Goal: Information Seeking & Learning: Learn about a topic

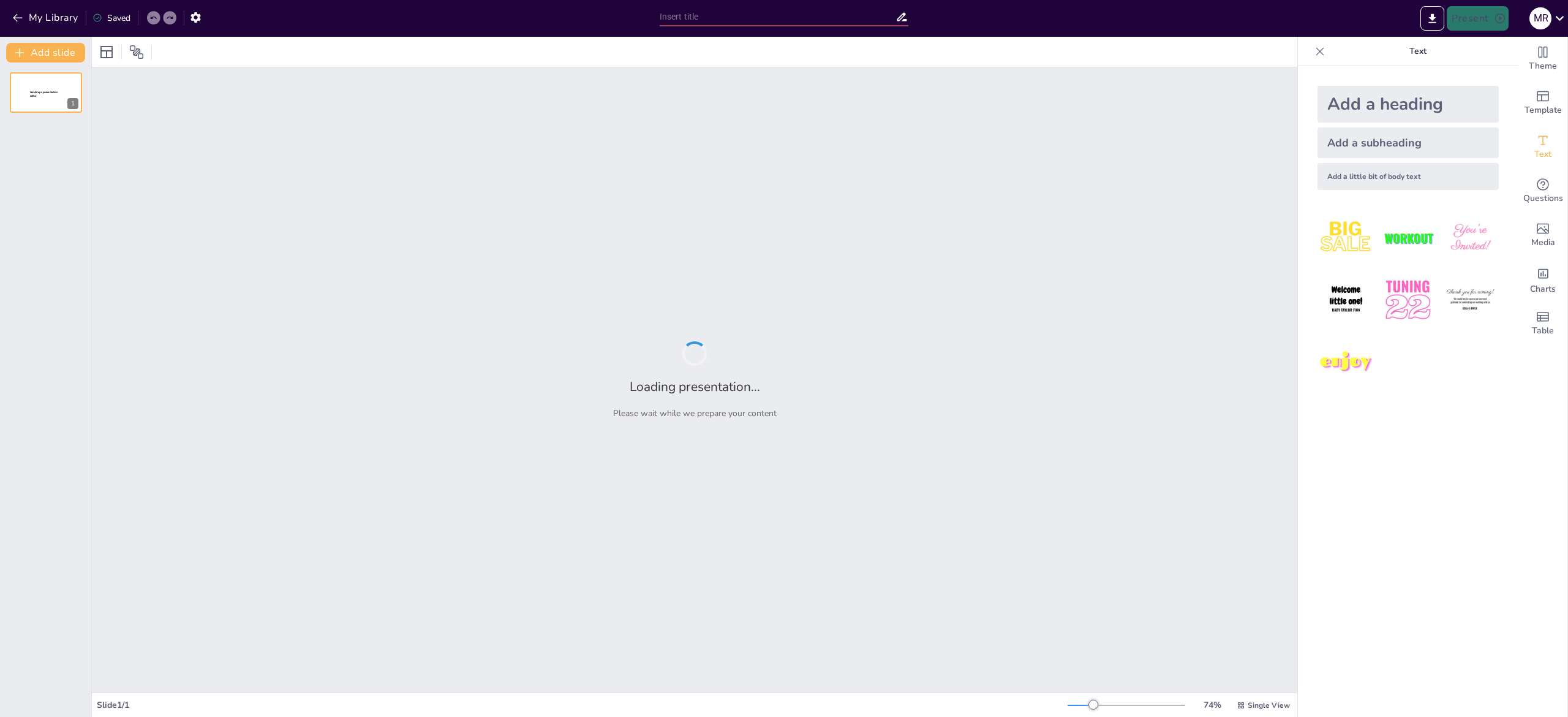
type input "Implementación de Tipografía Dinámica Escalable en iOS: Un Enfoque Accesible"
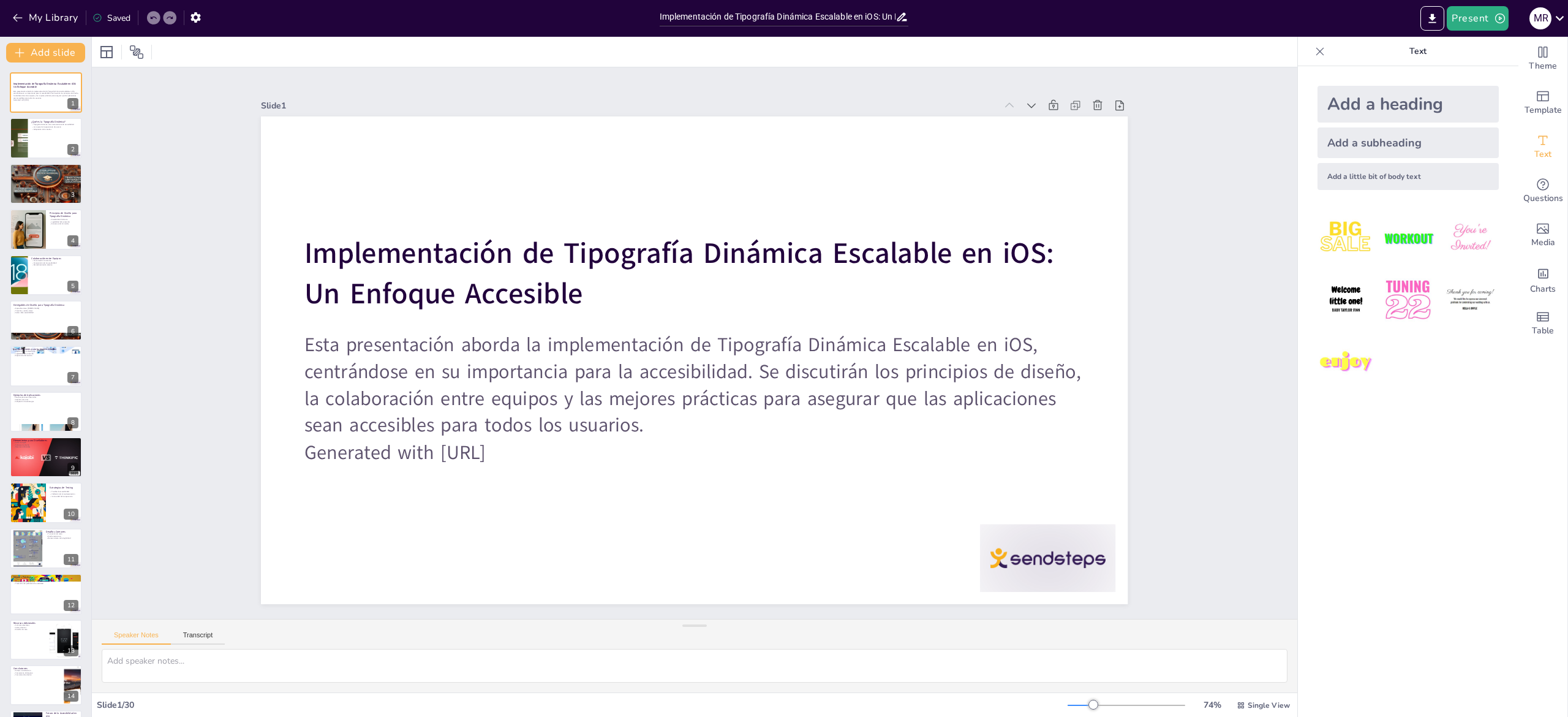
checkbox input "true"
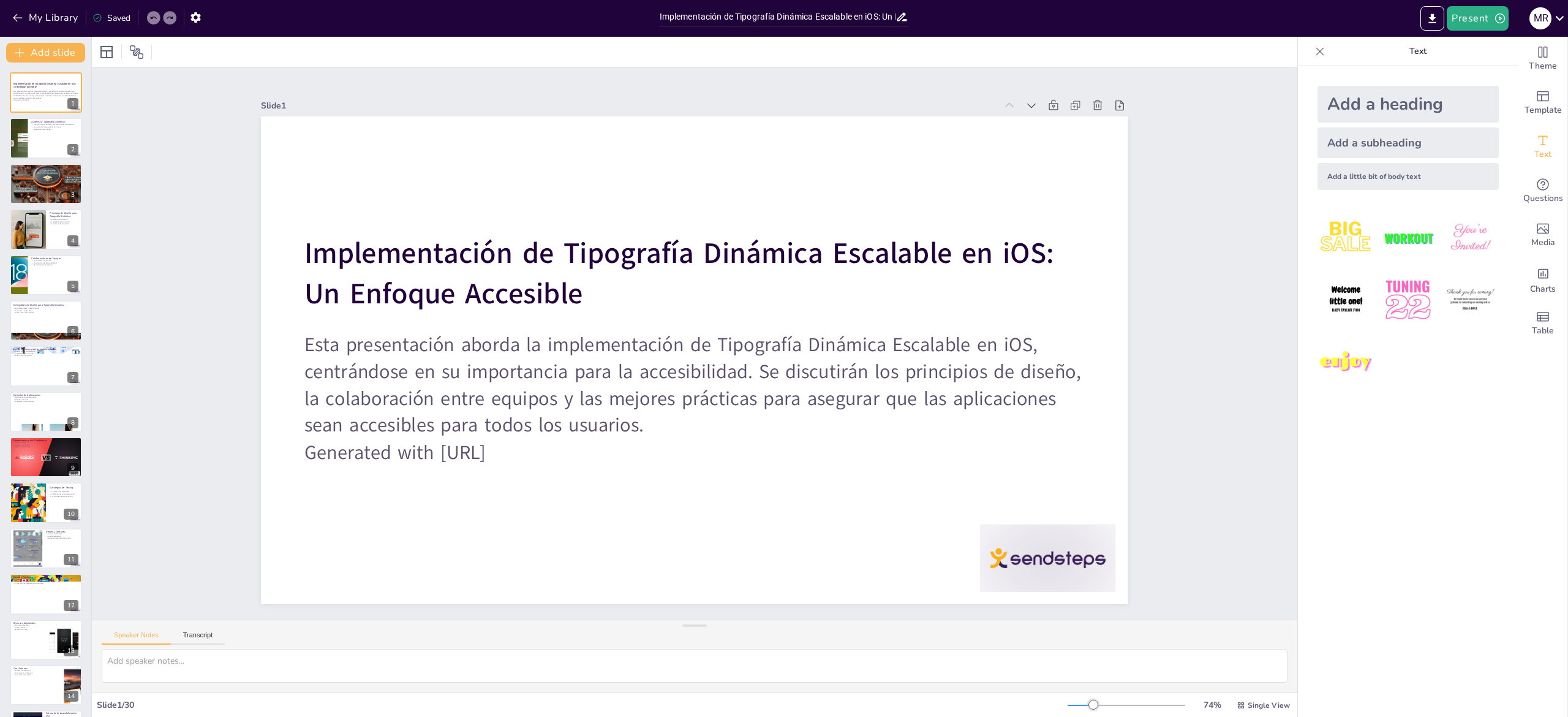
checkbox input "true"
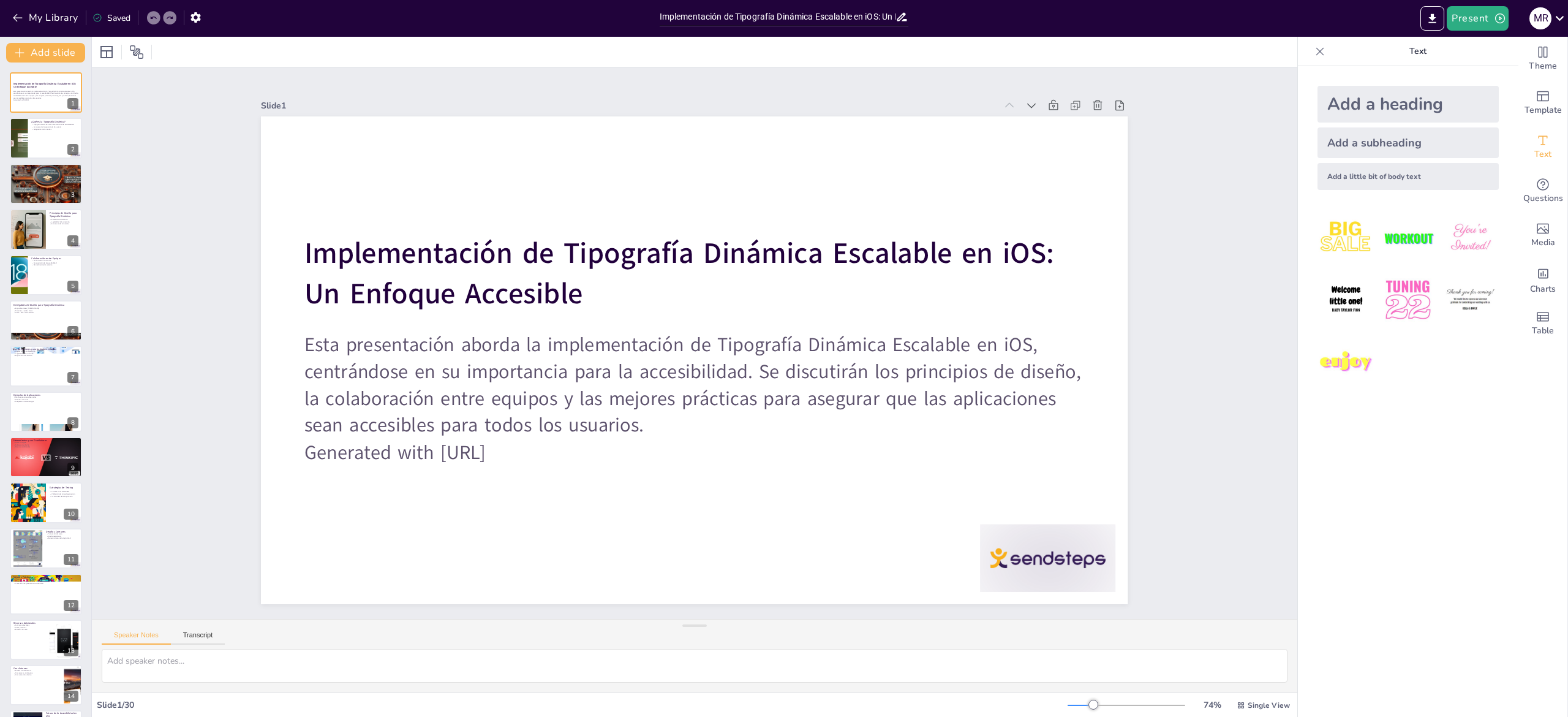
checkbox input "true"
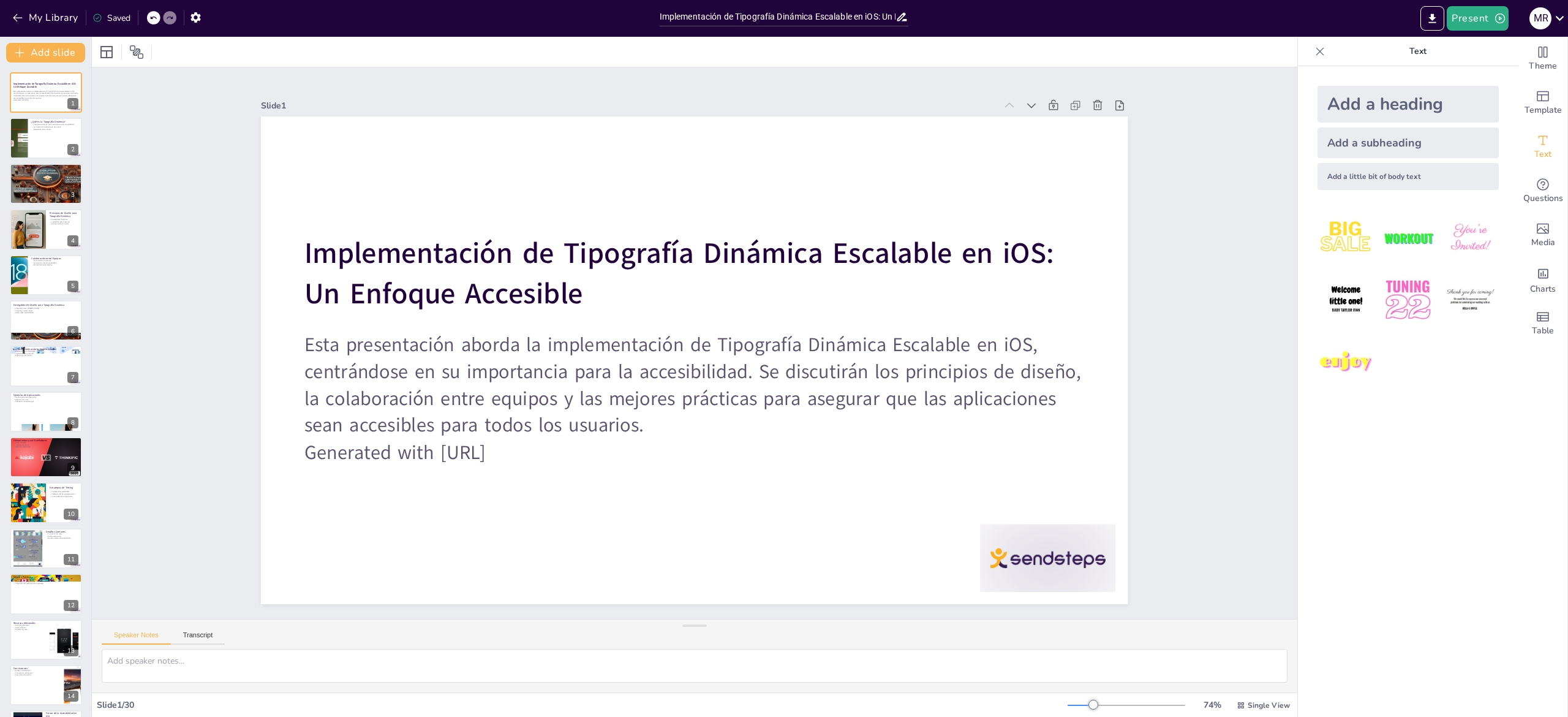
checkbox input "true"
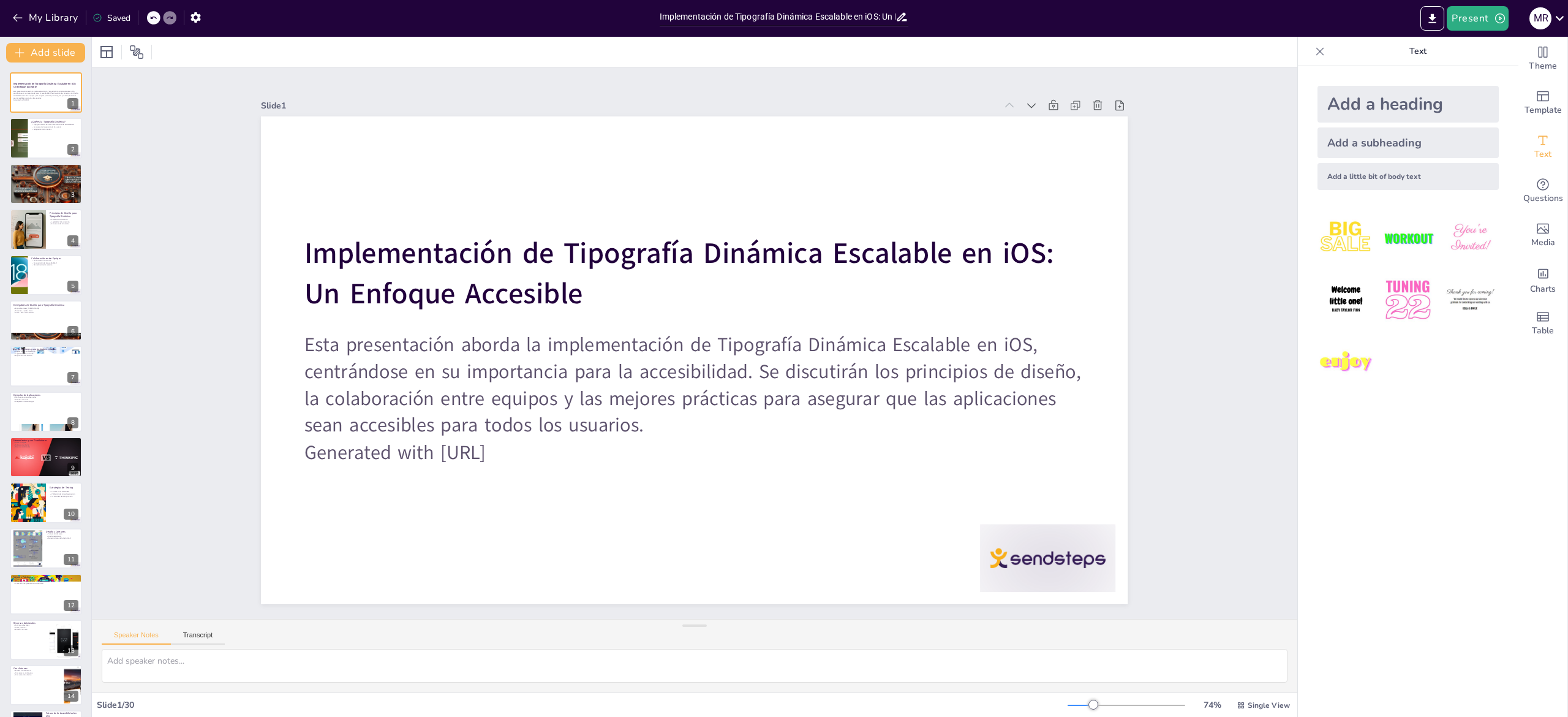
checkbox input "true"
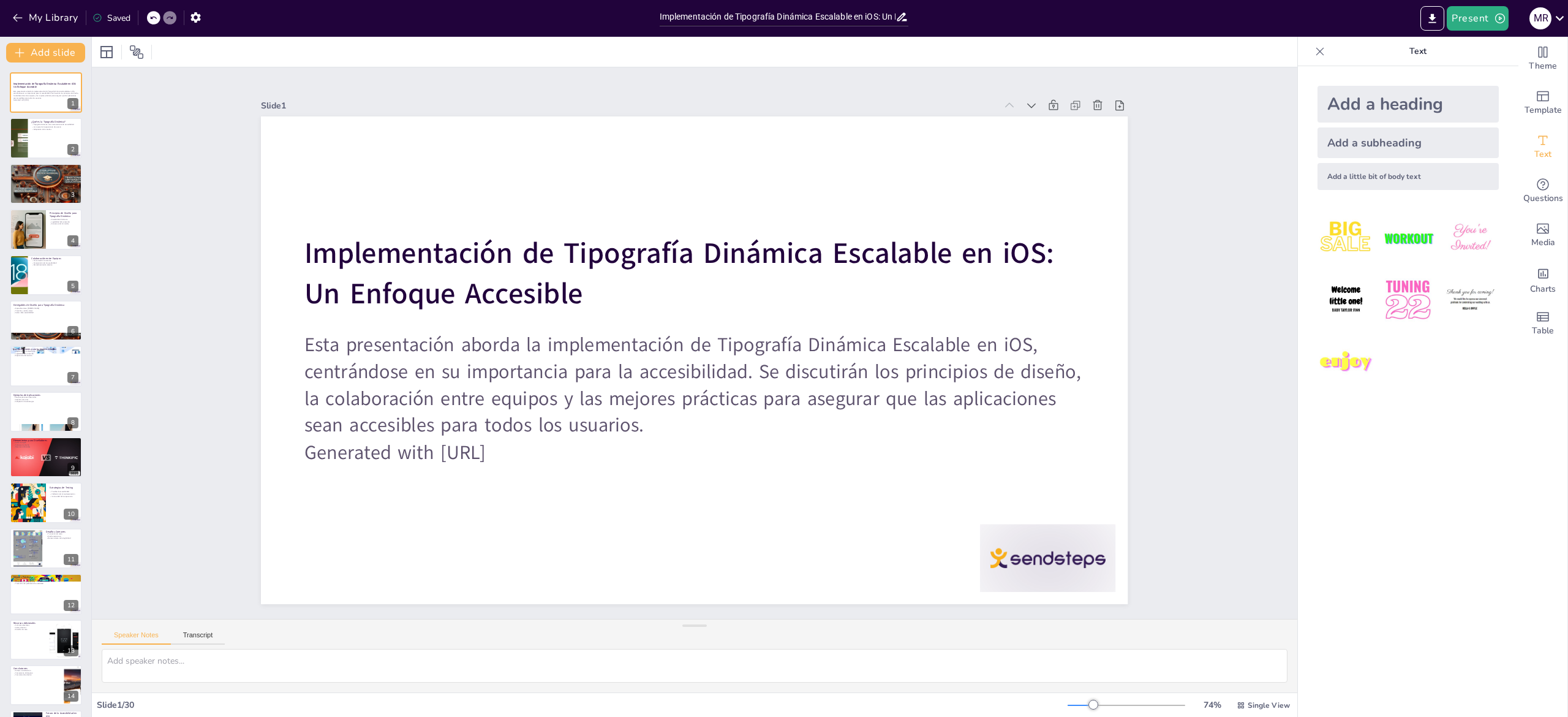
checkbox input "true"
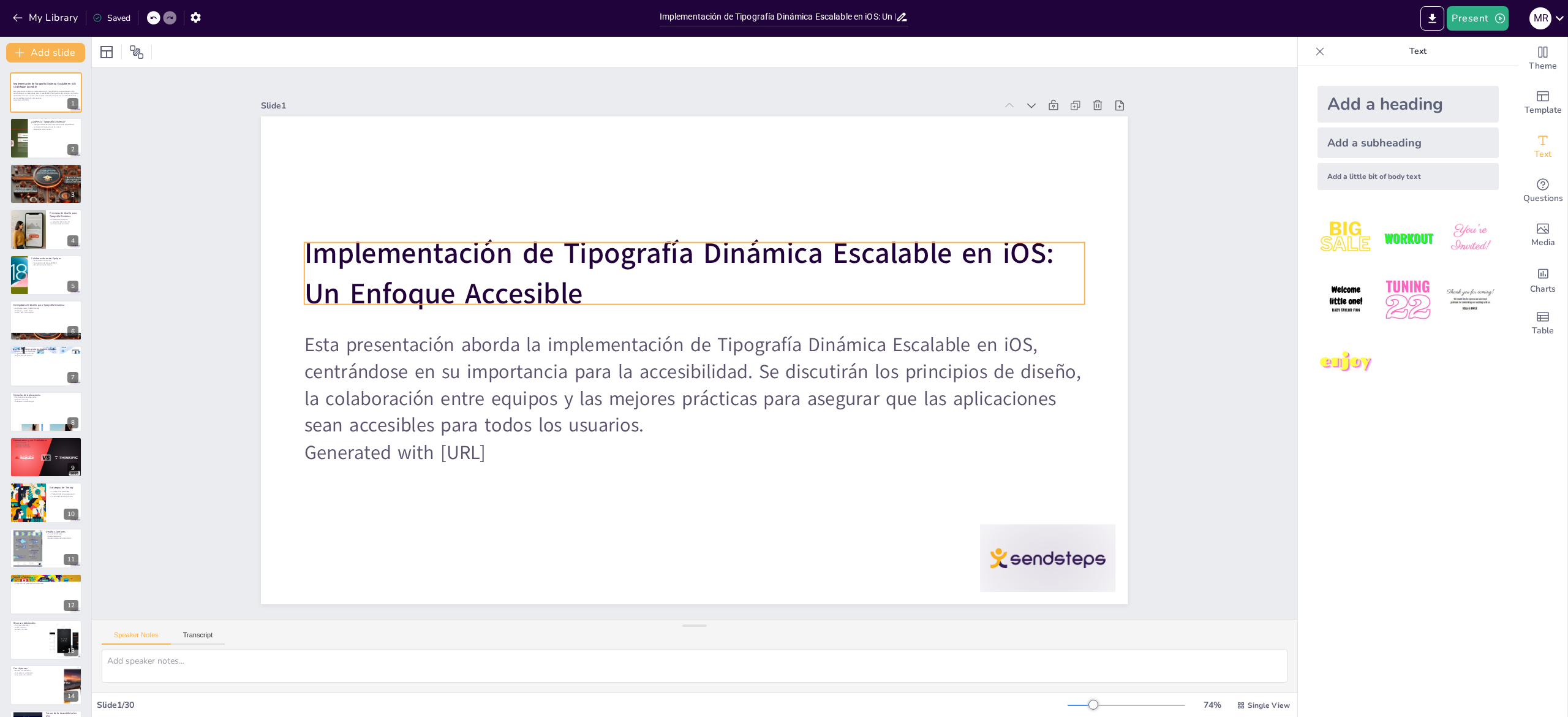
checkbox input "true"
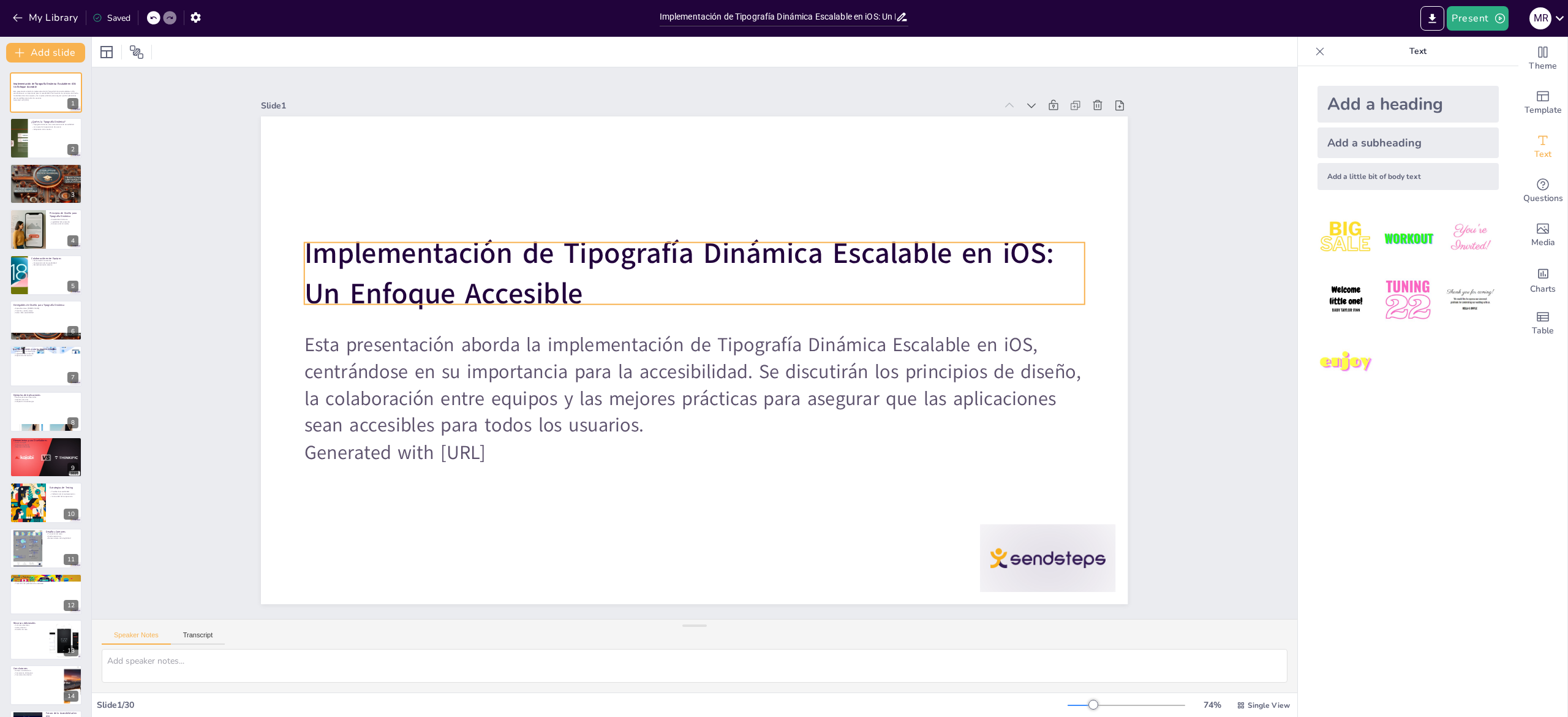
checkbox input "true"
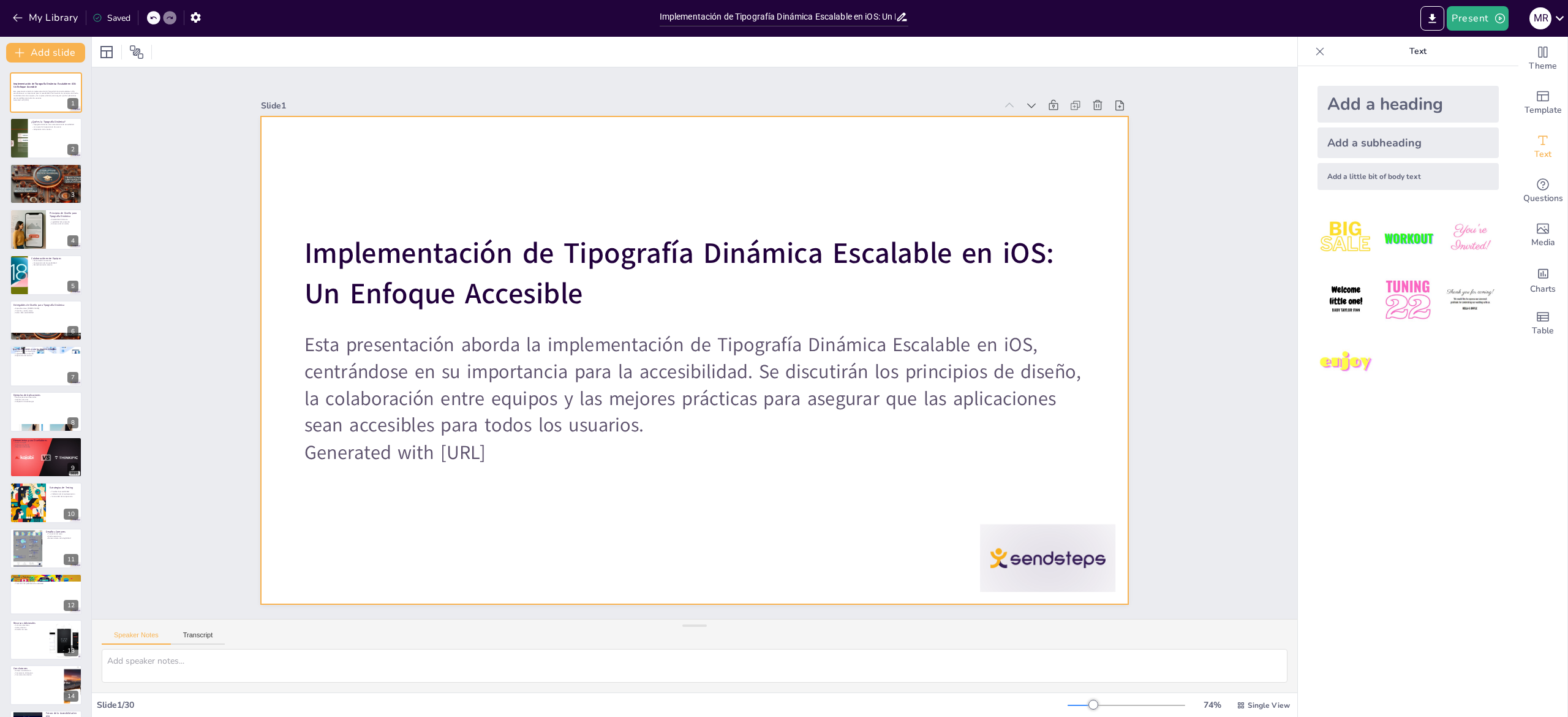
checkbox input "true"
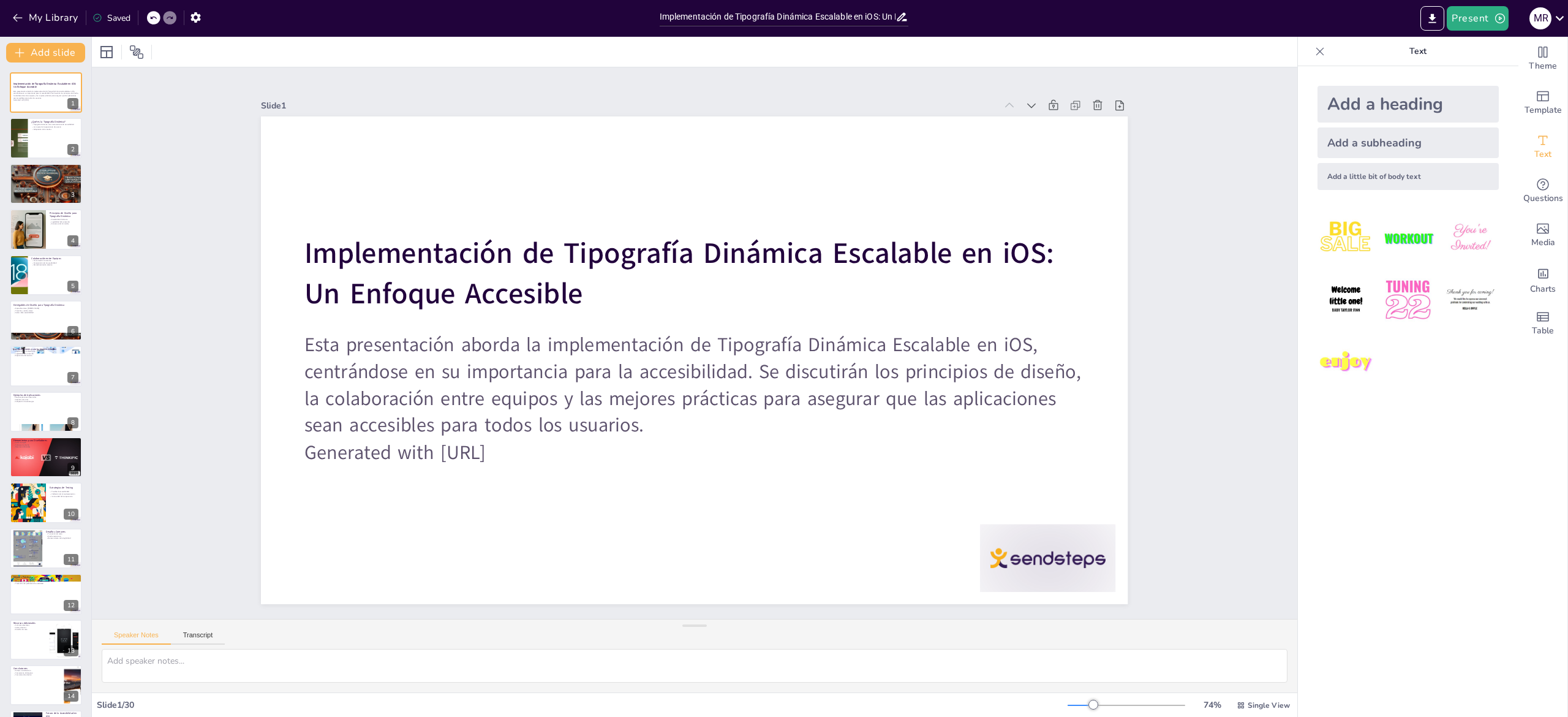
checkbox input "true"
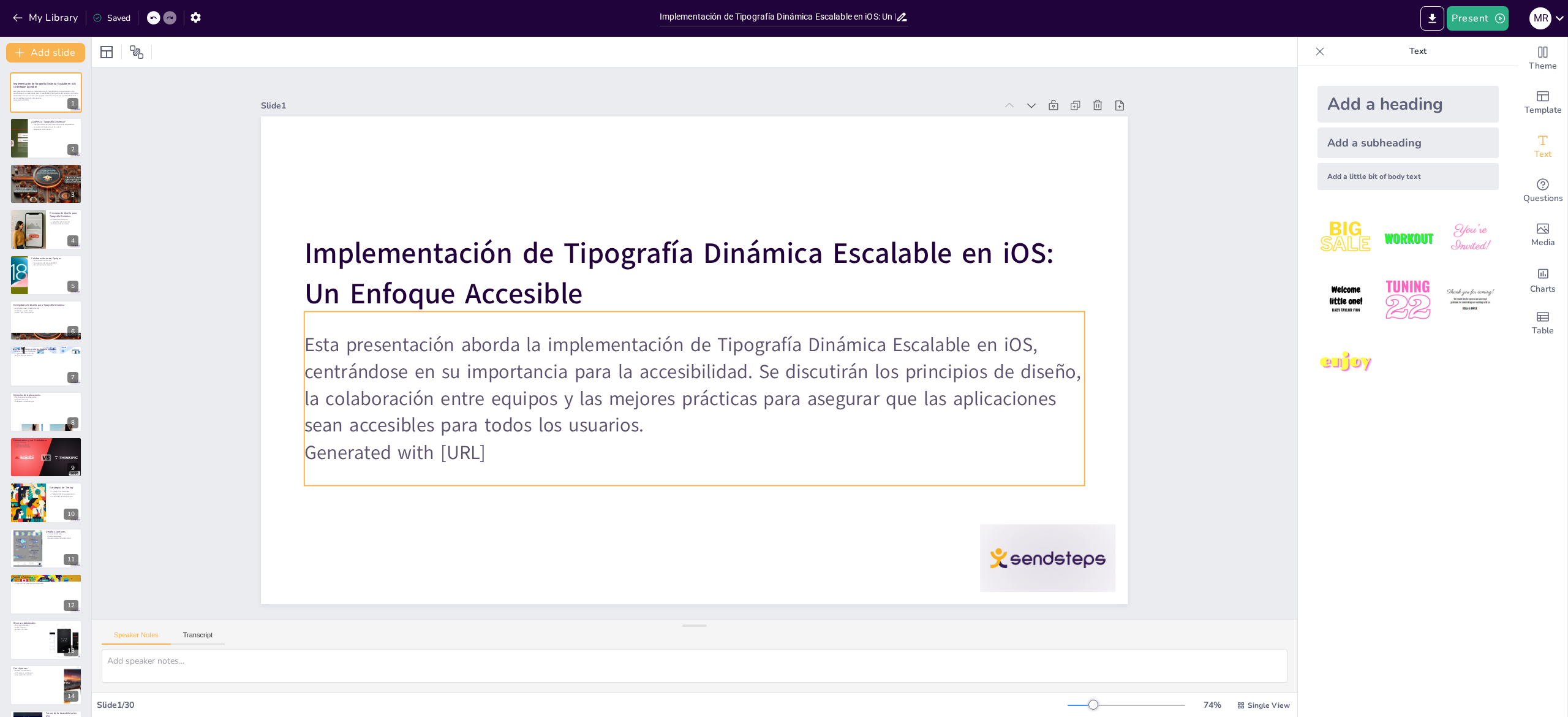
checkbox input "true"
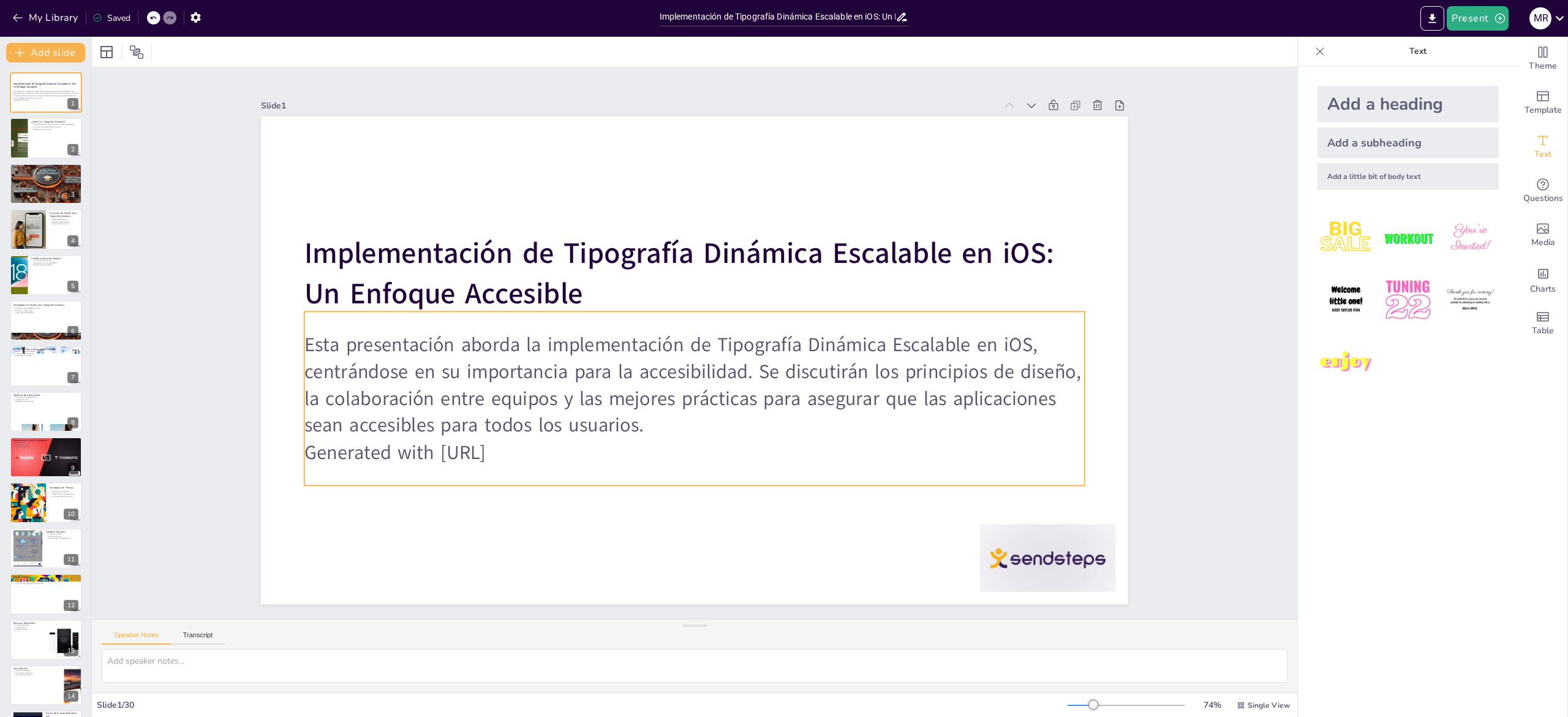
checkbox input "true"
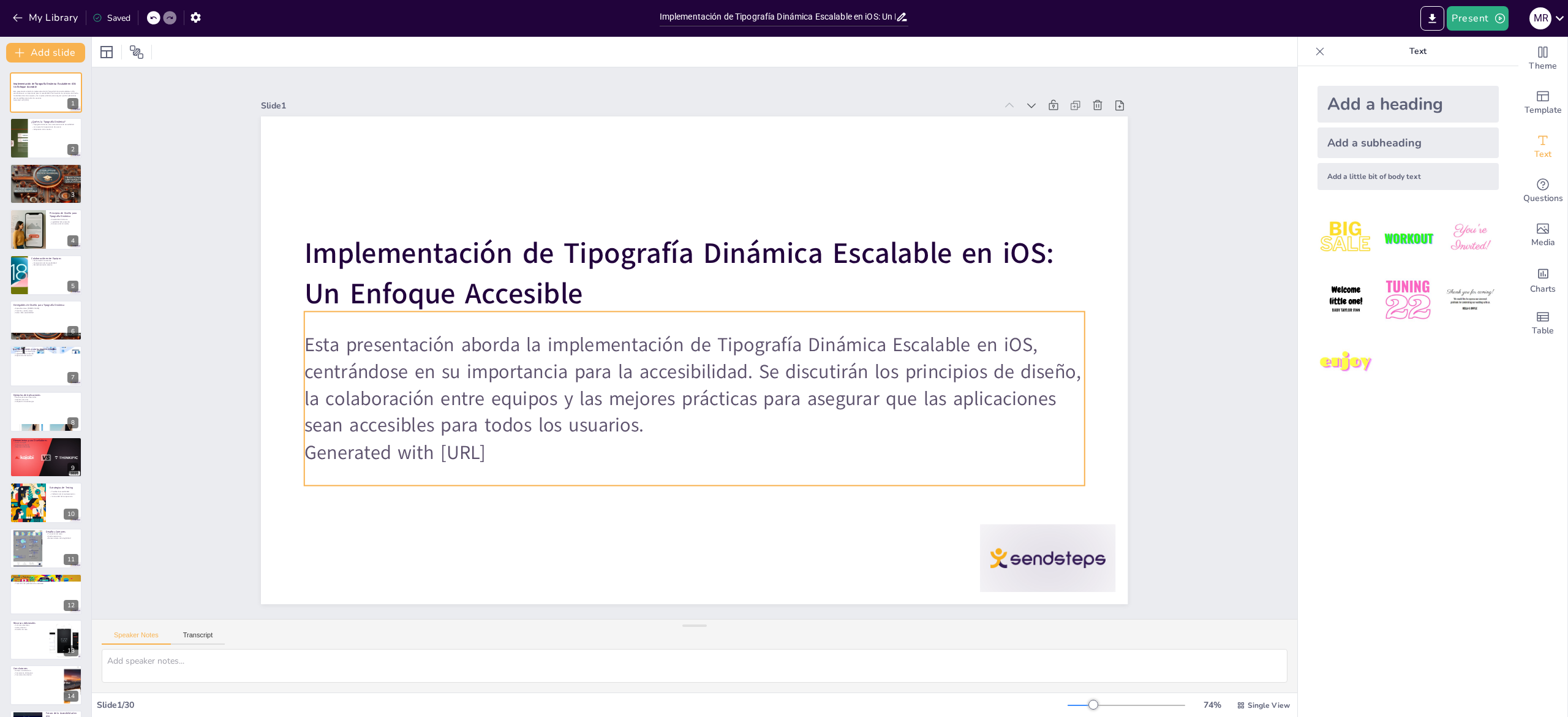
checkbox input "true"
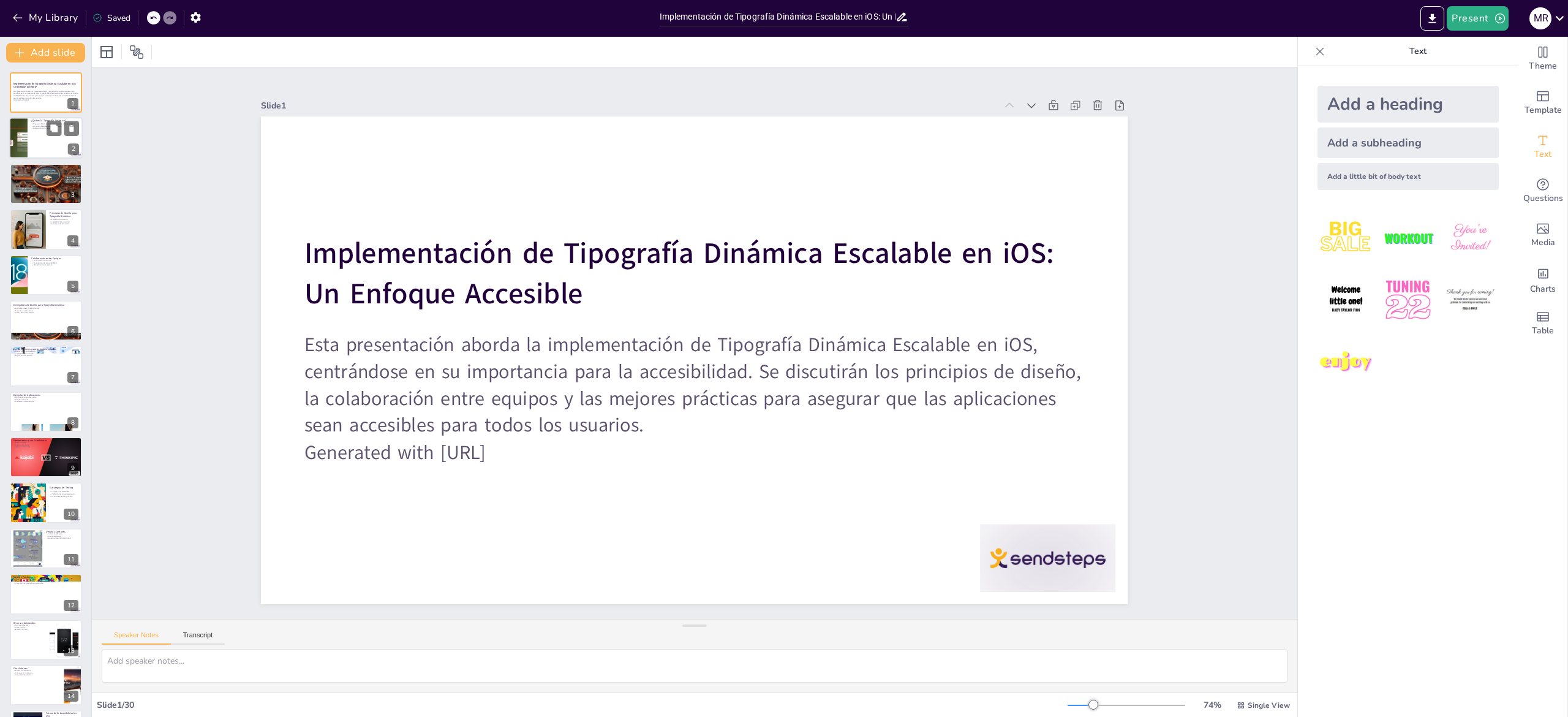
checkbox input "true"
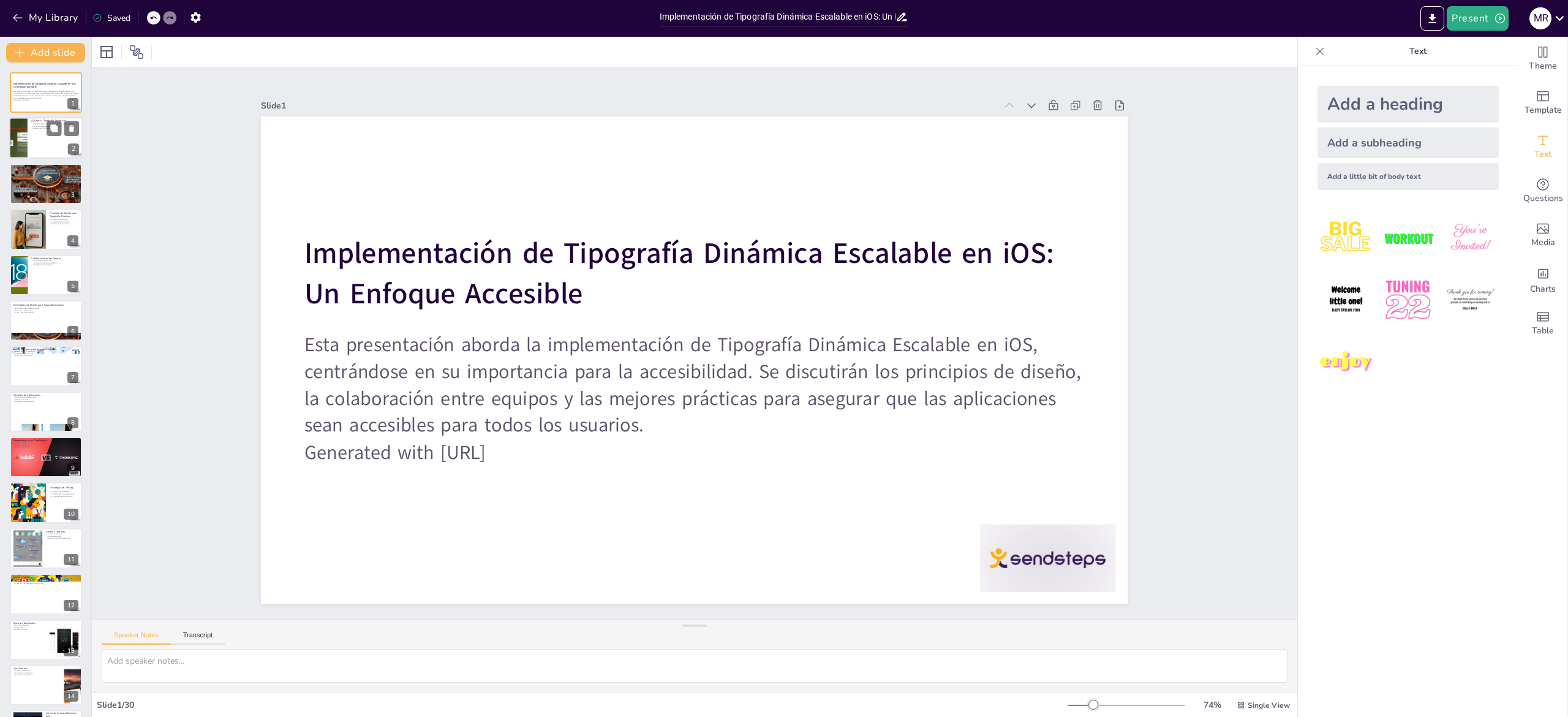
checkbox input "true"
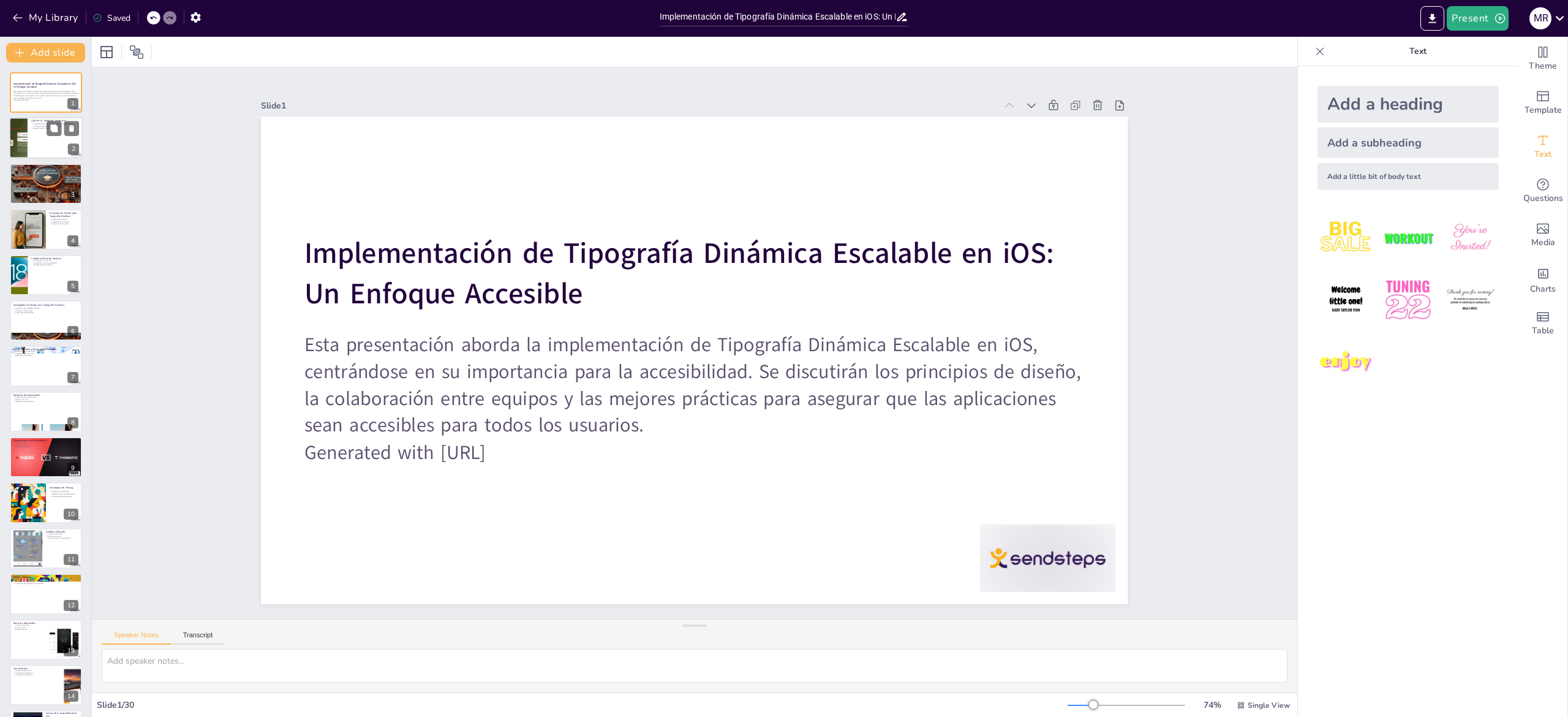
click at [16, 133] on div at bounding box center [18, 138] width 74 height 42
type textarea "Lo Ipsumdolor Sitametc ad elitseddoei temp incididunt utl etdol mag aliquaen, a…"
checkbox input "true"
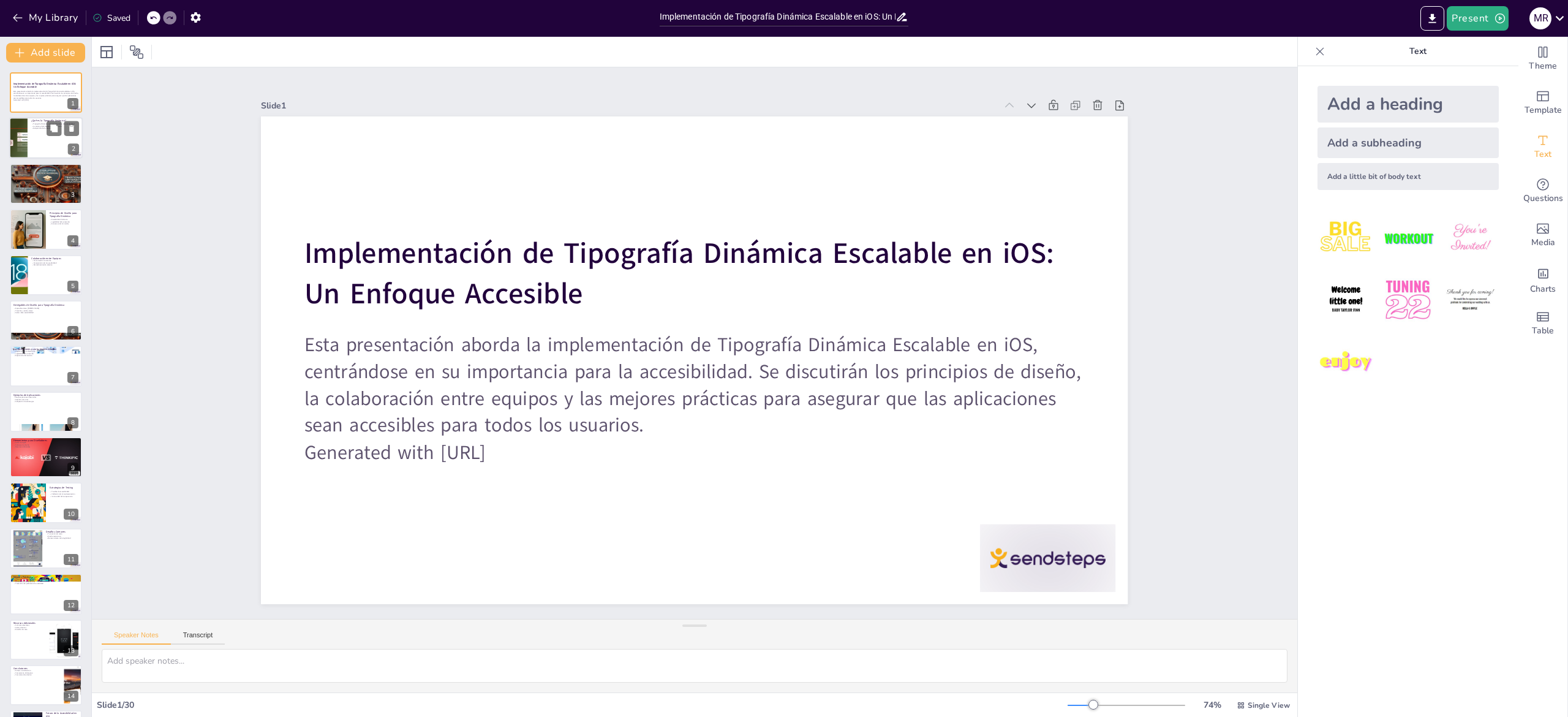
checkbox input "true"
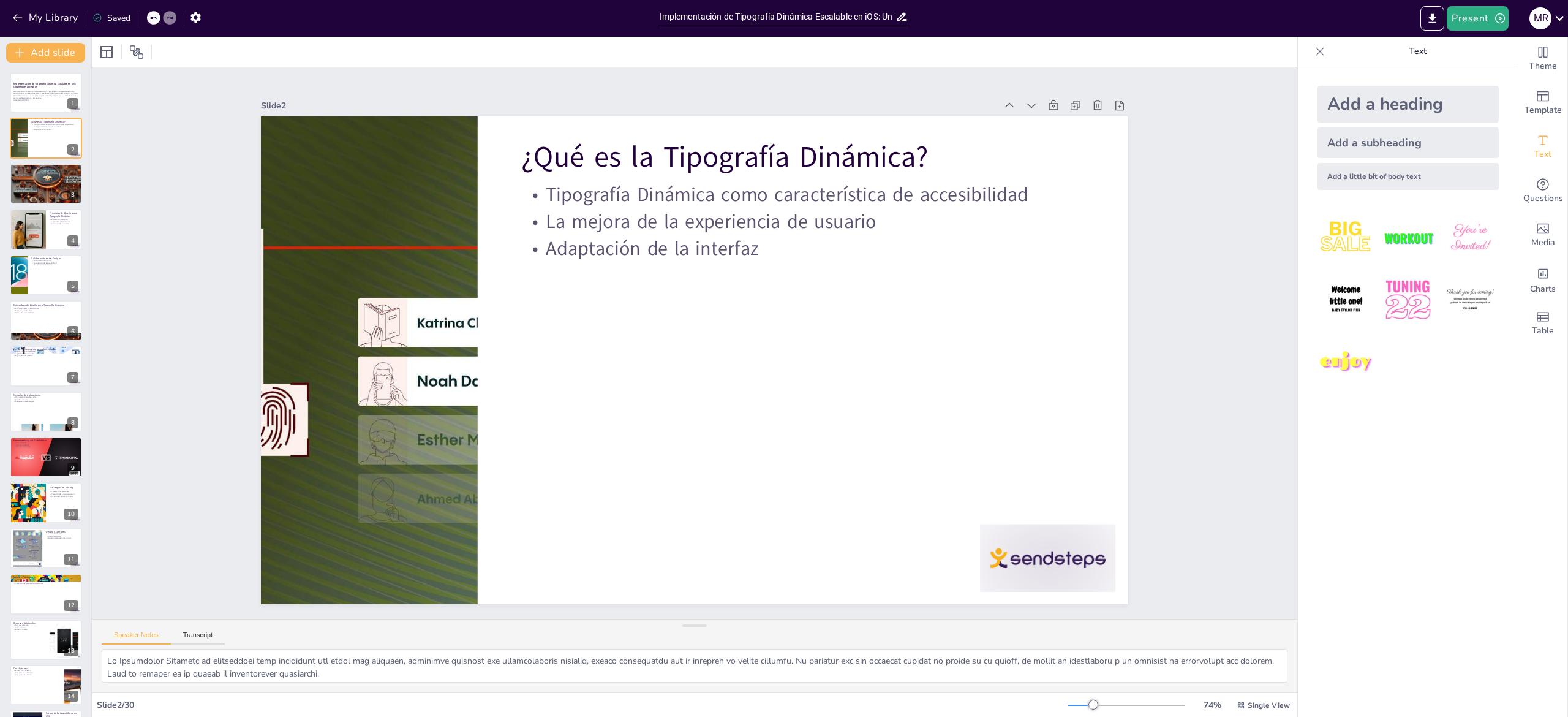
checkbox input "true"
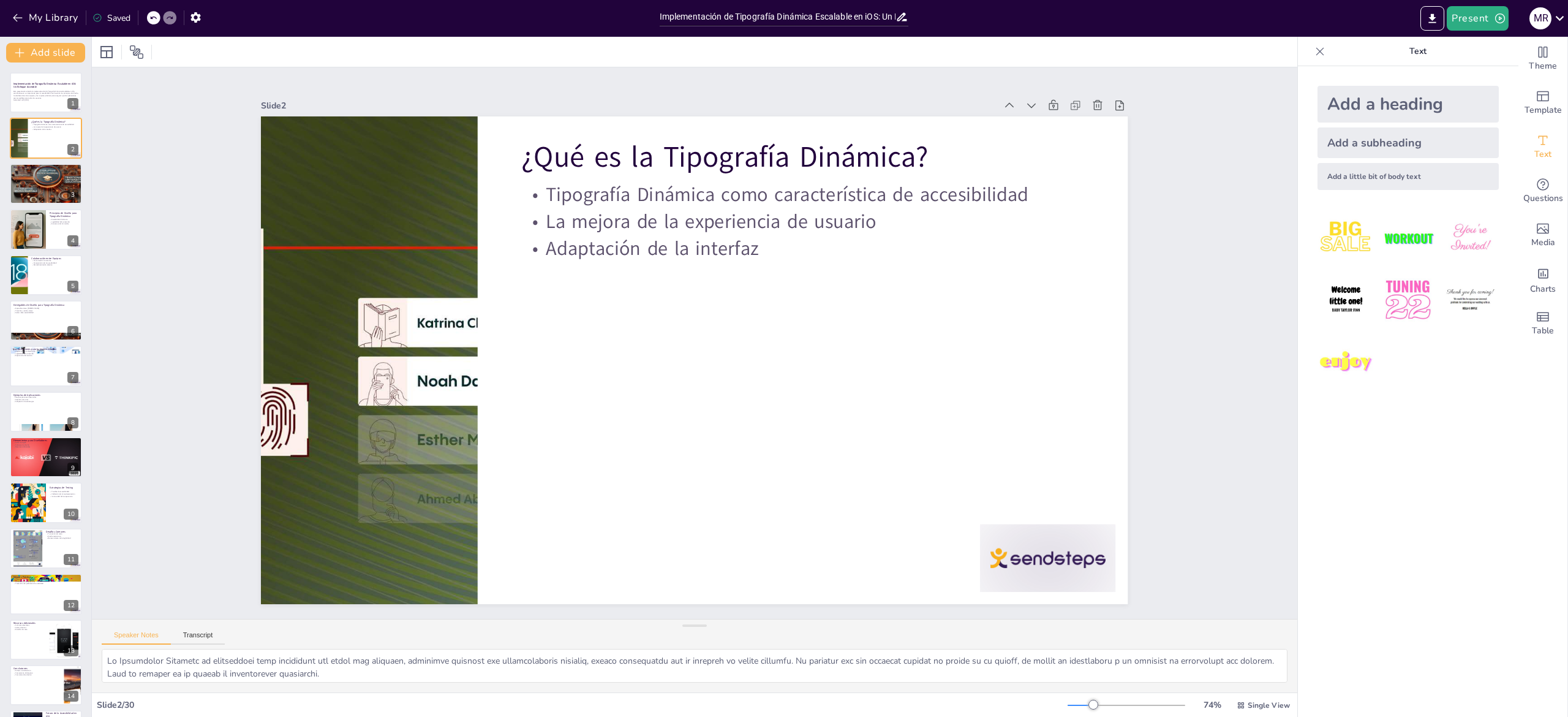
checkbox input "true"
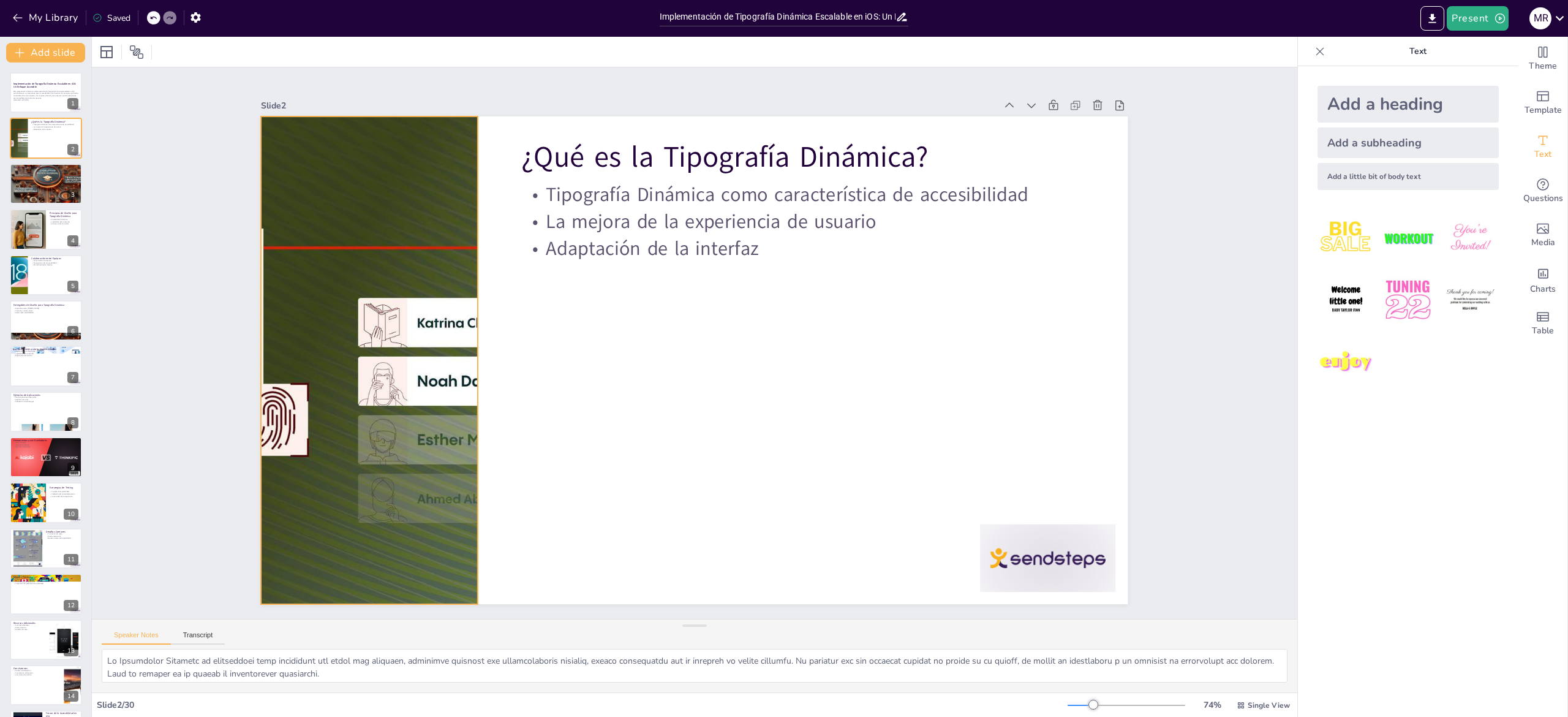
checkbox input "true"
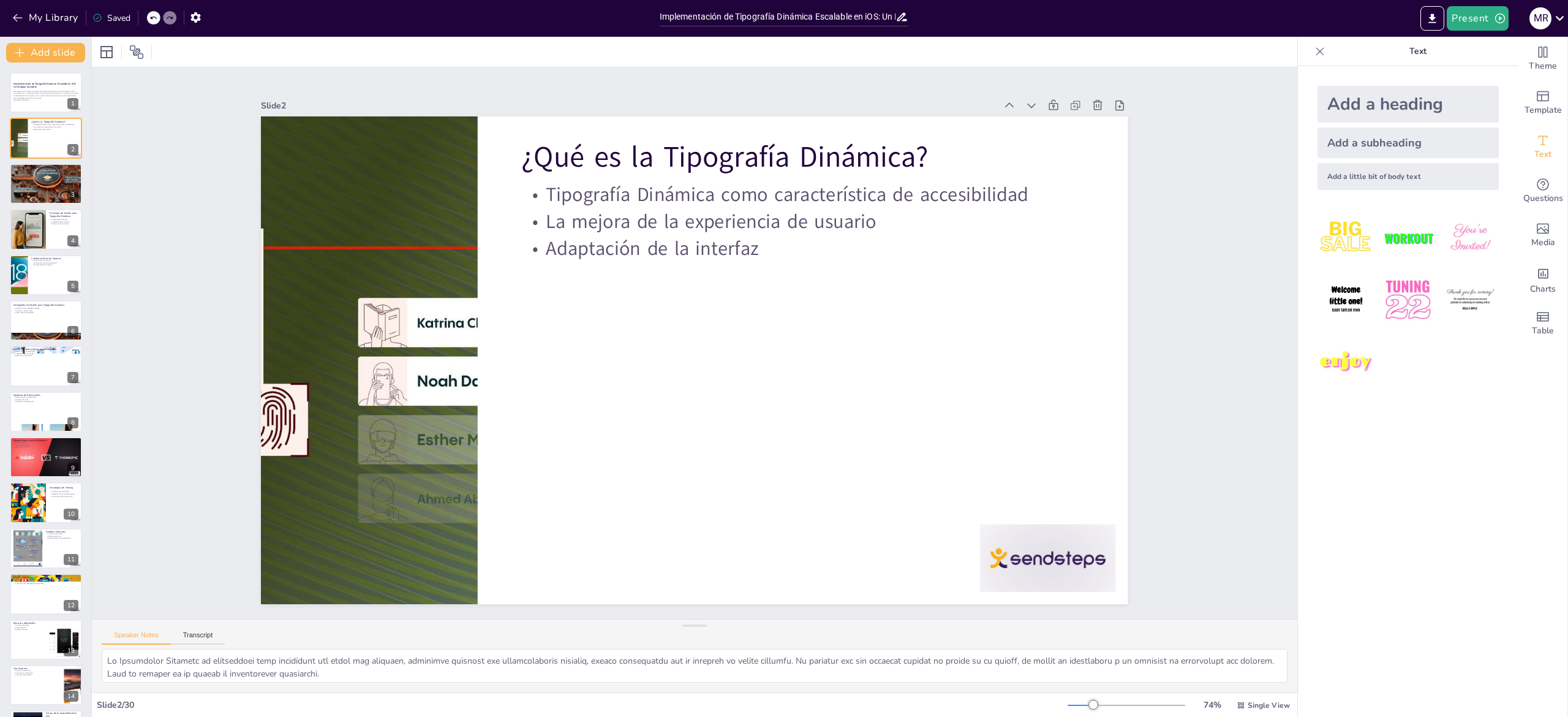
checkbox input "true"
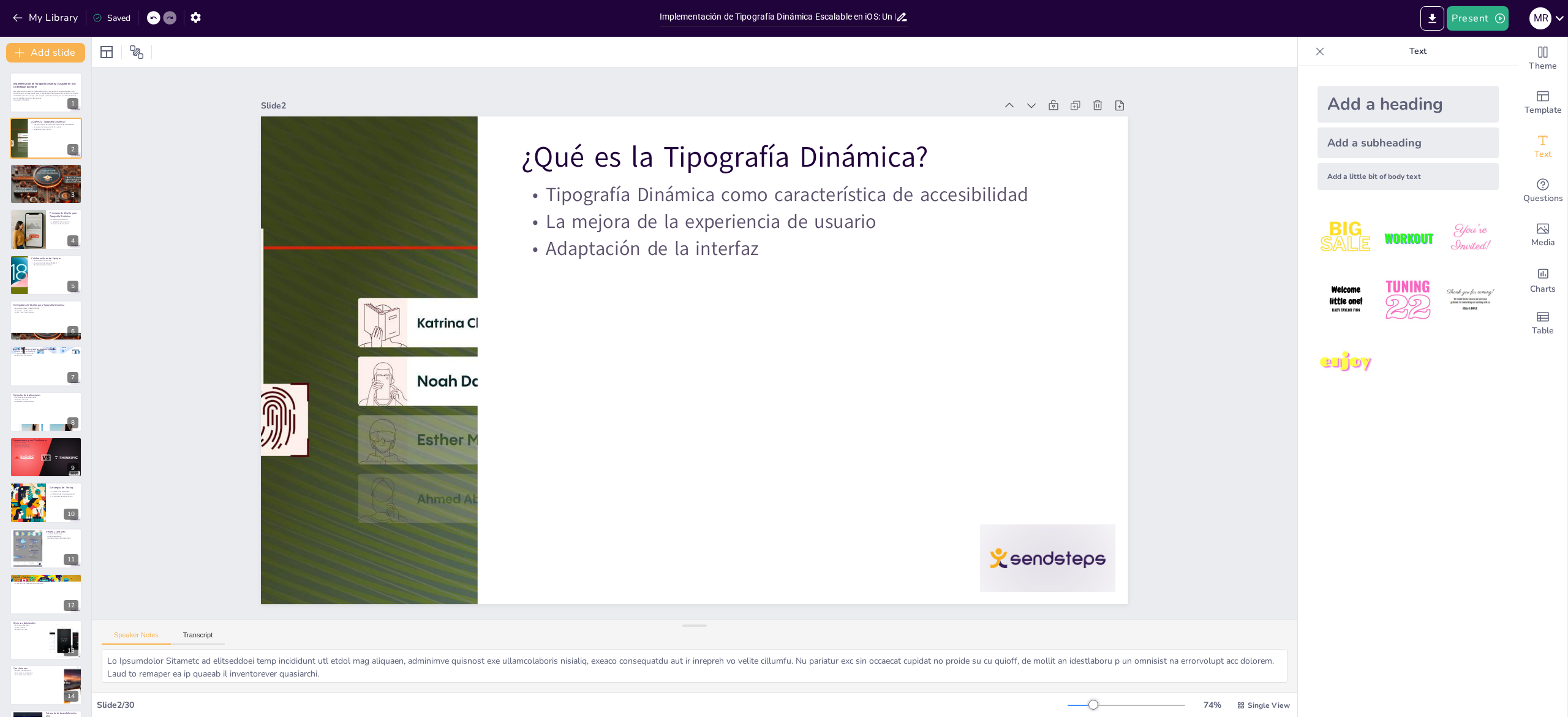
checkbox input "true"
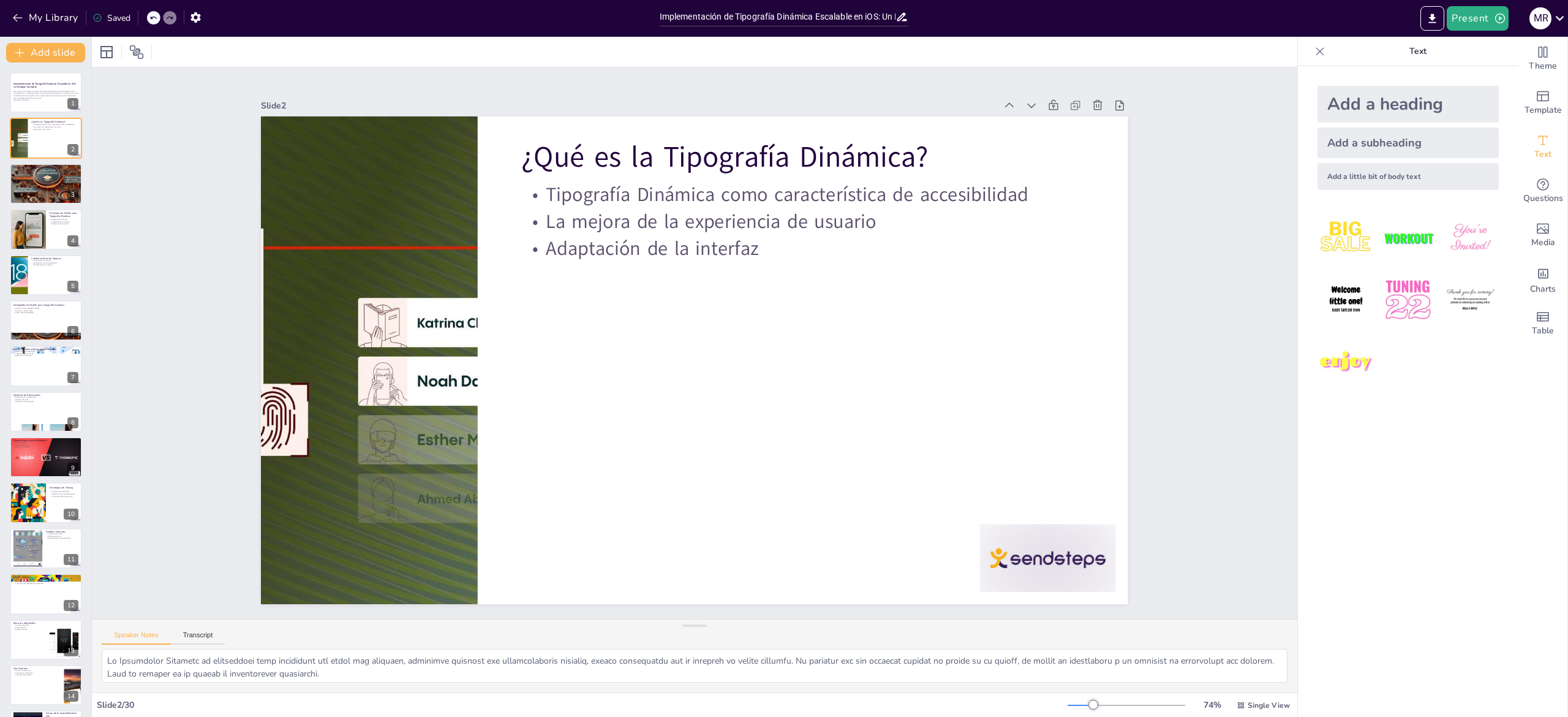
checkbox input "true"
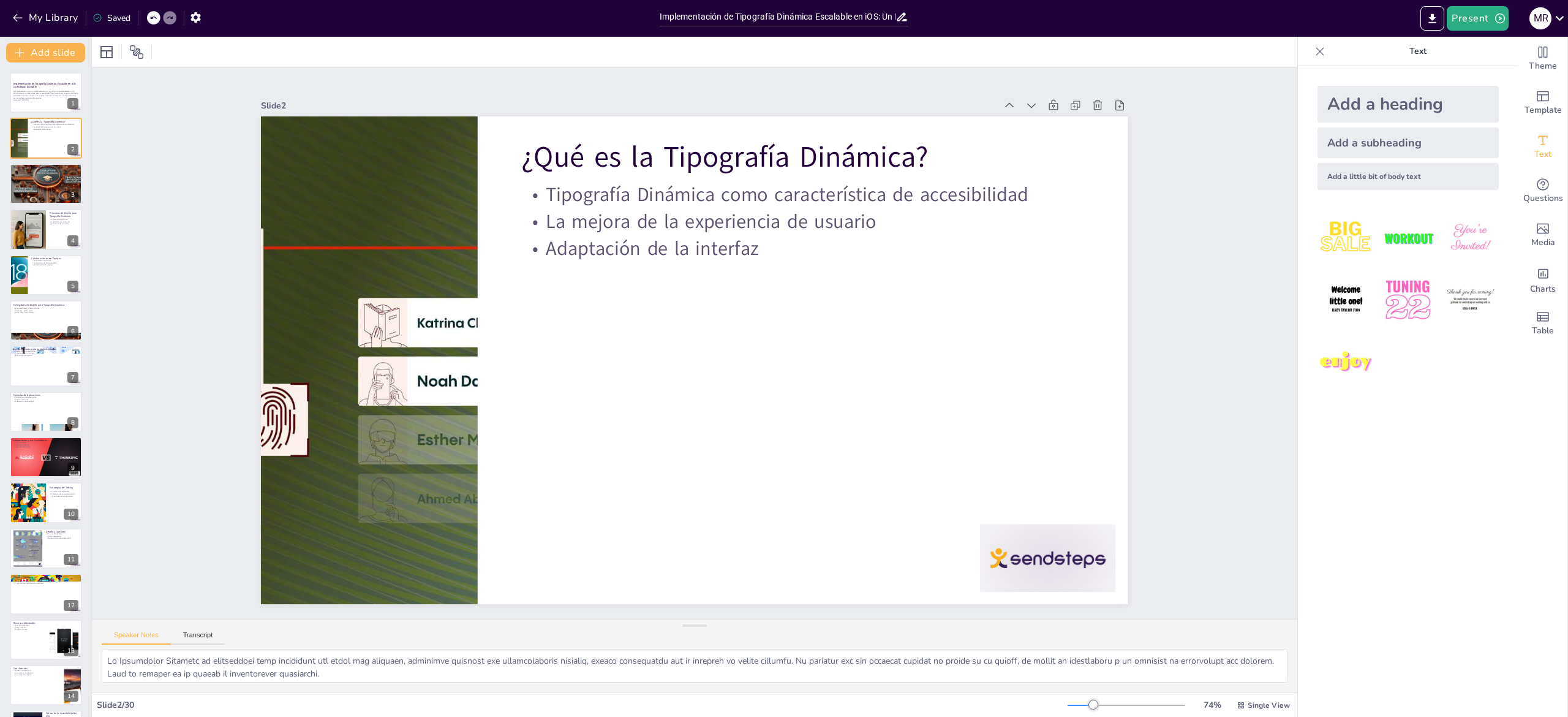
checkbox input "true"
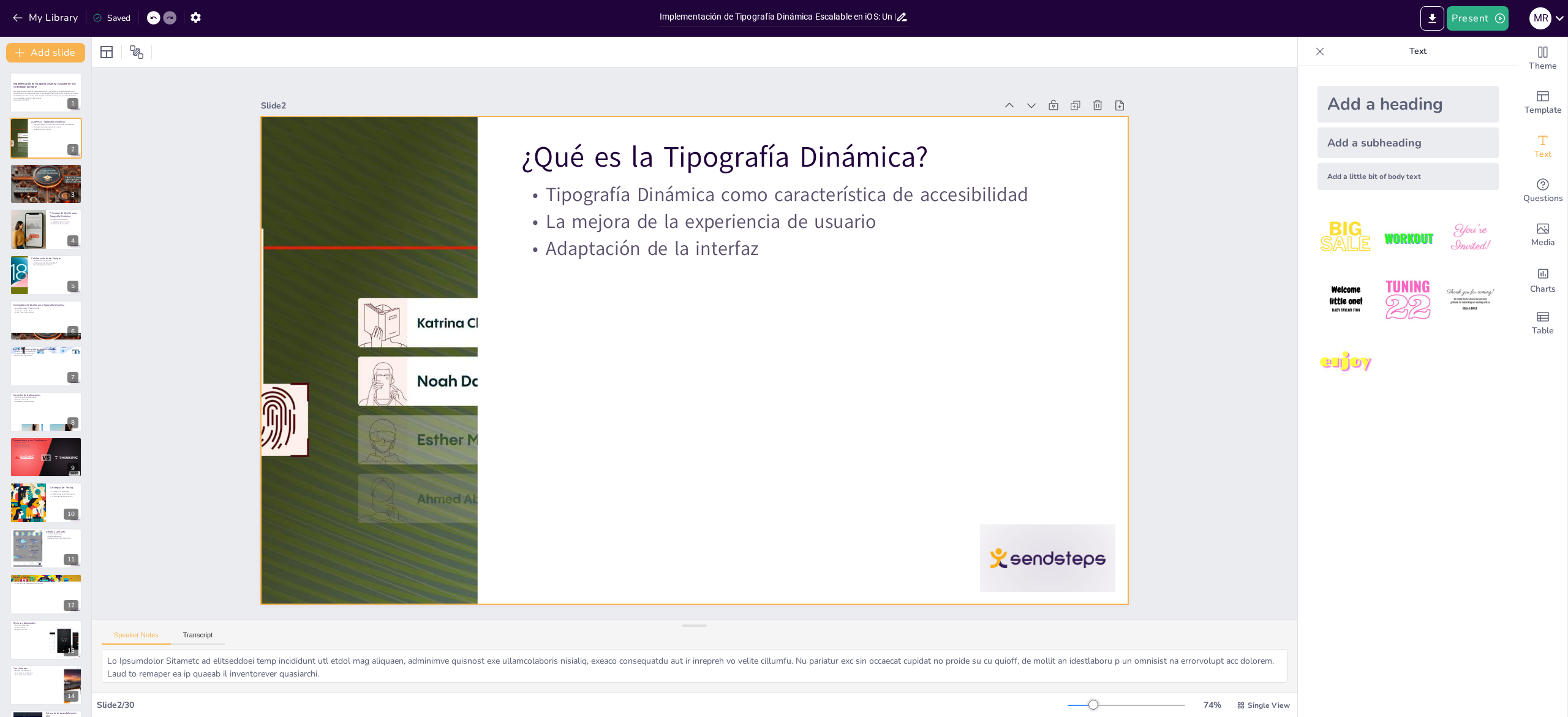
checkbox input "true"
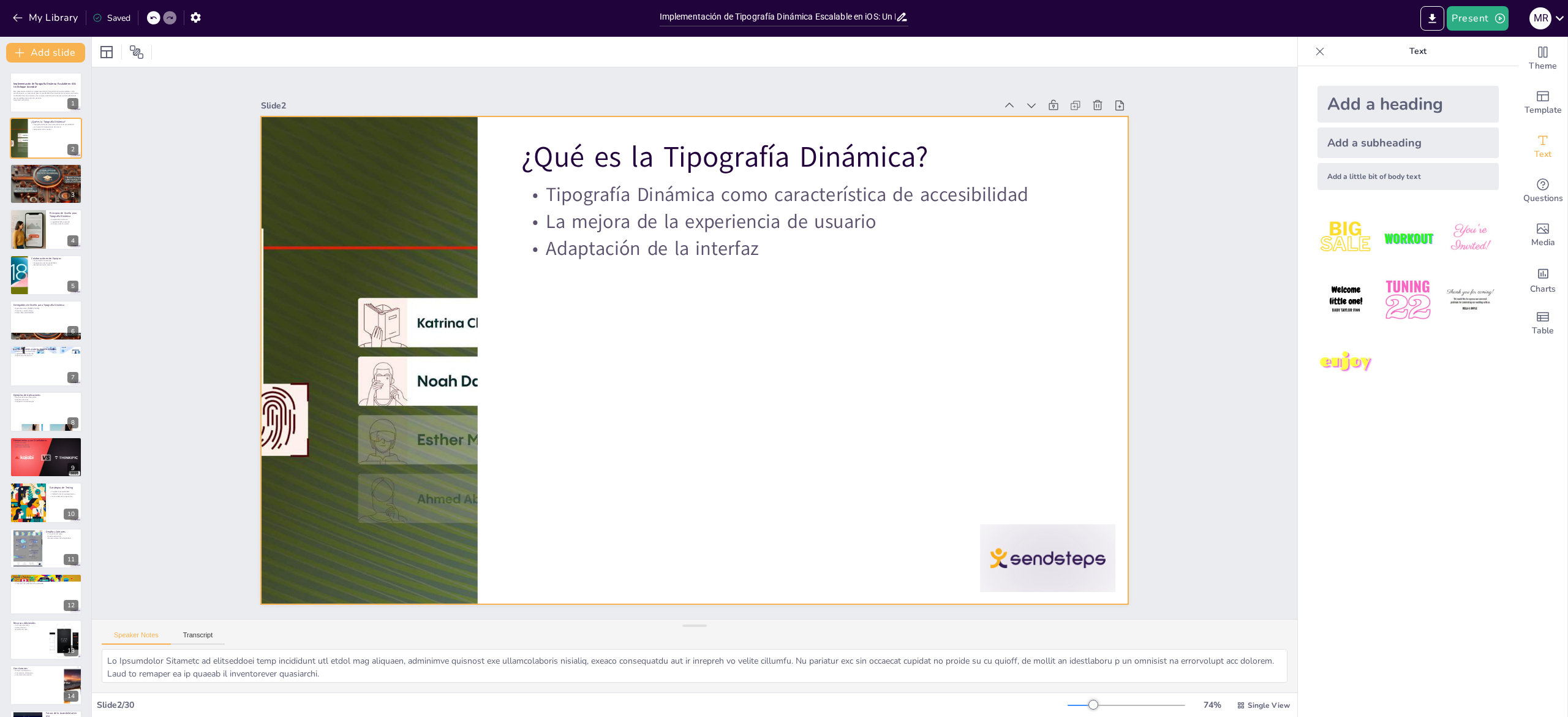
checkbox input "true"
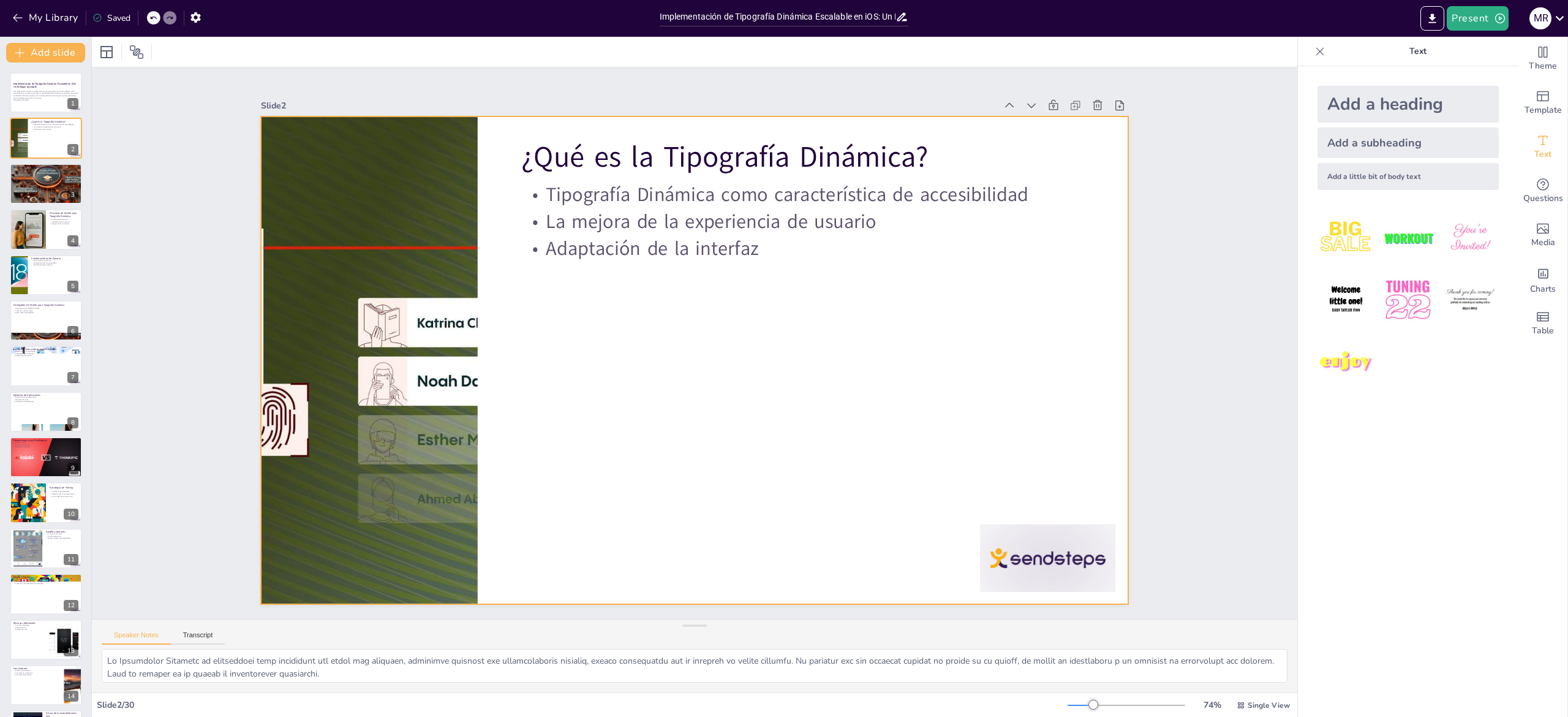
checkbox input "true"
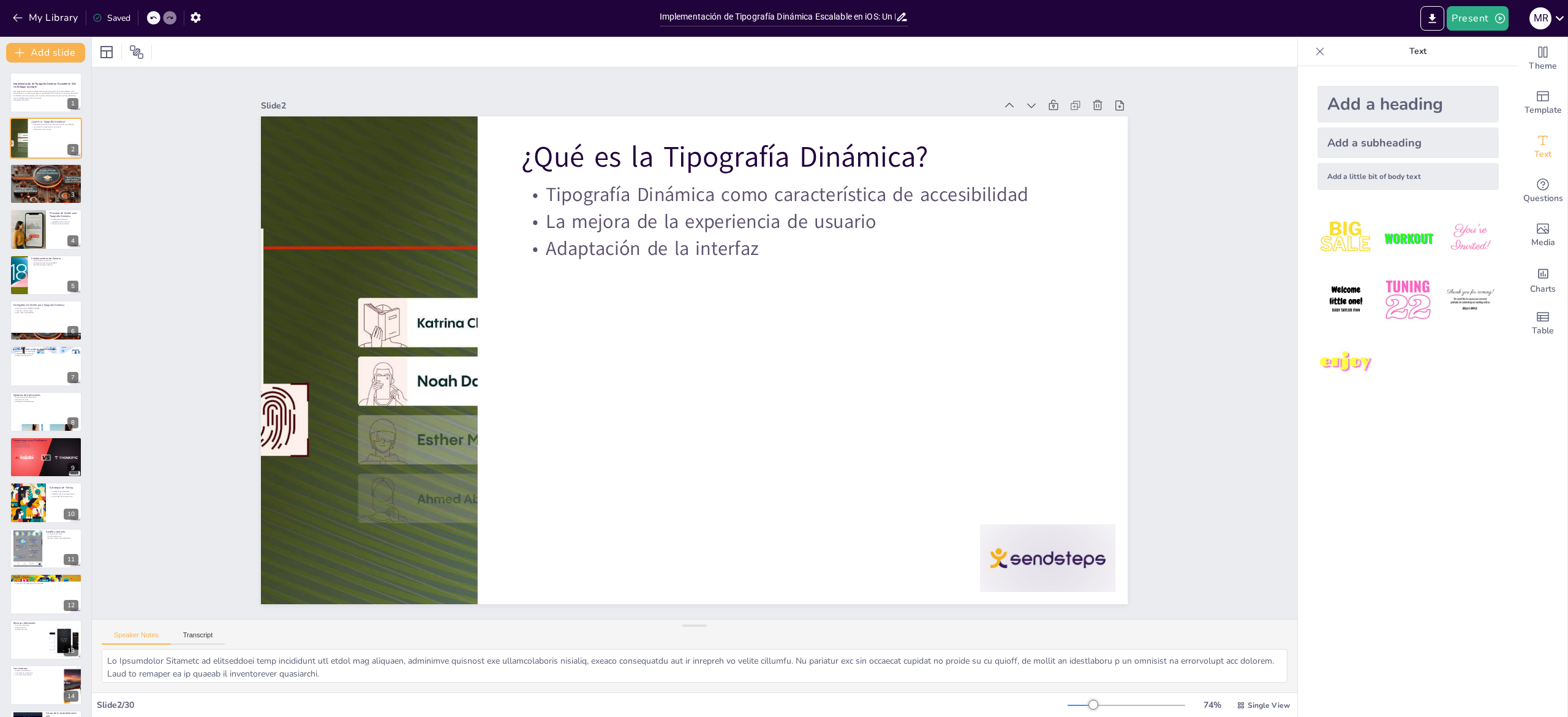
checkbox input "true"
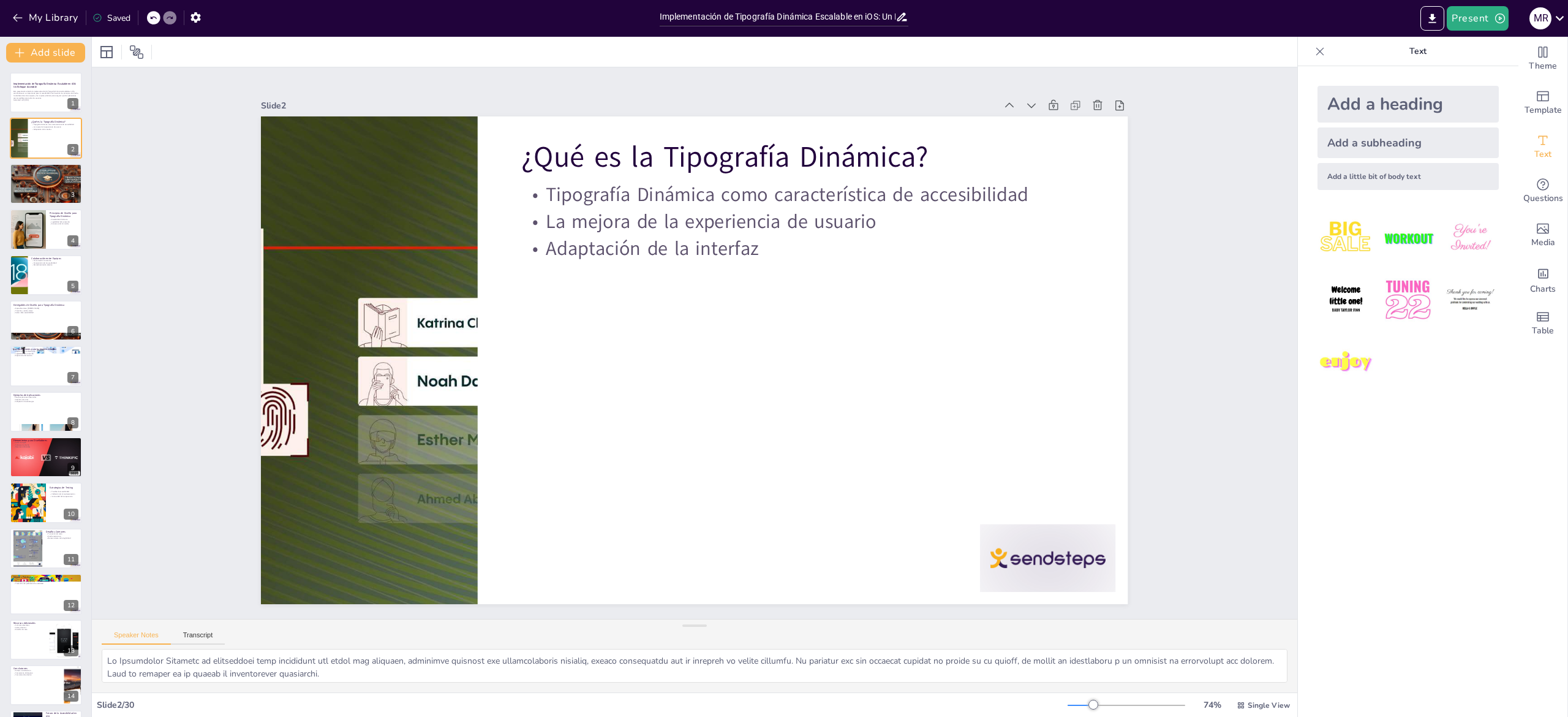
checkbox input "true"
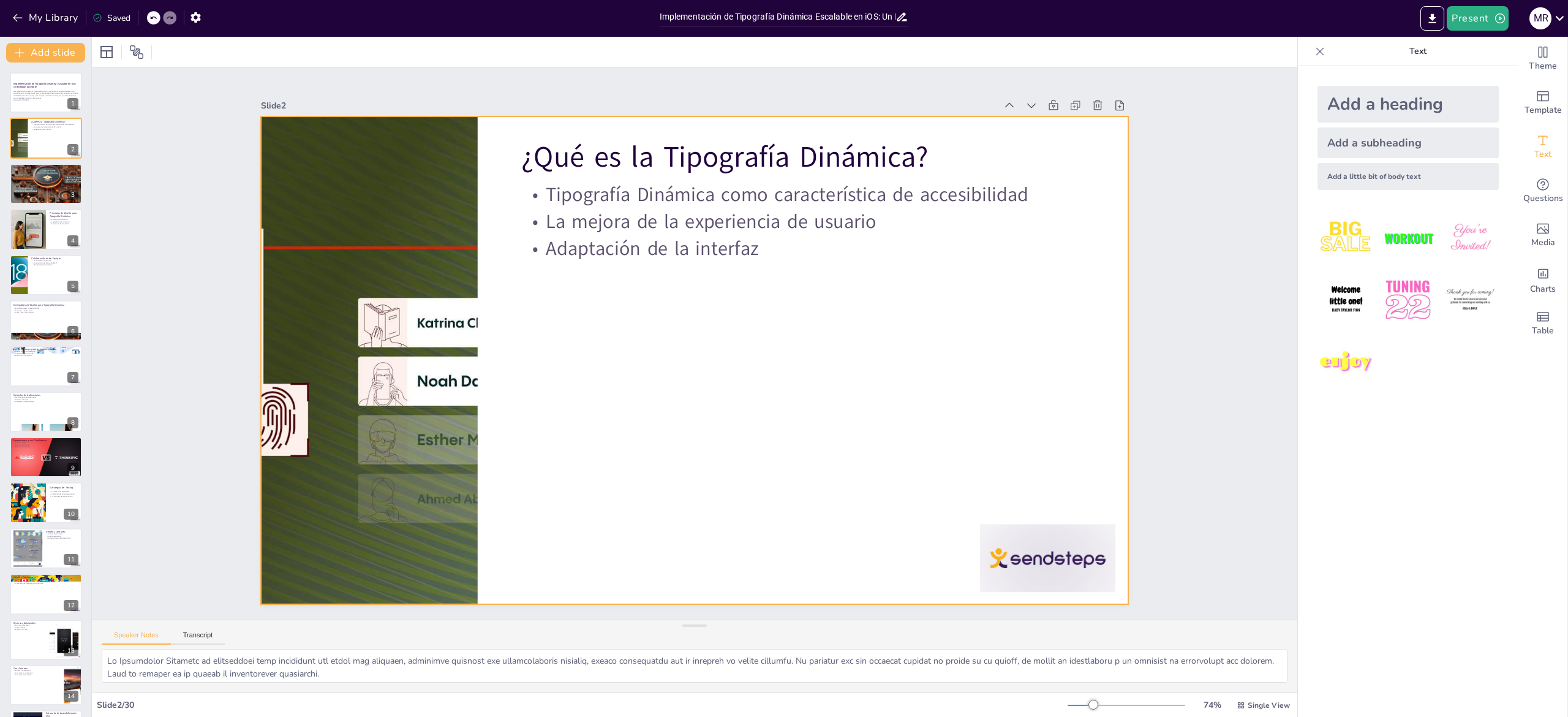
checkbox input "true"
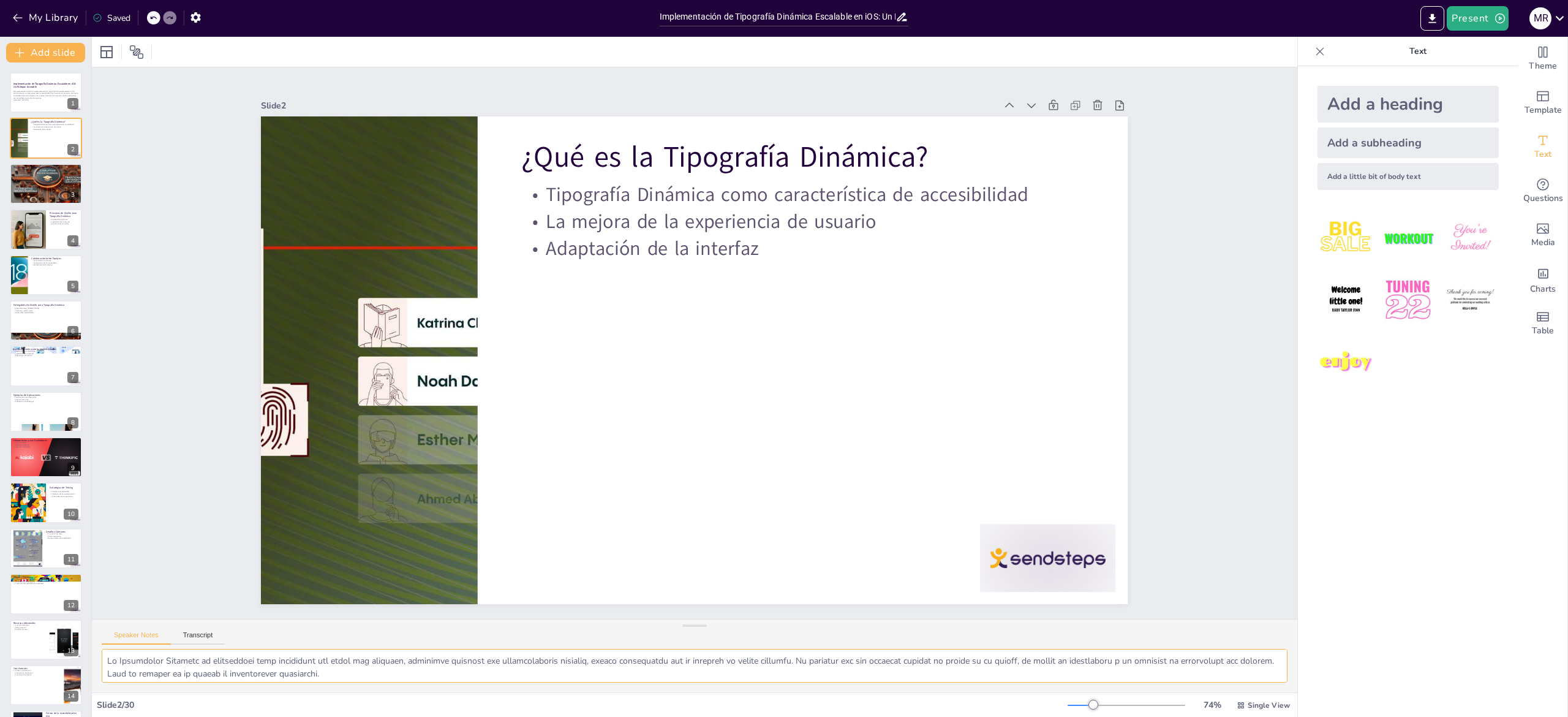
click at [249, 669] on textarea at bounding box center [694, 665] width 1186 height 34
checkbox input "true"
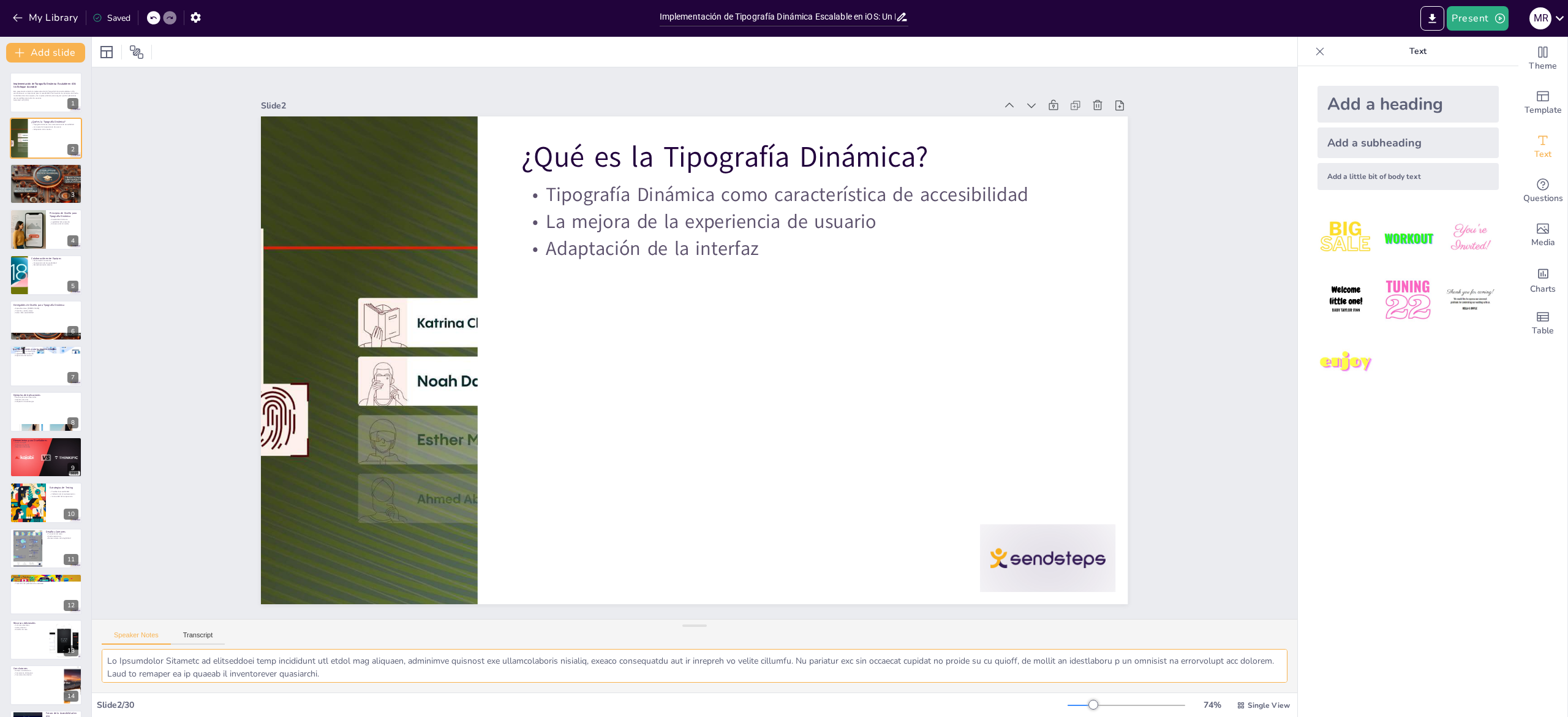
checkbox input "true"
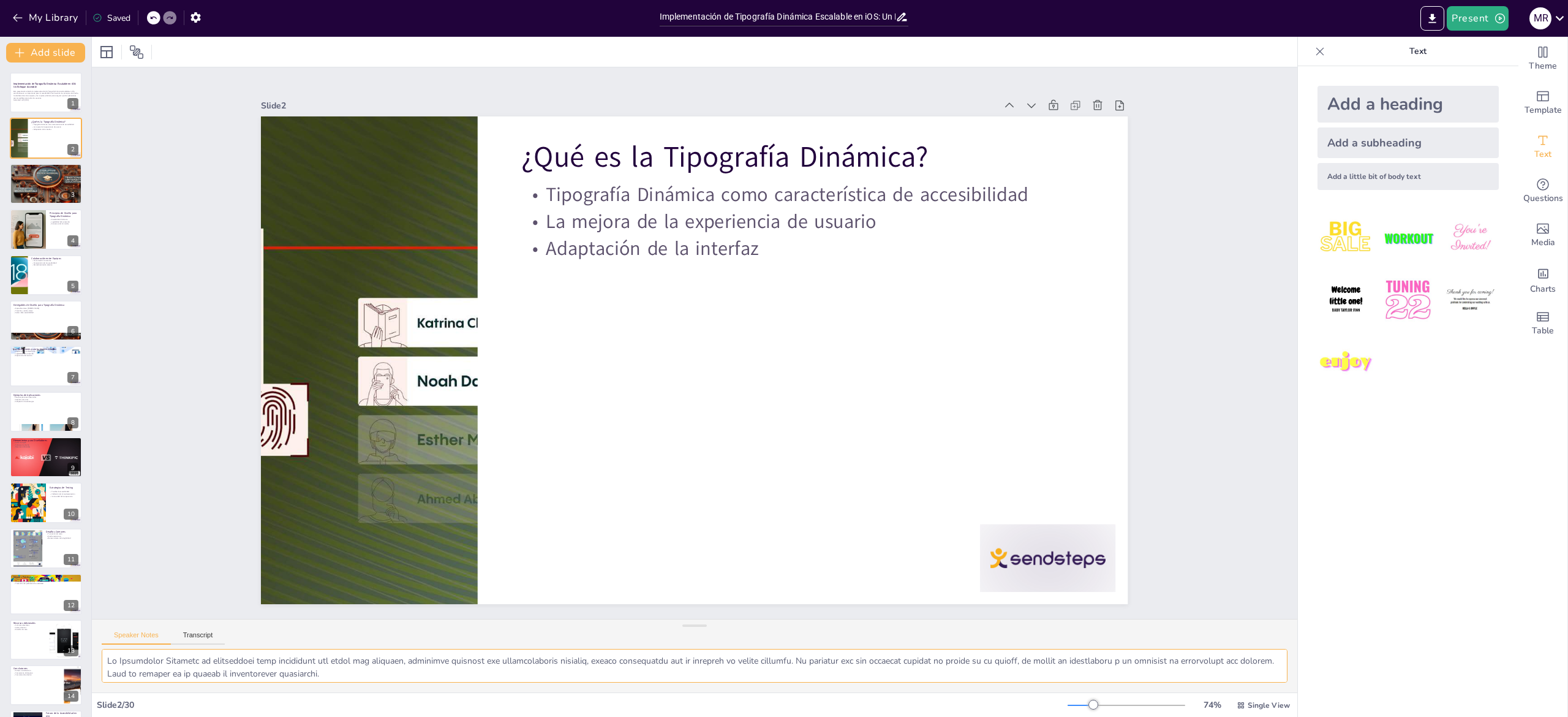
checkbox input "true"
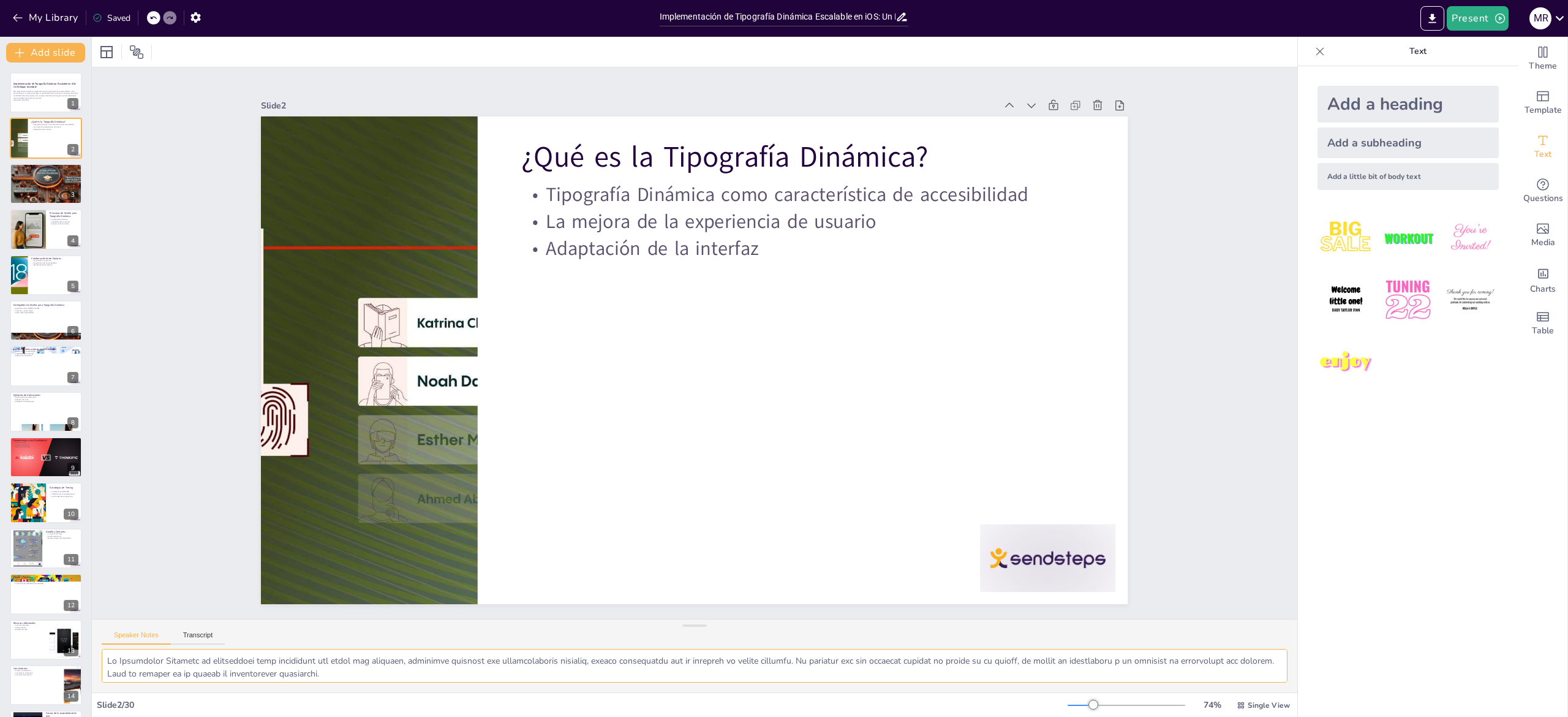
checkbox input "true"
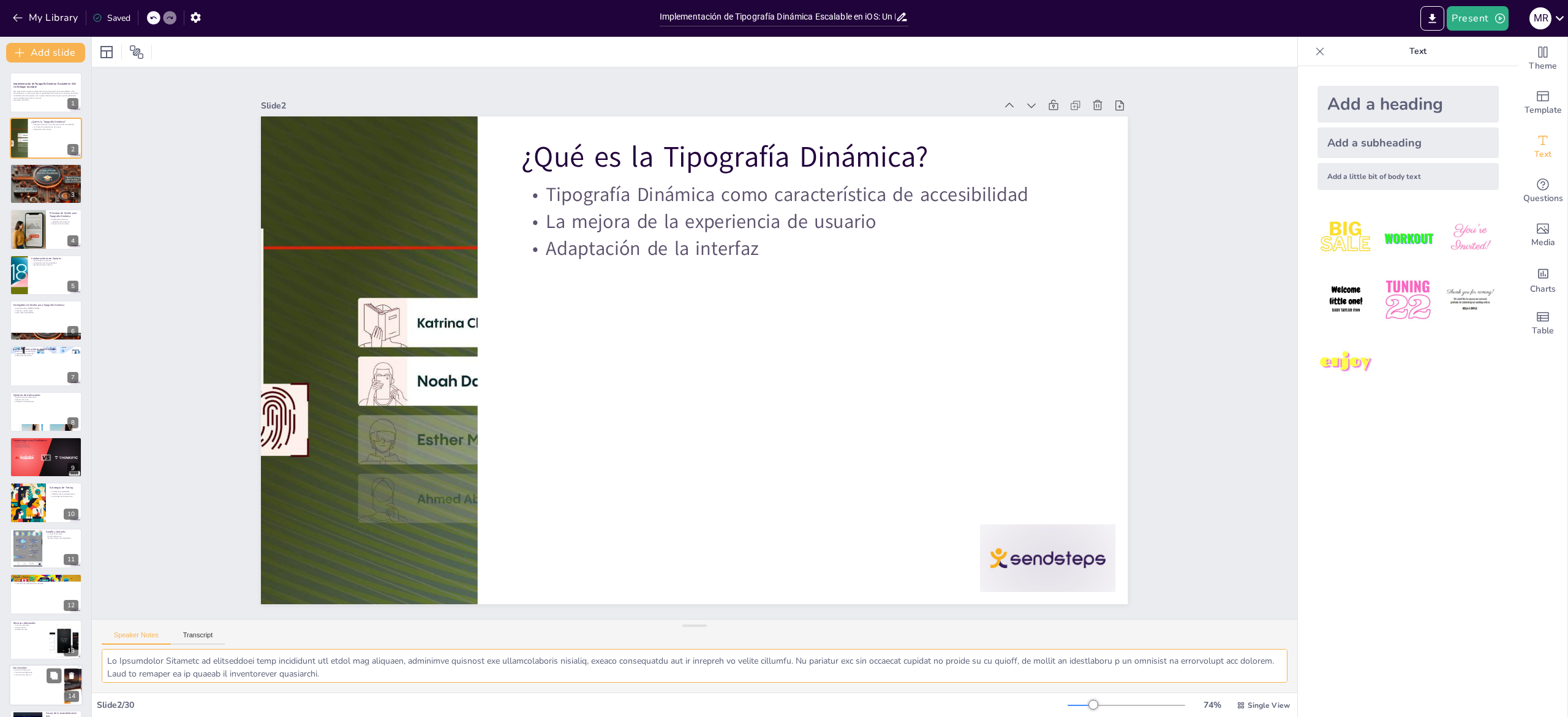
checkbox input "true"
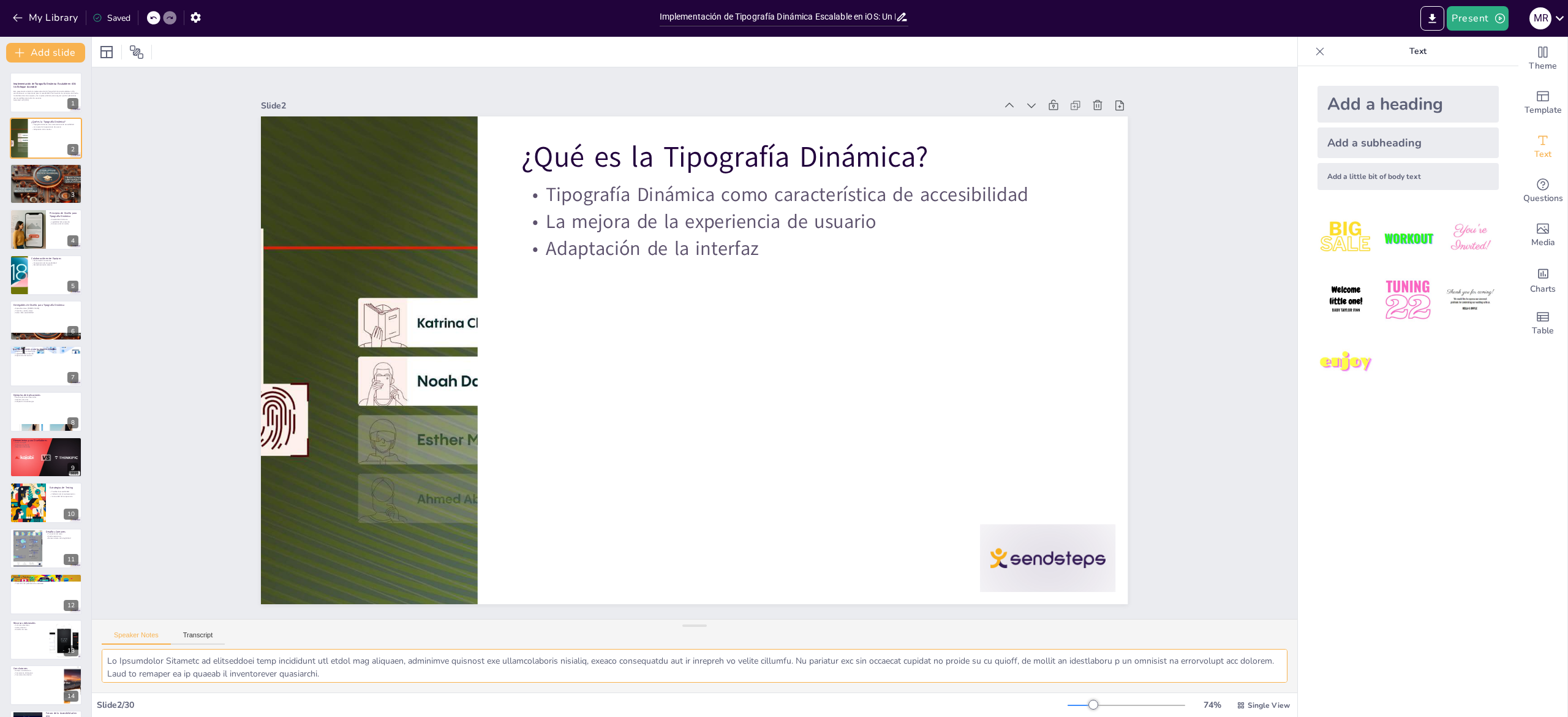
checkbox input "true"
click at [138, 663] on textarea at bounding box center [694, 665] width 1186 height 34
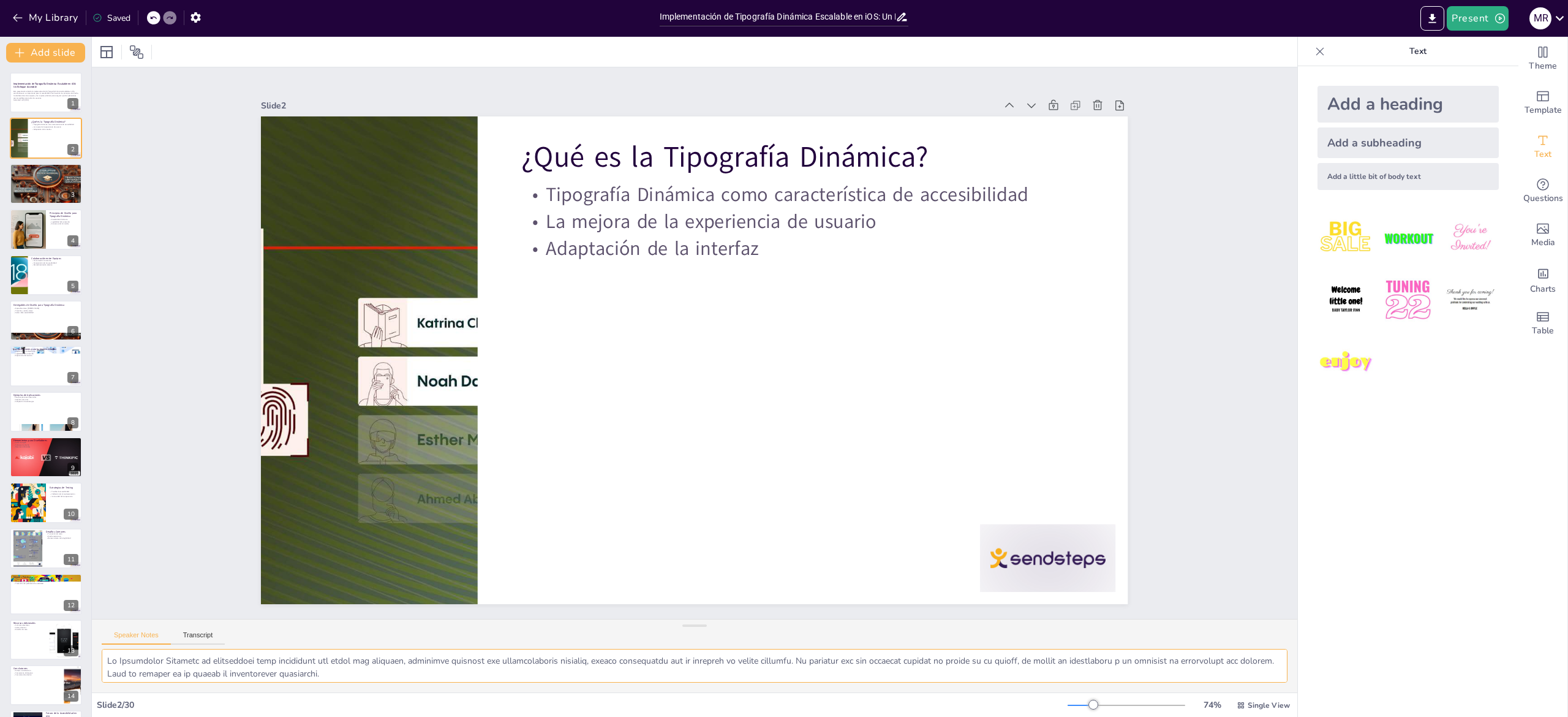
checkbox input "true"
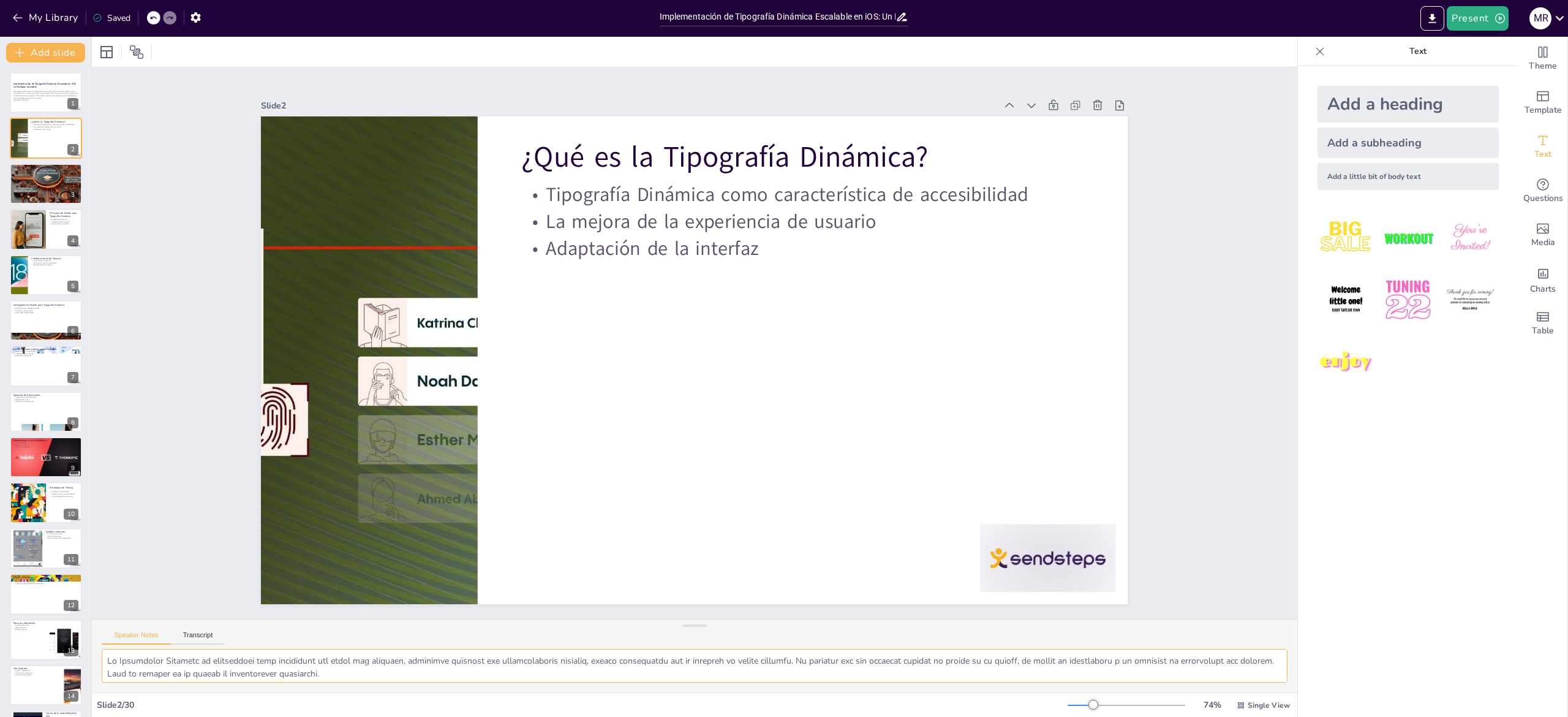
scroll to position [50, 0]
checkbox input "true"
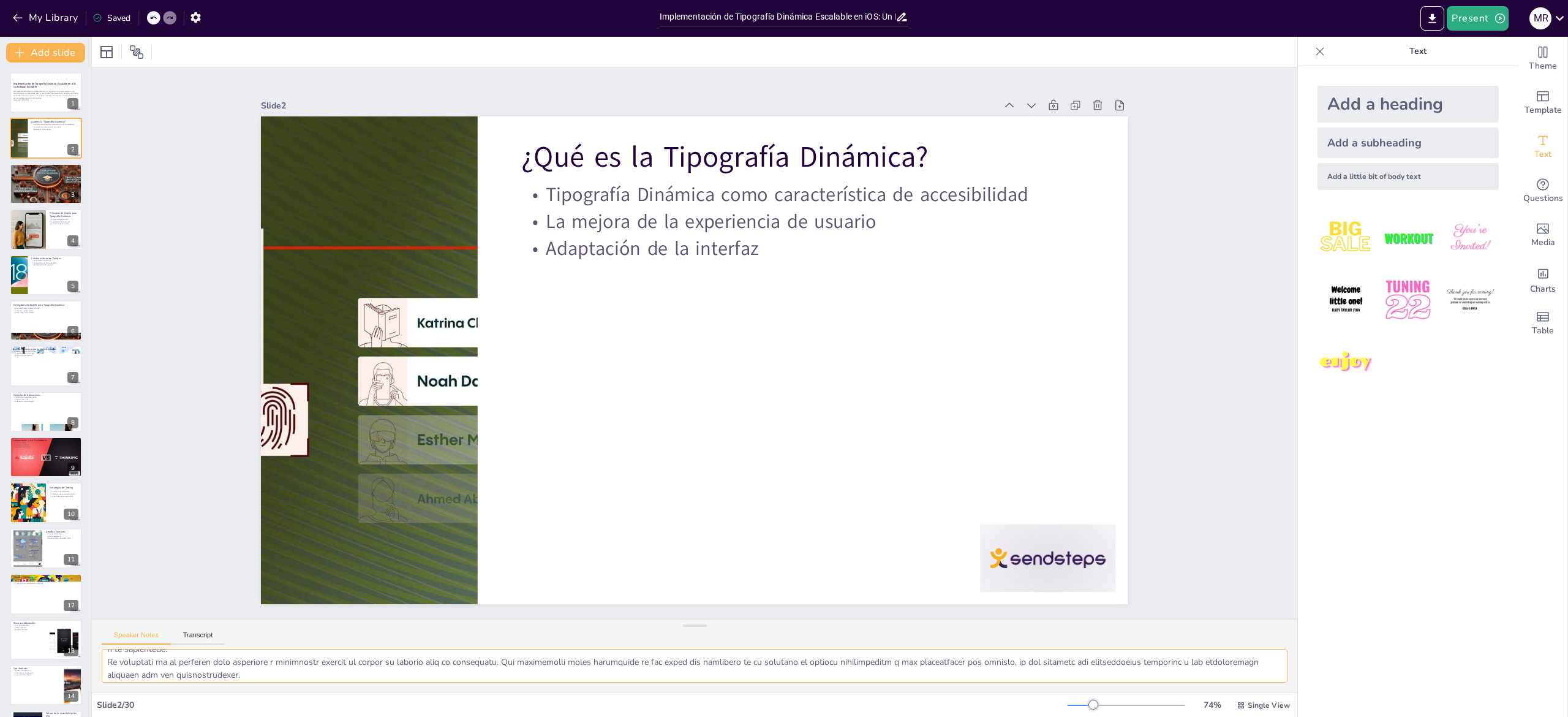
checkbox input "true"
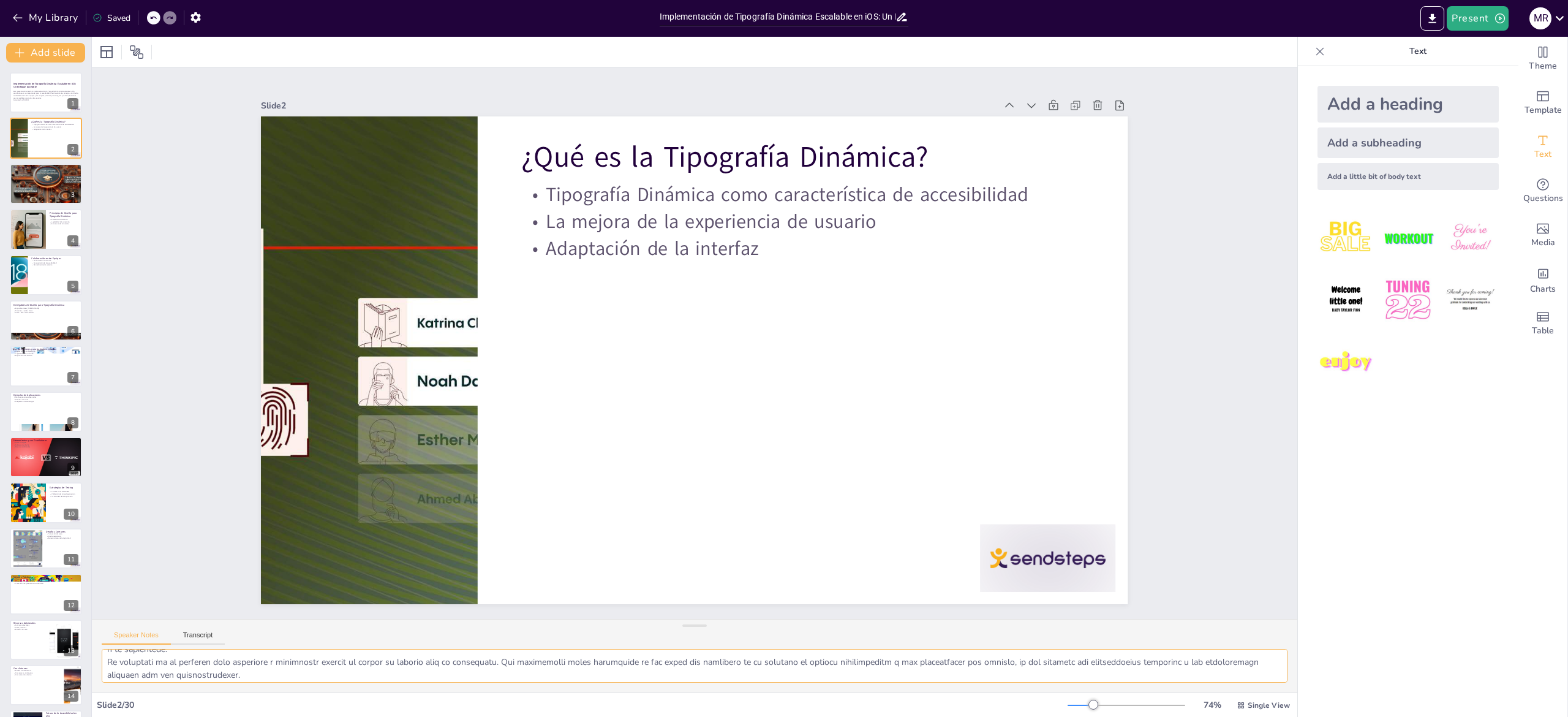
checkbox input "true"
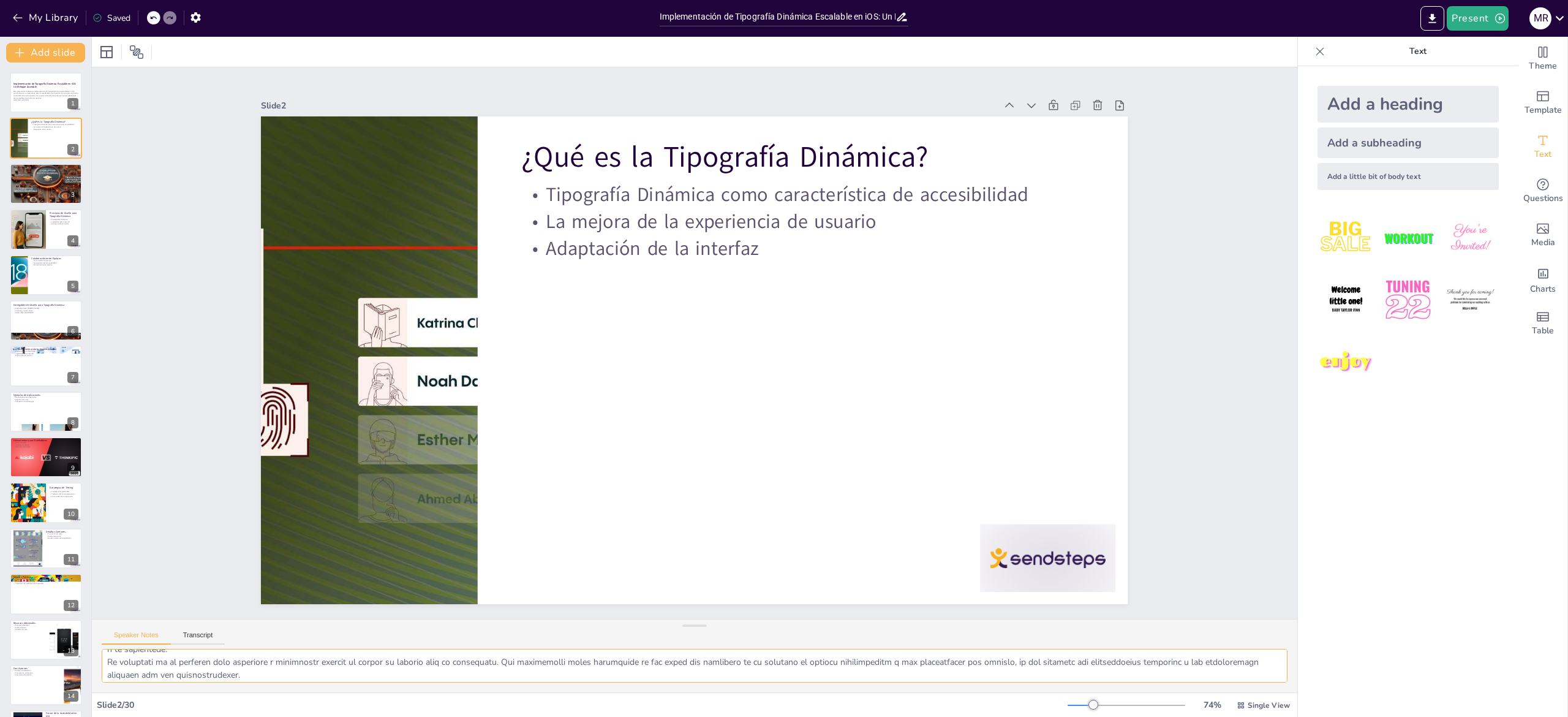
checkbox input "true"
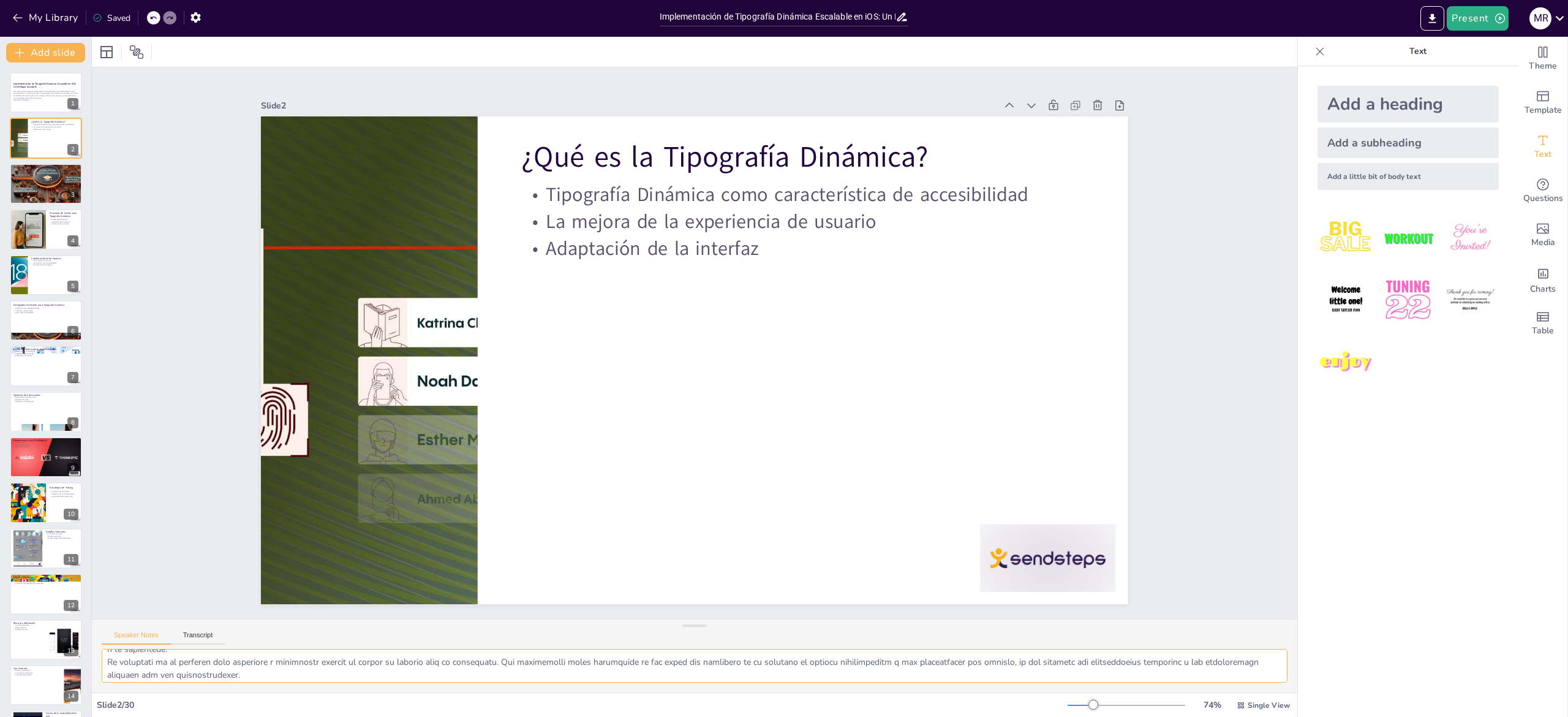
checkbox input "true"
click at [38, 195] on div at bounding box center [46, 183] width 74 height 74
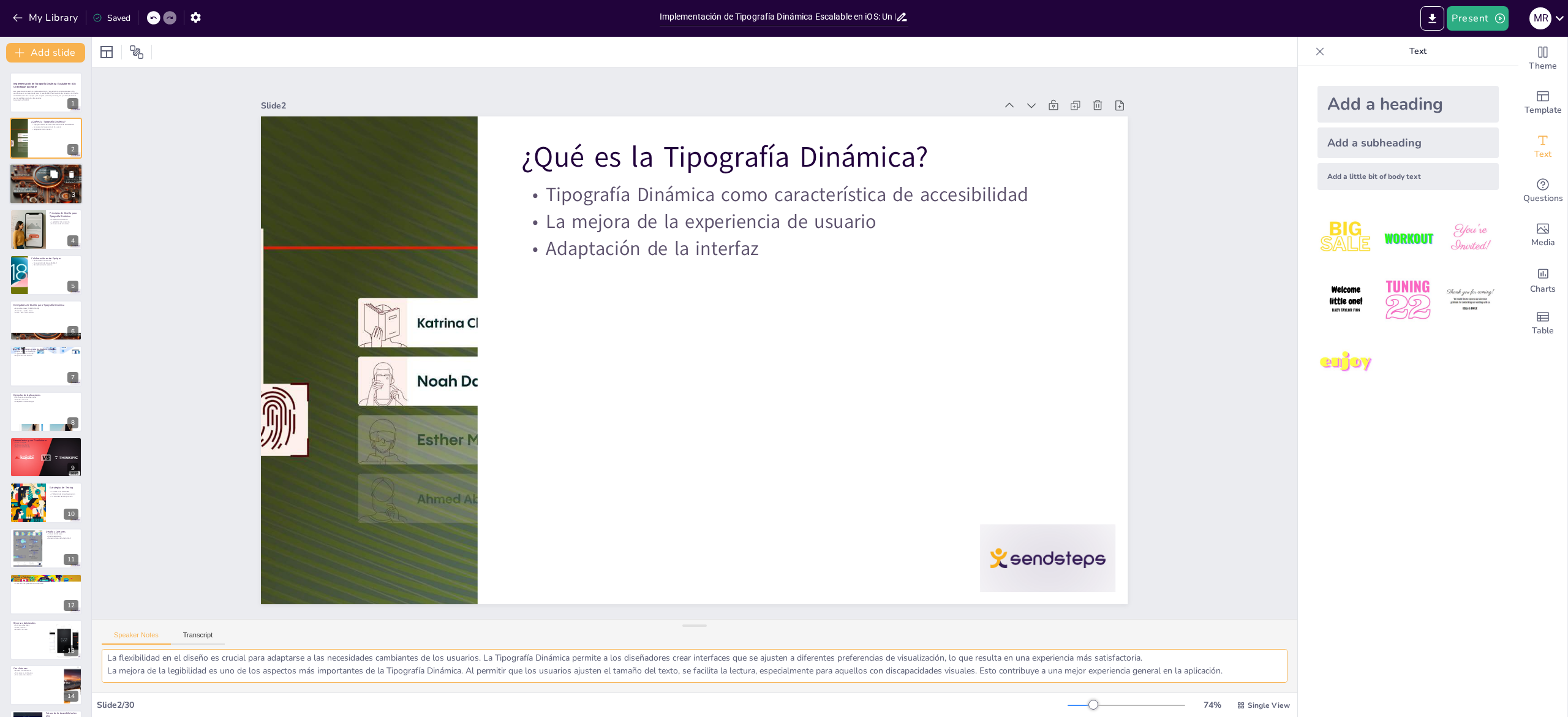
scroll to position [29, 0]
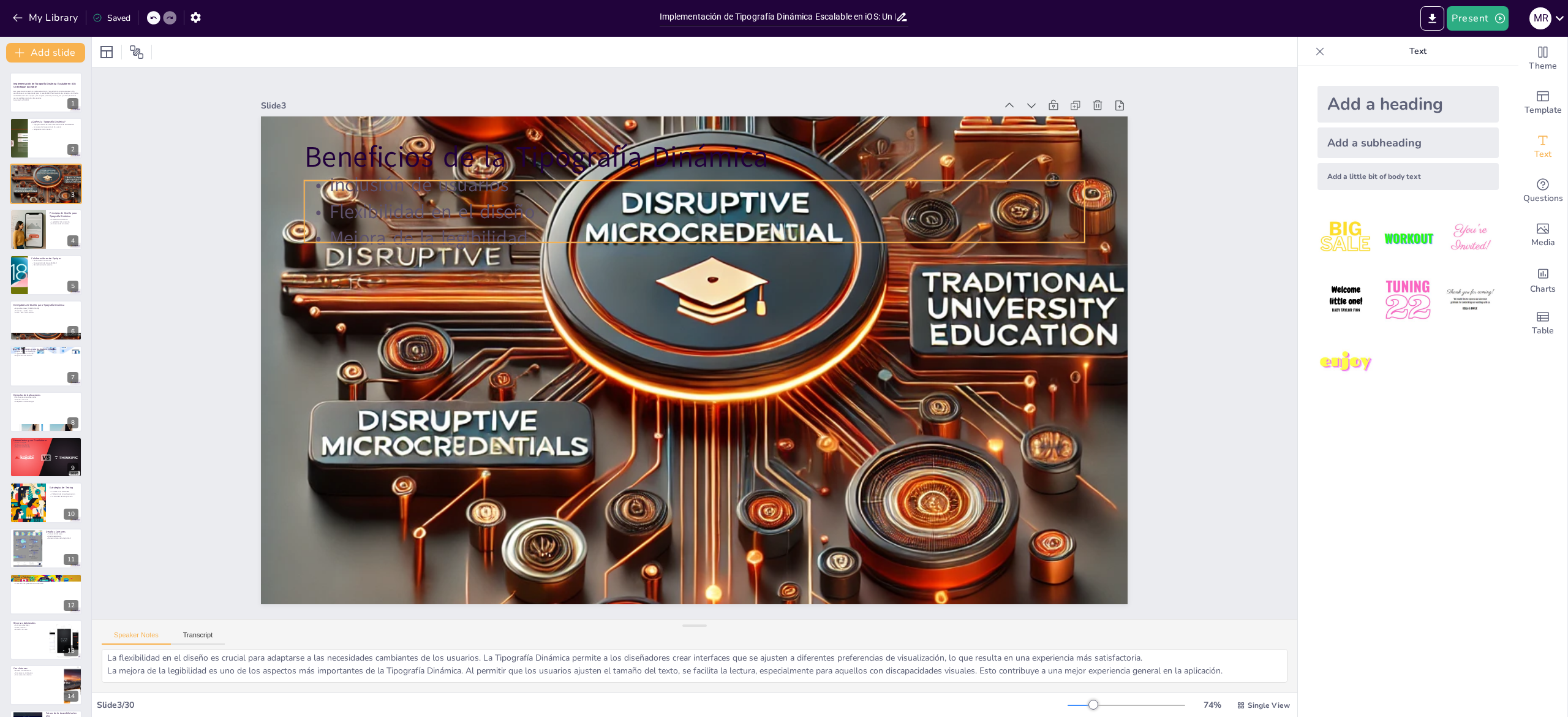
click at [477, 215] on p "Mejora de la legibilidad" at bounding box center [737, 247] width 724 height 342
click at [477, 215] on p "Mejora de la legibilidad" at bounding box center [716, 240] width 769 height 188
click at [505, 191] on p "Flexibilidad en el diseño" at bounding box center [735, 218] width 751 height 266
click at [505, 191] on p "Flexibilidad en el diseño" at bounding box center [721, 214] width 769 height 189
click at [508, 193] on p "Flexibilidad en el diseño" at bounding box center [708, 212] width 778 height 108
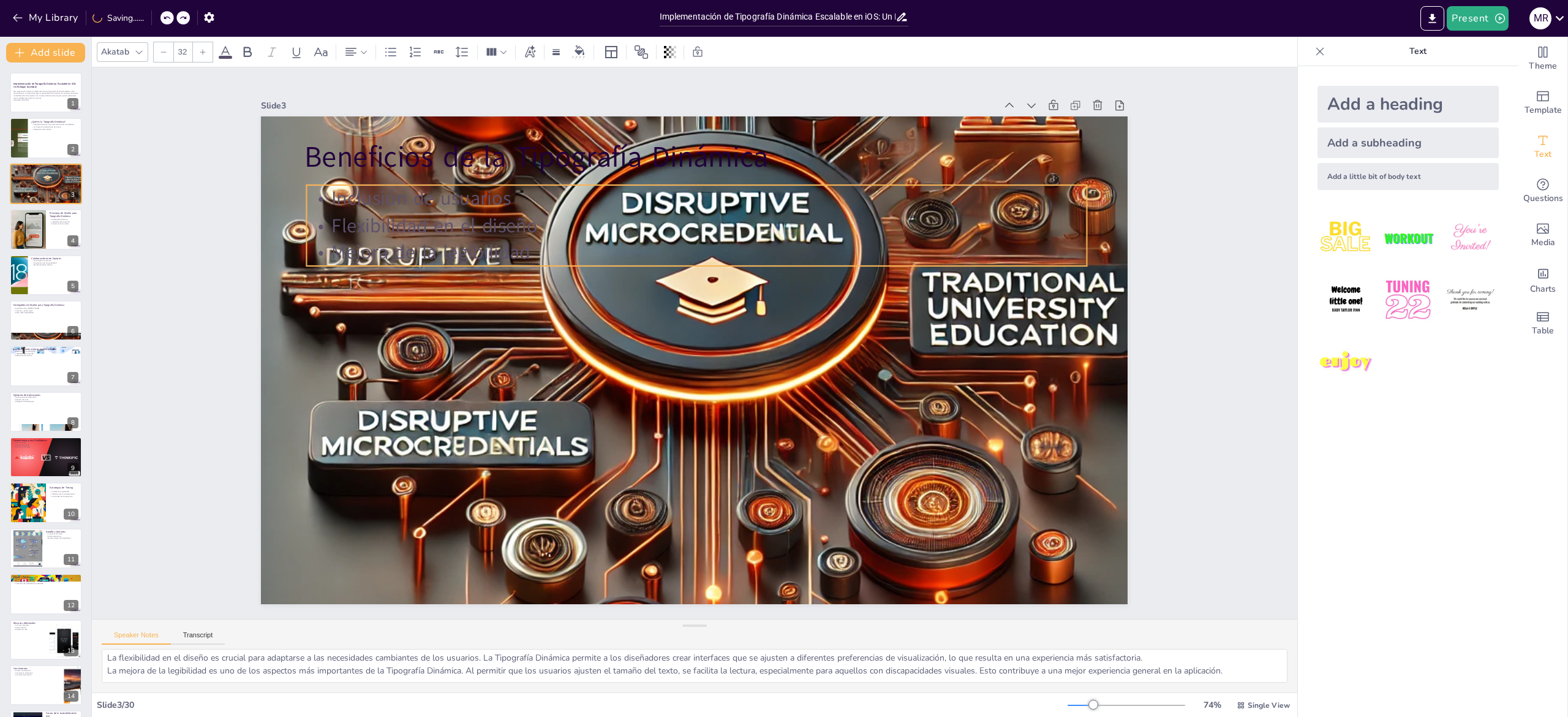
click at [513, 240] on p "Mejora de la legibilidad" at bounding box center [742, 266] width 689 height 413
click at [567, 240] on p "Mejora de la legibilidad" at bounding box center [774, 299] width 413 height 689
click at [513, 234] on span "Mejora de la legibilidad" at bounding box center [458, 200] width 200 height 67
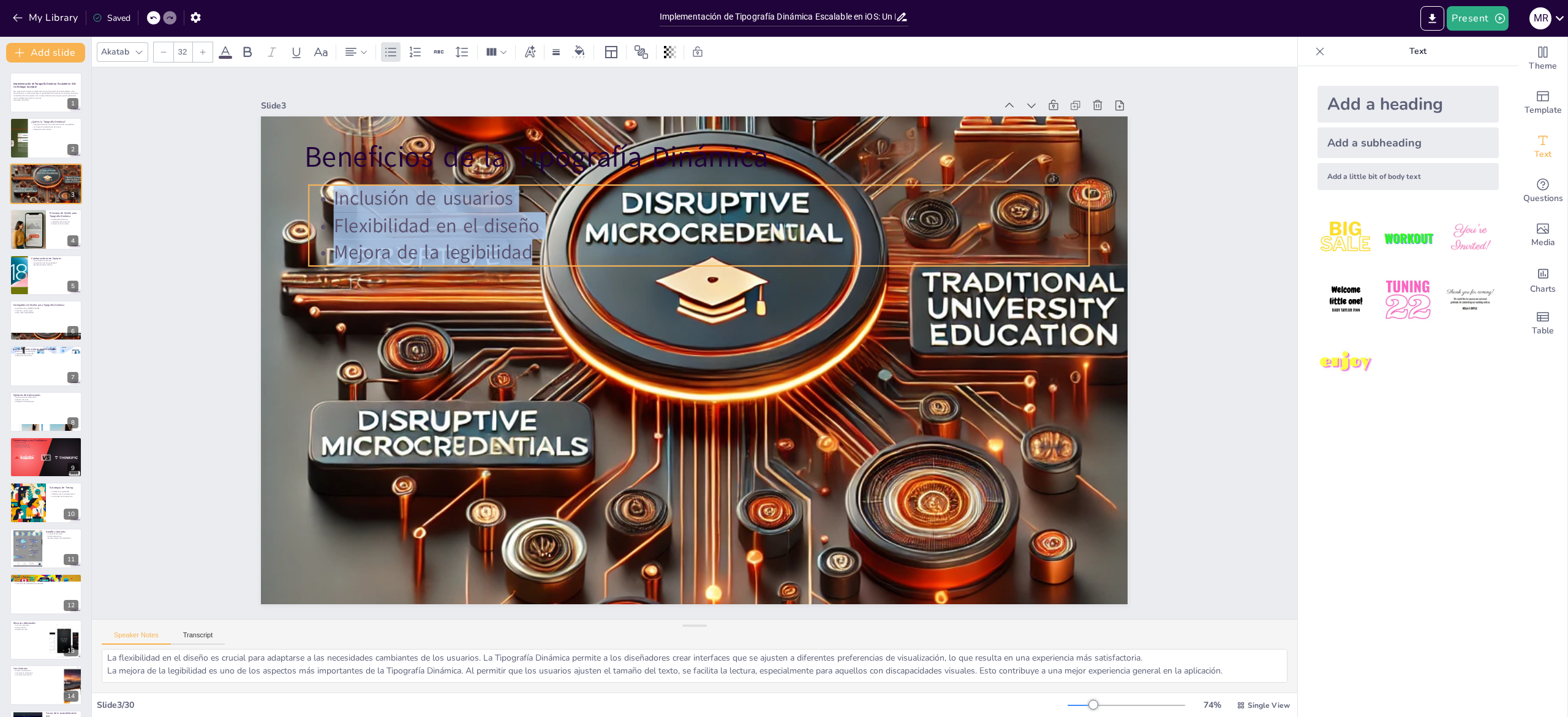
click at [226, 53] on icon at bounding box center [225, 52] width 15 height 15
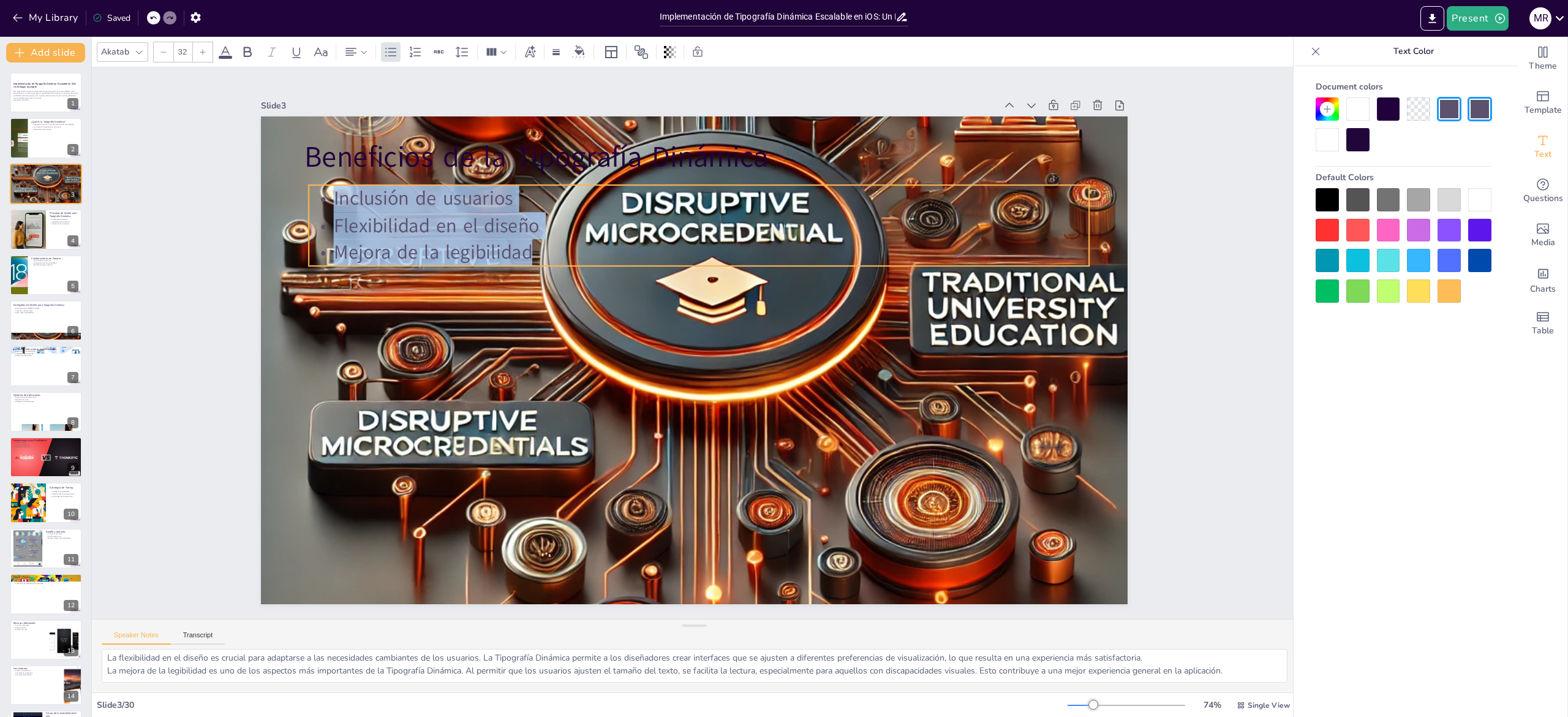
click at [1488, 205] on div at bounding box center [1480, 199] width 23 height 23
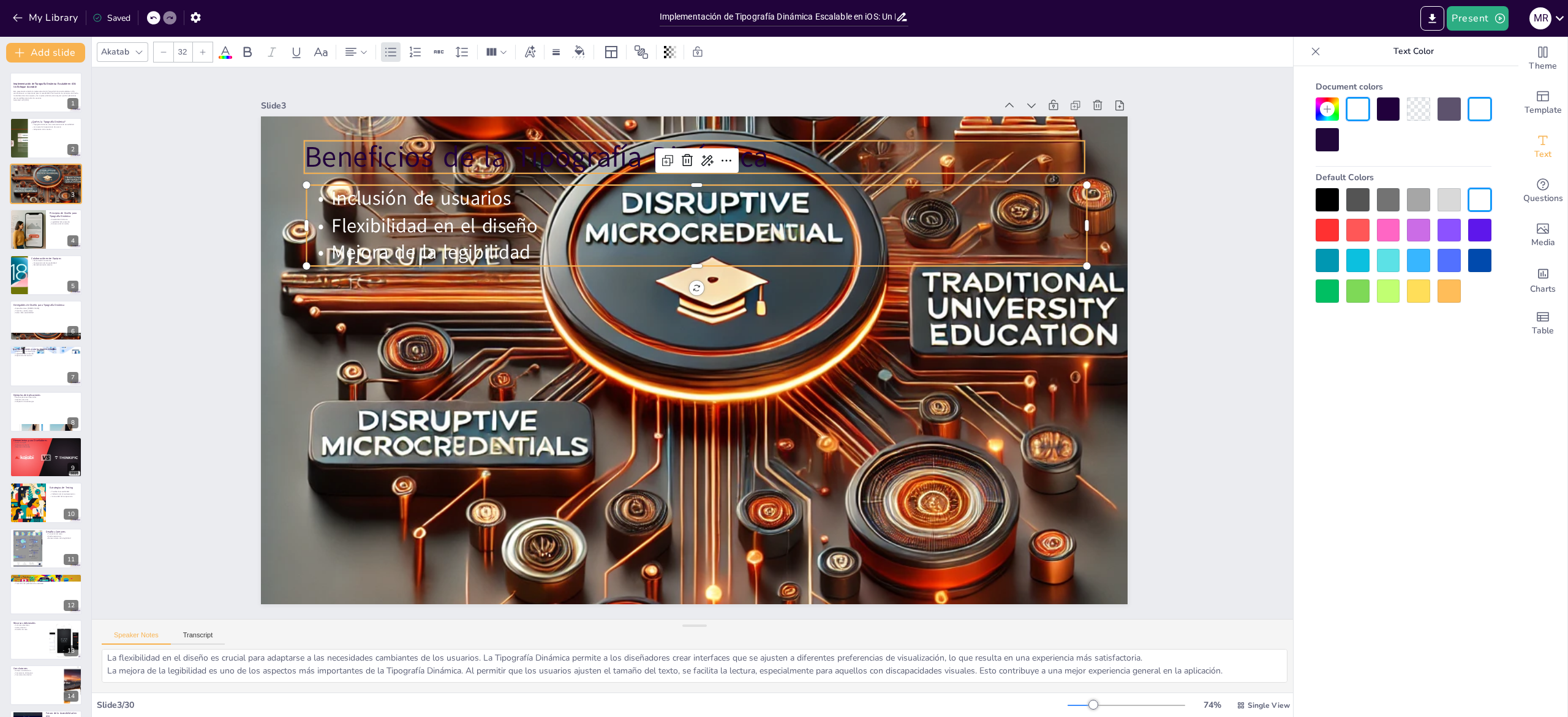
click at [438, 139] on p "Beneficios de la Tipografía Dinámica" at bounding box center [733, 161] width 771 height 202
click at [438, 139] on p "Beneficios de la Tipografía Dinámica" at bounding box center [714, 158] width 780 height 121
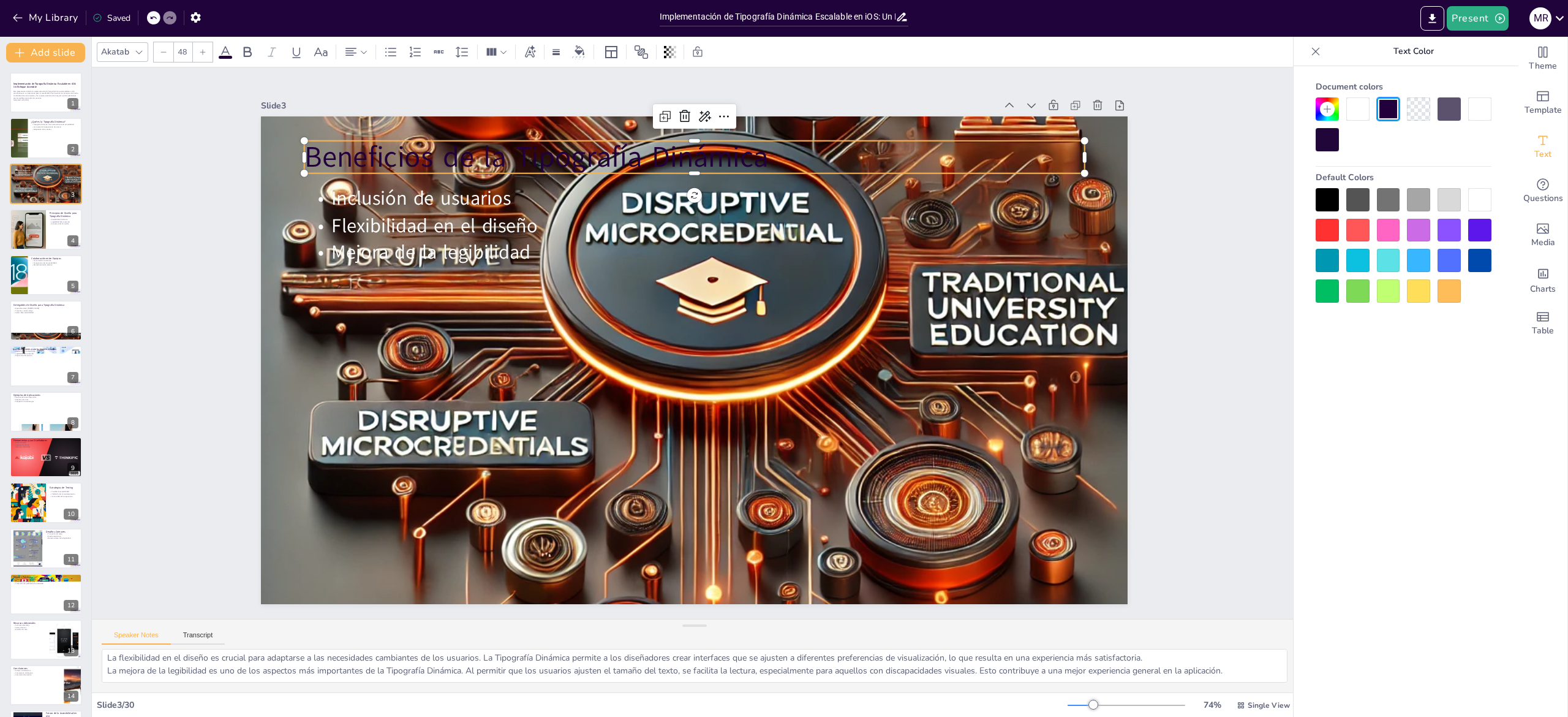
click at [438, 139] on span "Beneficios de la Tipografía Dinámica" at bounding box center [601, 117] width 453 height 181
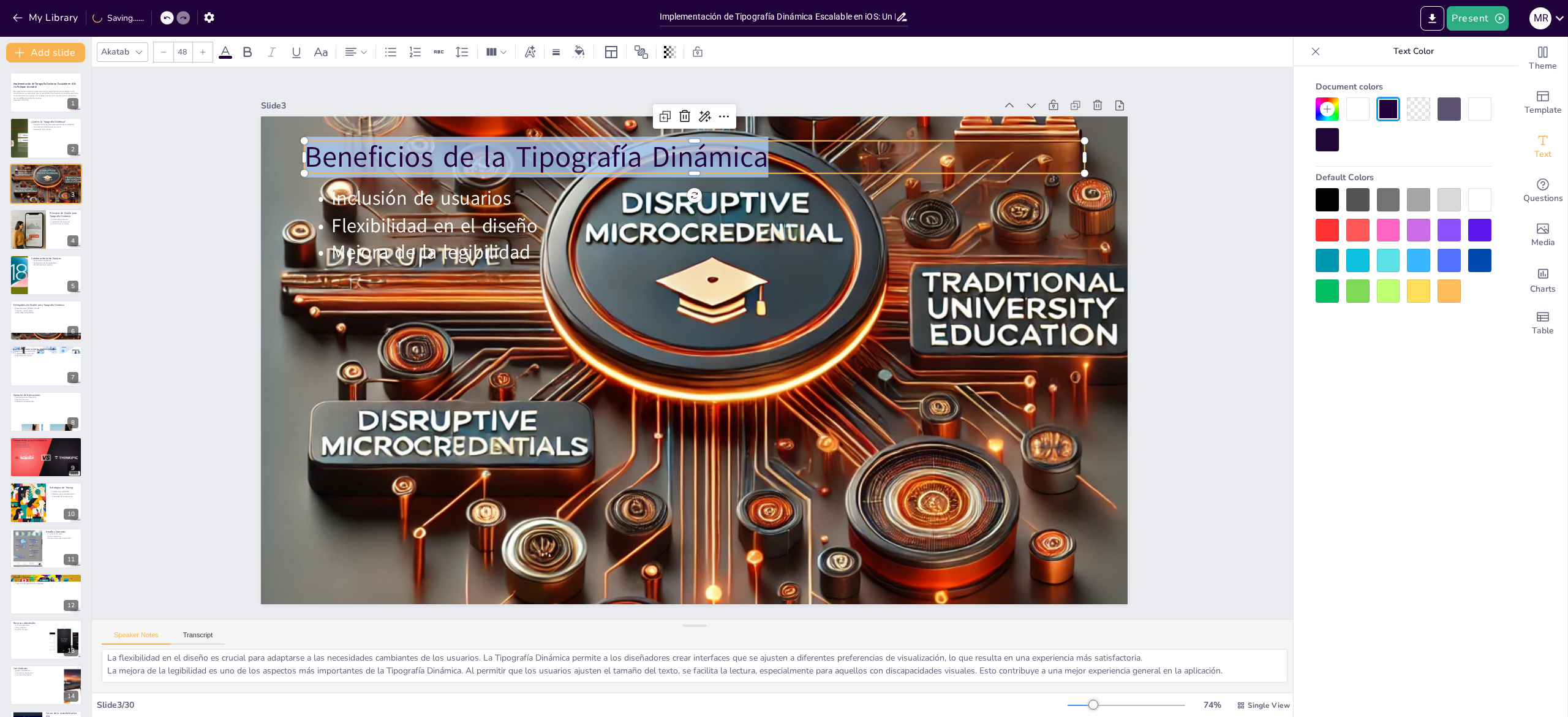
click at [1477, 198] on div at bounding box center [1480, 199] width 23 height 23
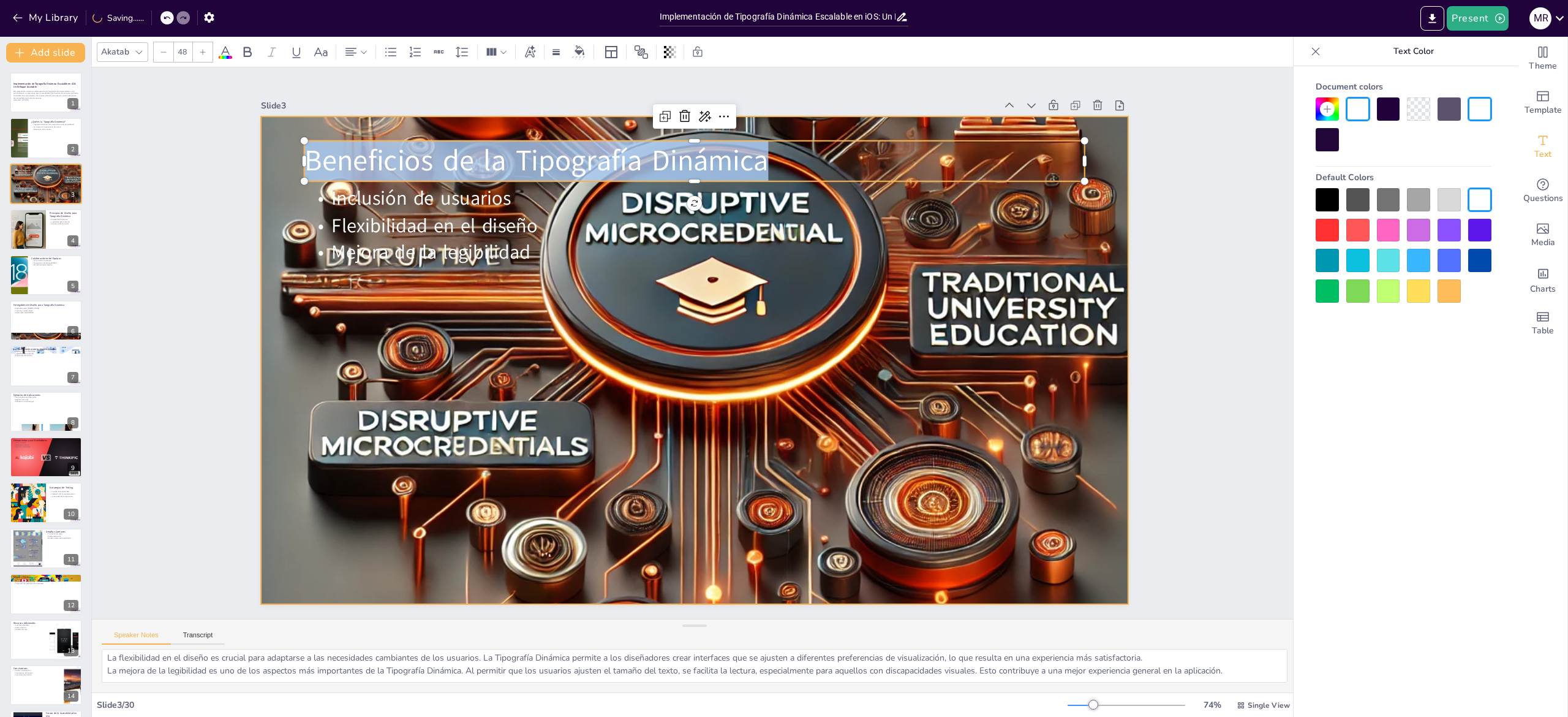
click at [713, 413] on div at bounding box center [693, 360] width 953 height 953
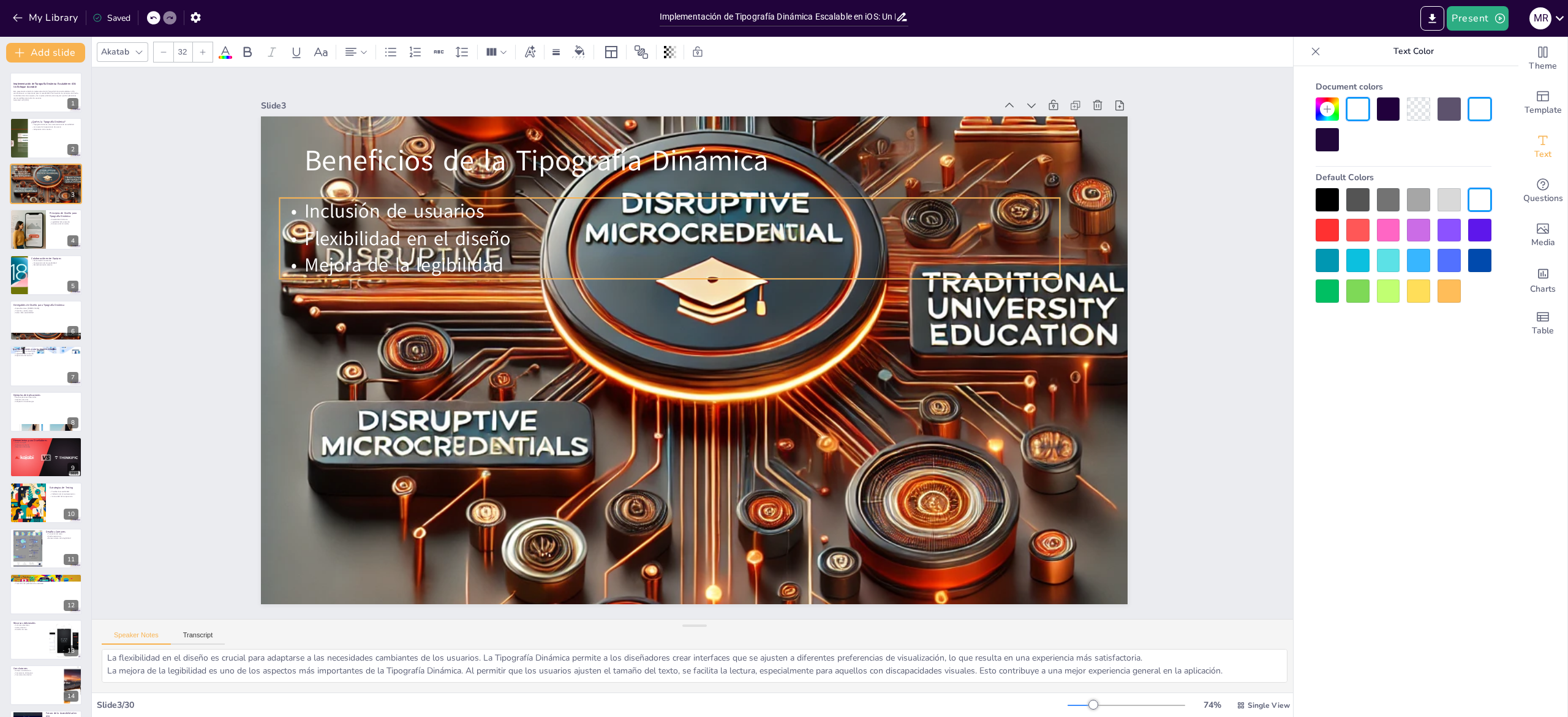
drag, startPoint x: 522, startPoint y: 241, endPoint x: 495, endPoint y: 254, distance: 30.0
click at [495, 254] on p "Mejora de la legibilidad" at bounding box center [703, 262] width 724 height 342
click at [196, 421] on div "Slide 1 Implementación de Tipografía Dinámica Escalable en iOS: Un Enfoque Acce…" at bounding box center [694, 342] width 1257 height 674
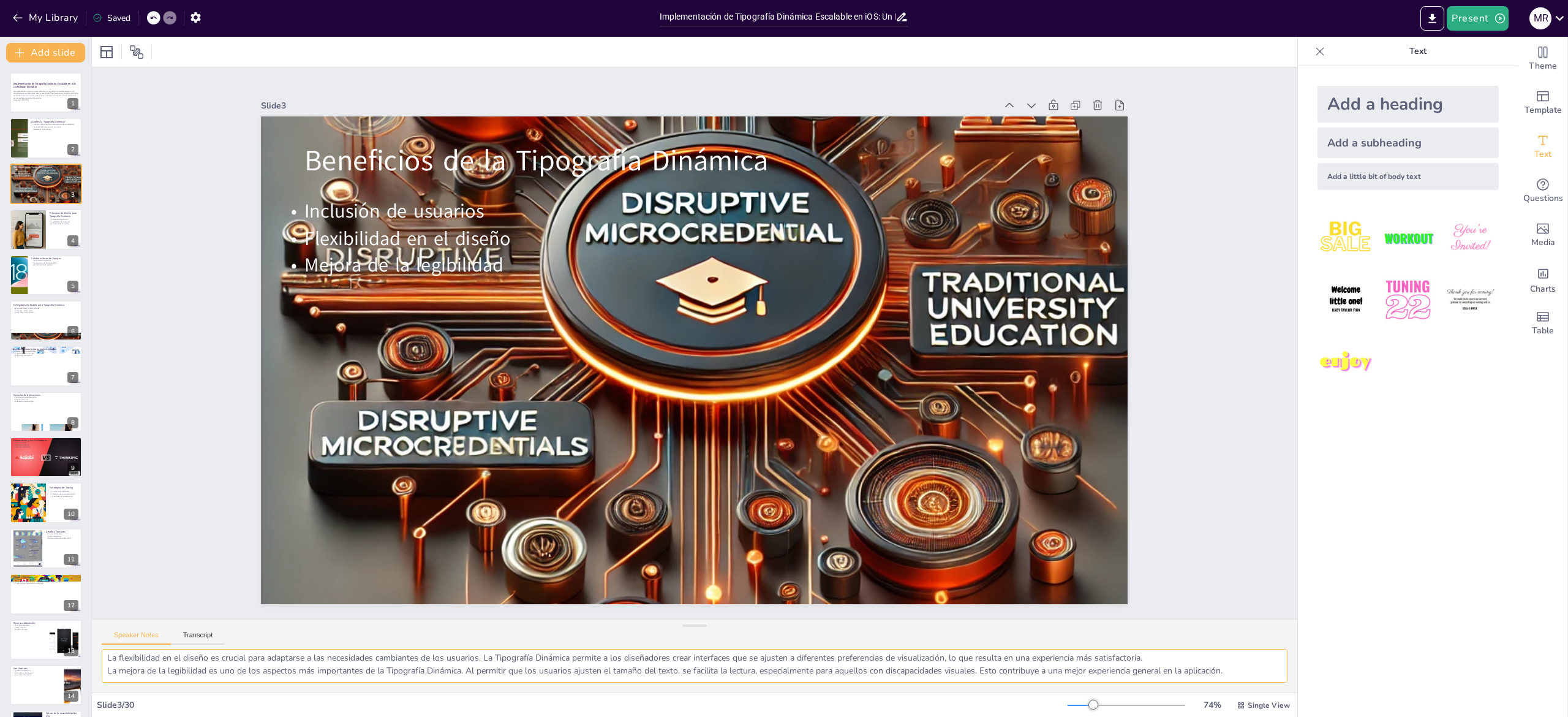
click at [202, 667] on textarea "La inclusión de usuarios con diferentes capacidades es uno de los mayores benef…" at bounding box center [694, 665] width 1186 height 34
click at [33, 238] on div at bounding box center [28, 229] width 42 height 42
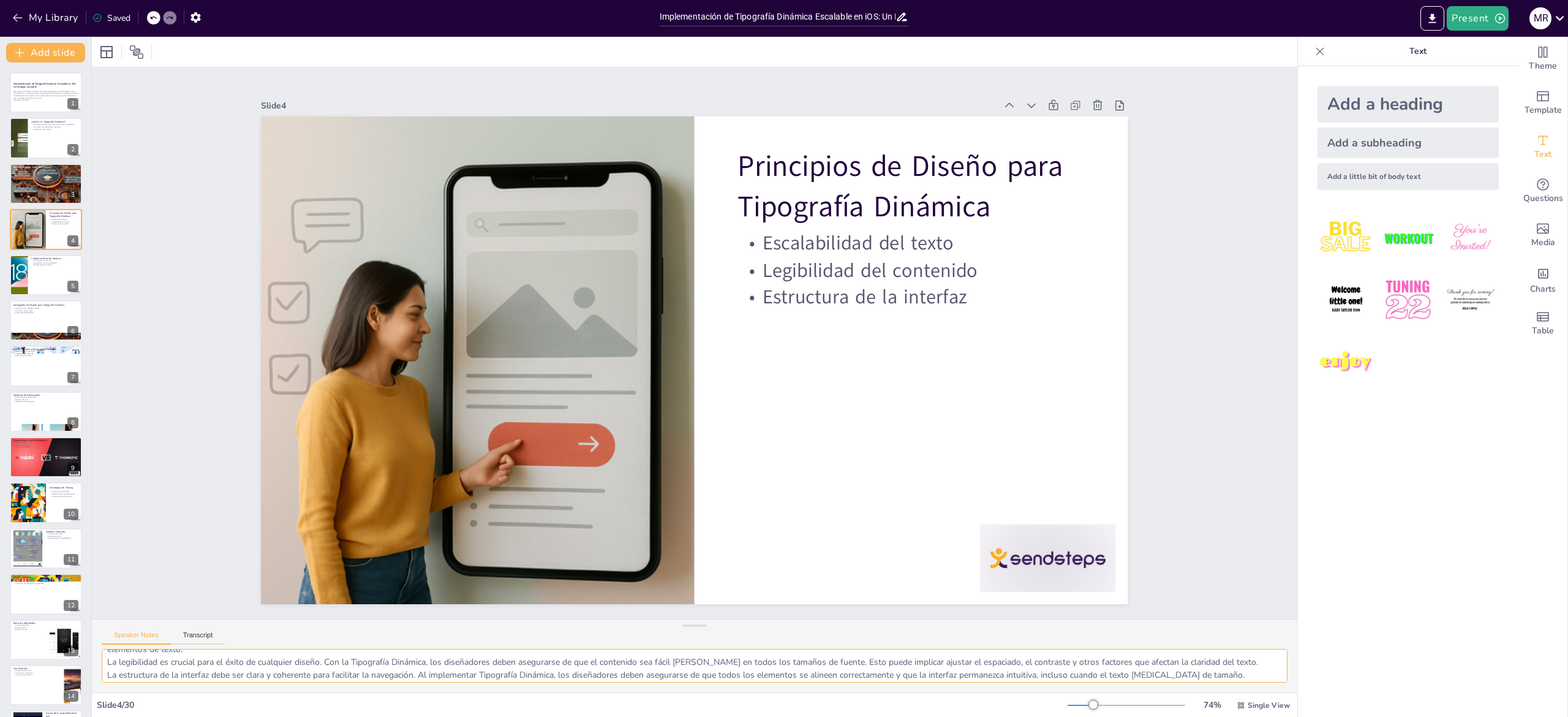
click at [139, 665] on textarea "La escalabilidad del texto es un principio fundamental en el diseño de Tipograf…" at bounding box center [694, 665] width 1186 height 34
click at [37, 280] on div at bounding box center [46, 275] width 74 height 42
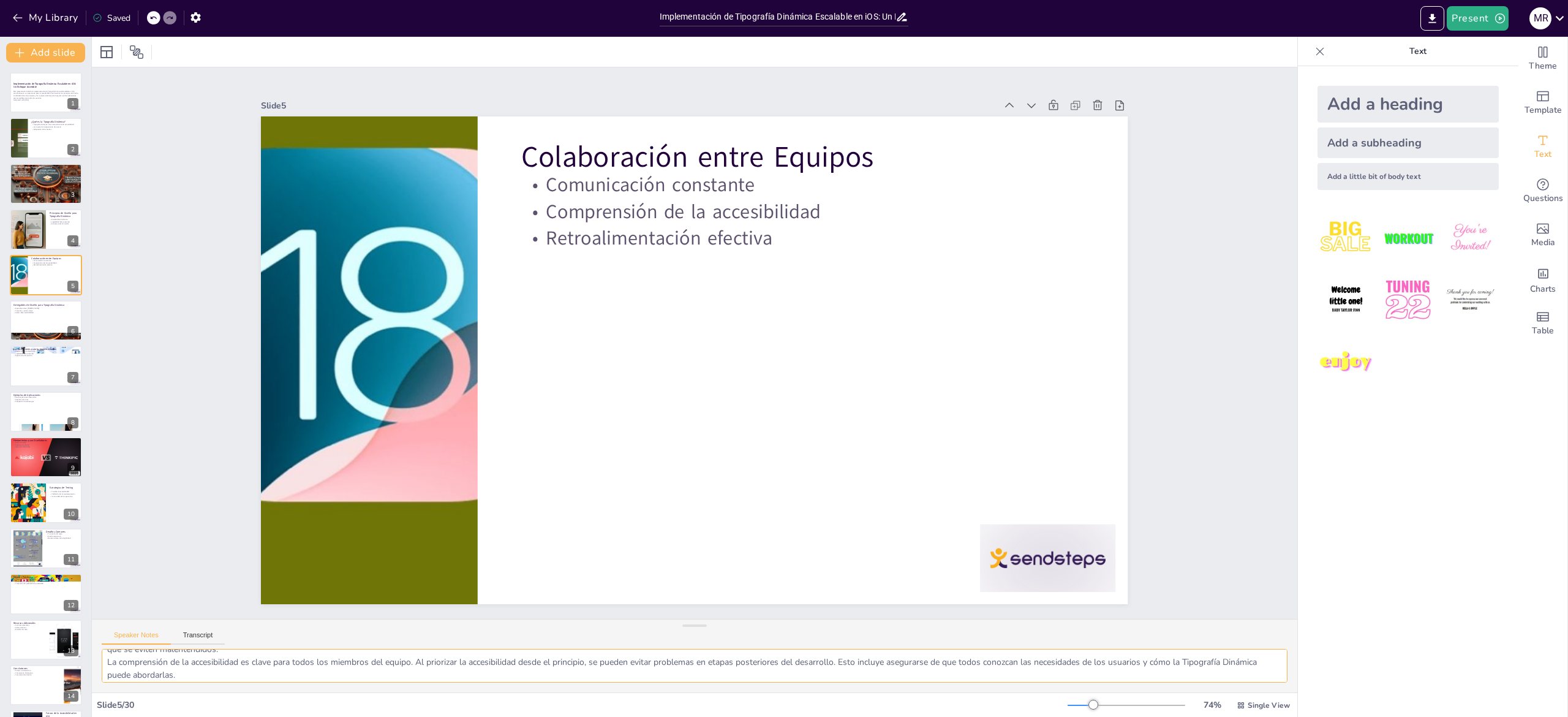
click at [163, 661] on textarea "La comunicación constante es vital para el éxito de cualquier proyecto de diseñ…" at bounding box center [694, 665] width 1186 height 34
click at [40, 313] on p "Guías sobre escalabilidad" at bounding box center [46, 312] width 66 height 3
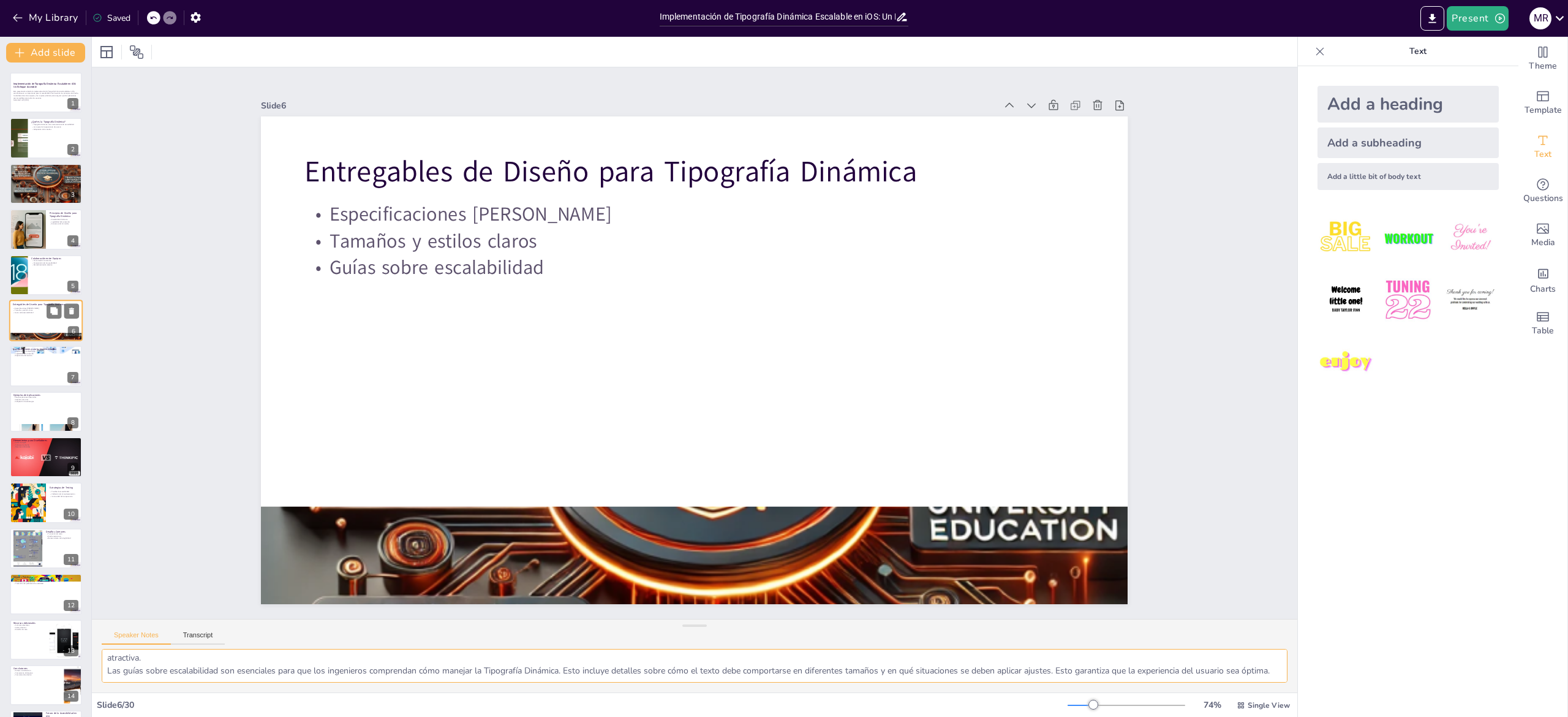
scroll to position [42, 0]
click at [136, 673] on textarea "Las especificaciones [PERSON_NAME] son un entregable clave para los diseñadores…" at bounding box center [694, 665] width 1186 height 34
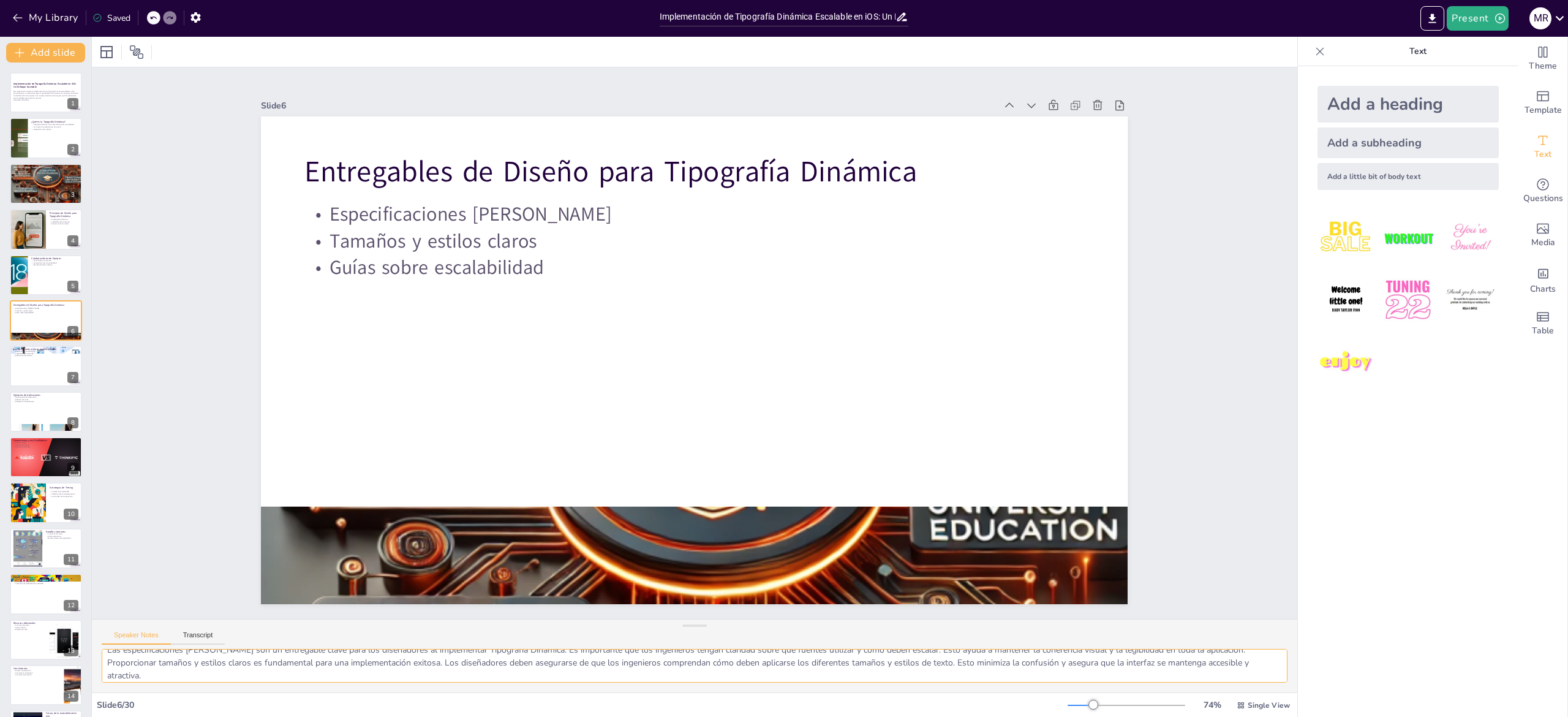
scroll to position [37, 0]
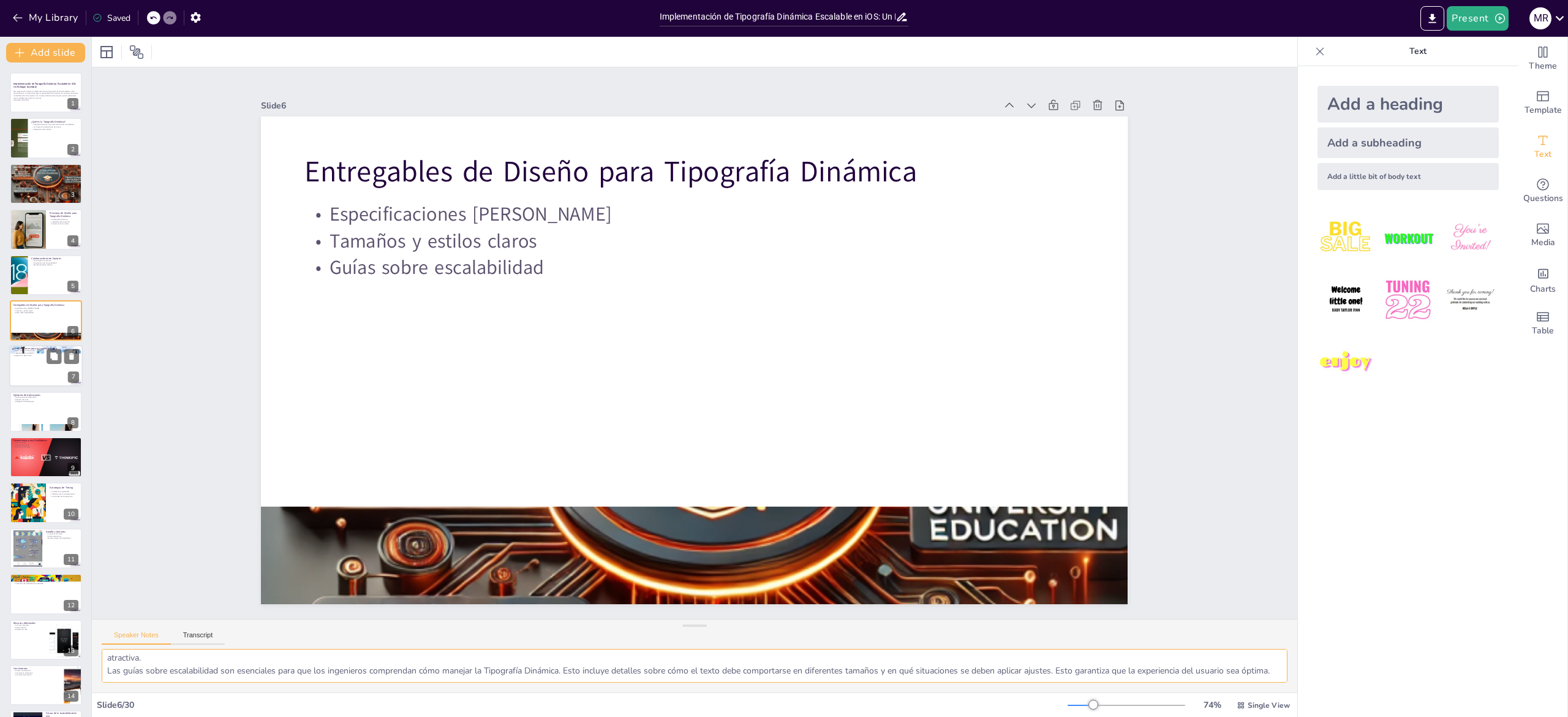
click at [36, 375] on div at bounding box center [46, 366] width 74 height 42
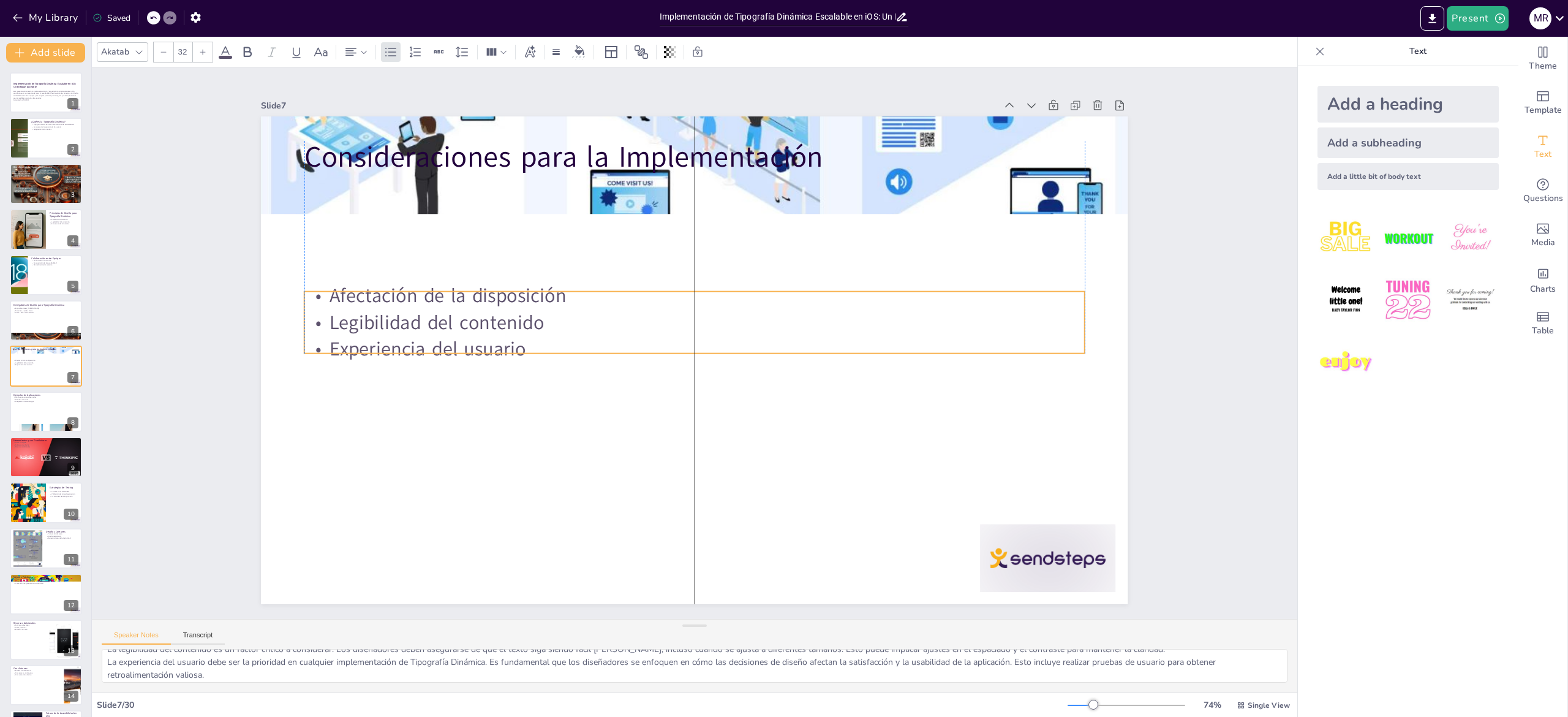
drag, startPoint x: 580, startPoint y: 173, endPoint x: 579, endPoint y: 285, distance: 112.0
click at [579, 285] on p "Afectación de la disposición" at bounding box center [700, 295] width 778 height 108
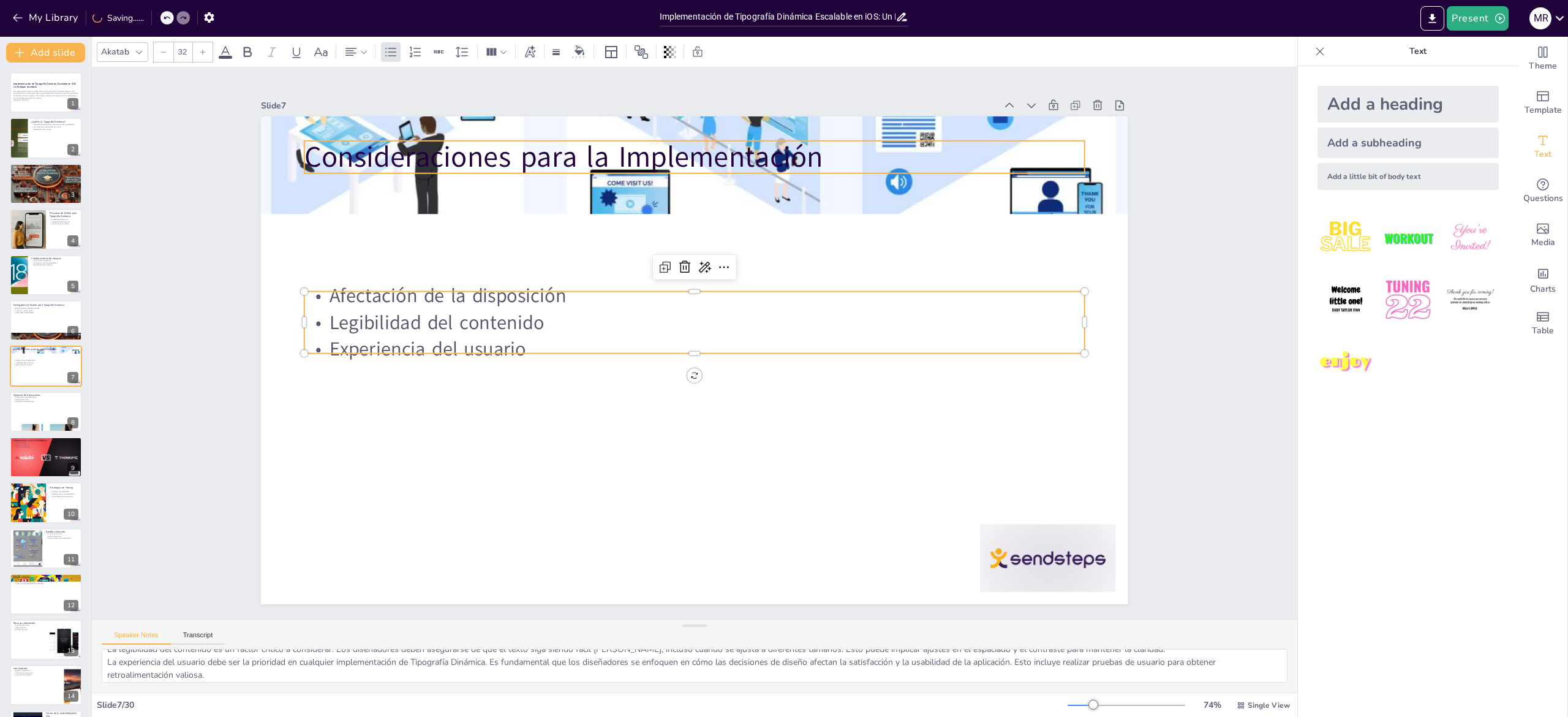
click at [586, 150] on p "Consideraciones para la Implementación" at bounding box center [694, 157] width 780 height 41
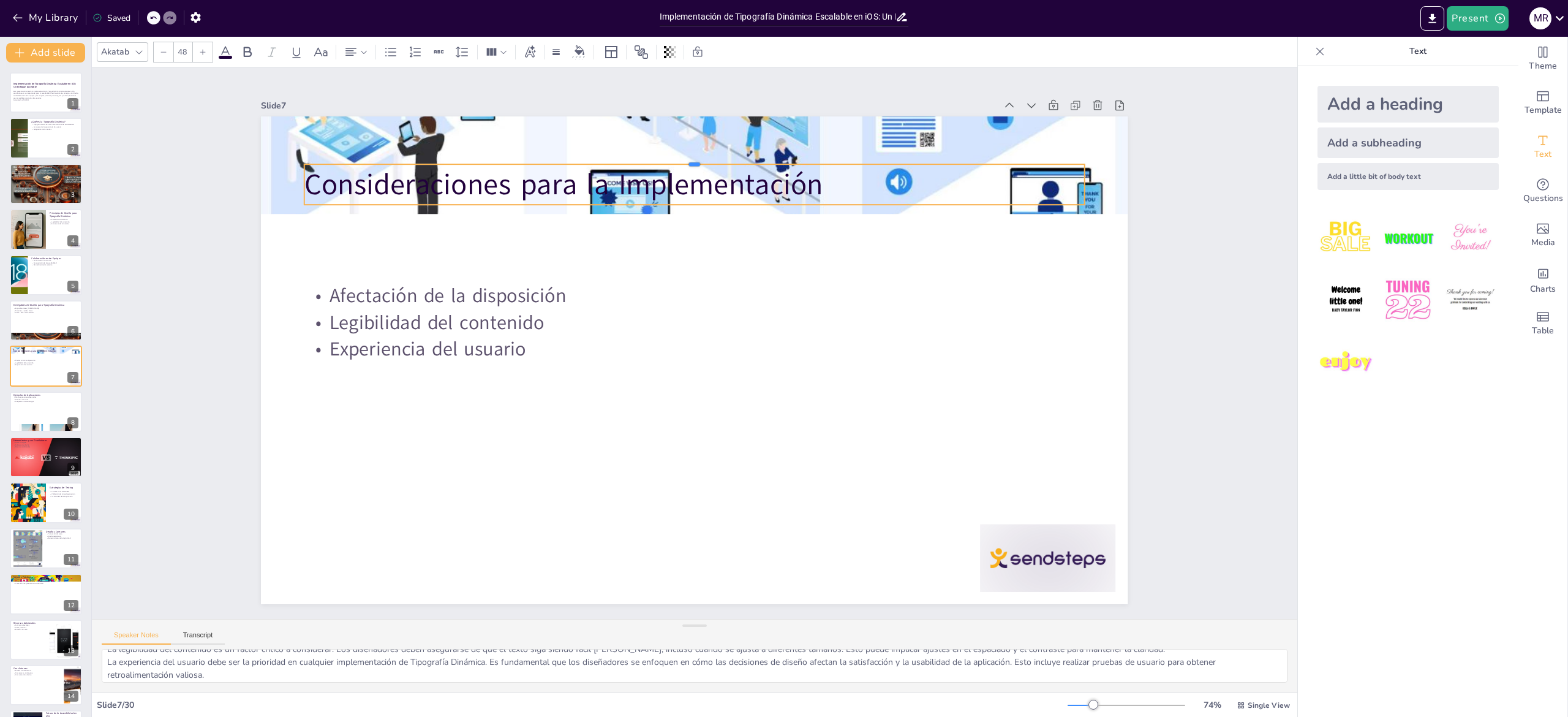
drag, startPoint x: 564, startPoint y: 152, endPoint x: 561, endPoint y: 245, distance: 93.0
click at [561, 245] on div "Consideraciones para la Implementación Afectación de la disposición Legibilidad…" at bounding box center [692, 360] width 912 height 575
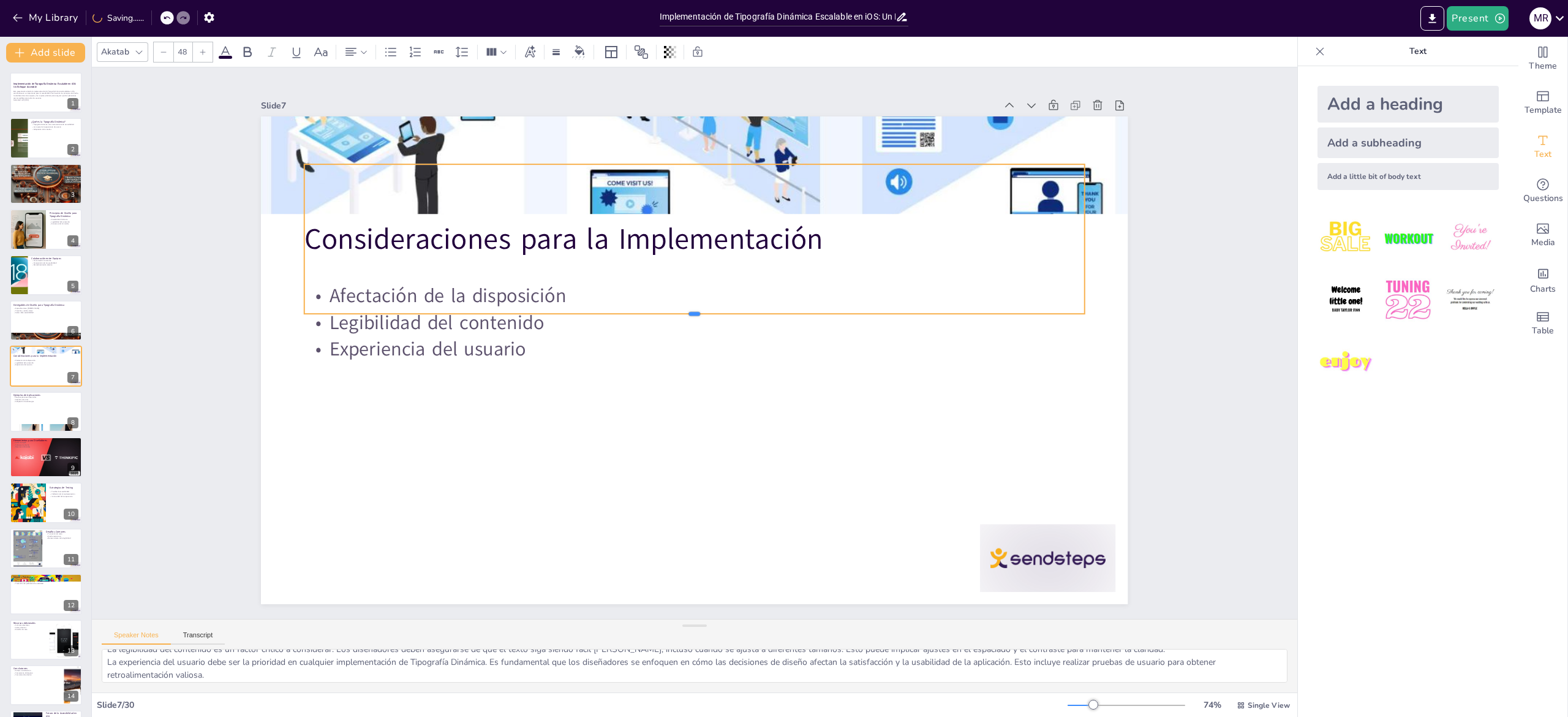
drag, startPoint x: 549, startPoint y: 198, endPoint x: 551, endPoint y: 306, distance: 108.0
click at [551, 306] on div at bounding box center [708, 323] width 637 height 467
click at [224, 362] on div "Slide 1 Implementación de Tipografía Dinámica Escalable en iOS: Un Enfoque Acce…" at bounding box center [694, 343] width 985 height 618
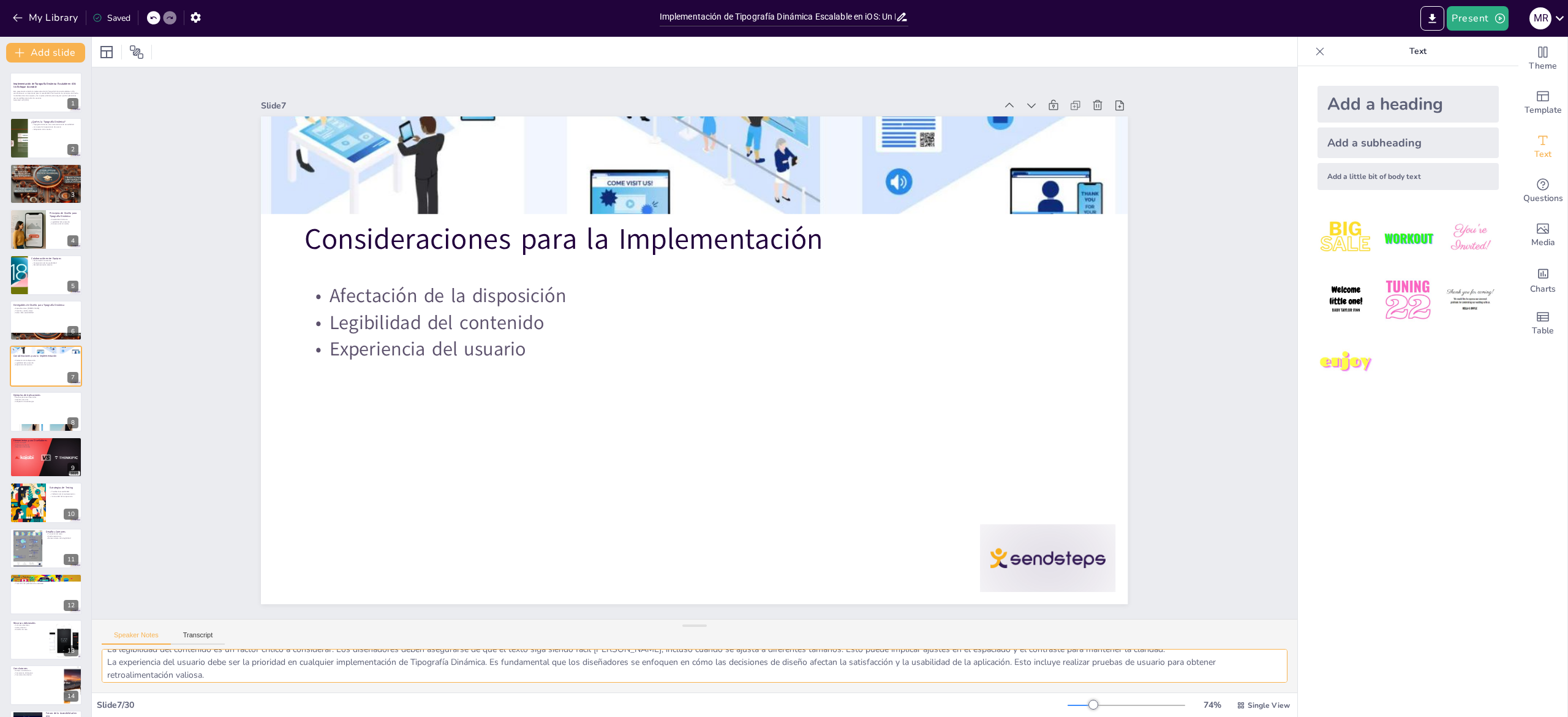
click at [227, 666] on textarea "La disposición de la interfaz puede verse afectada por la implementación de Tip…" at bounding box center [694, 665] width 1186 height 34
click at [35, 413] on div at bounding box center [46, 412] width 74 height 42
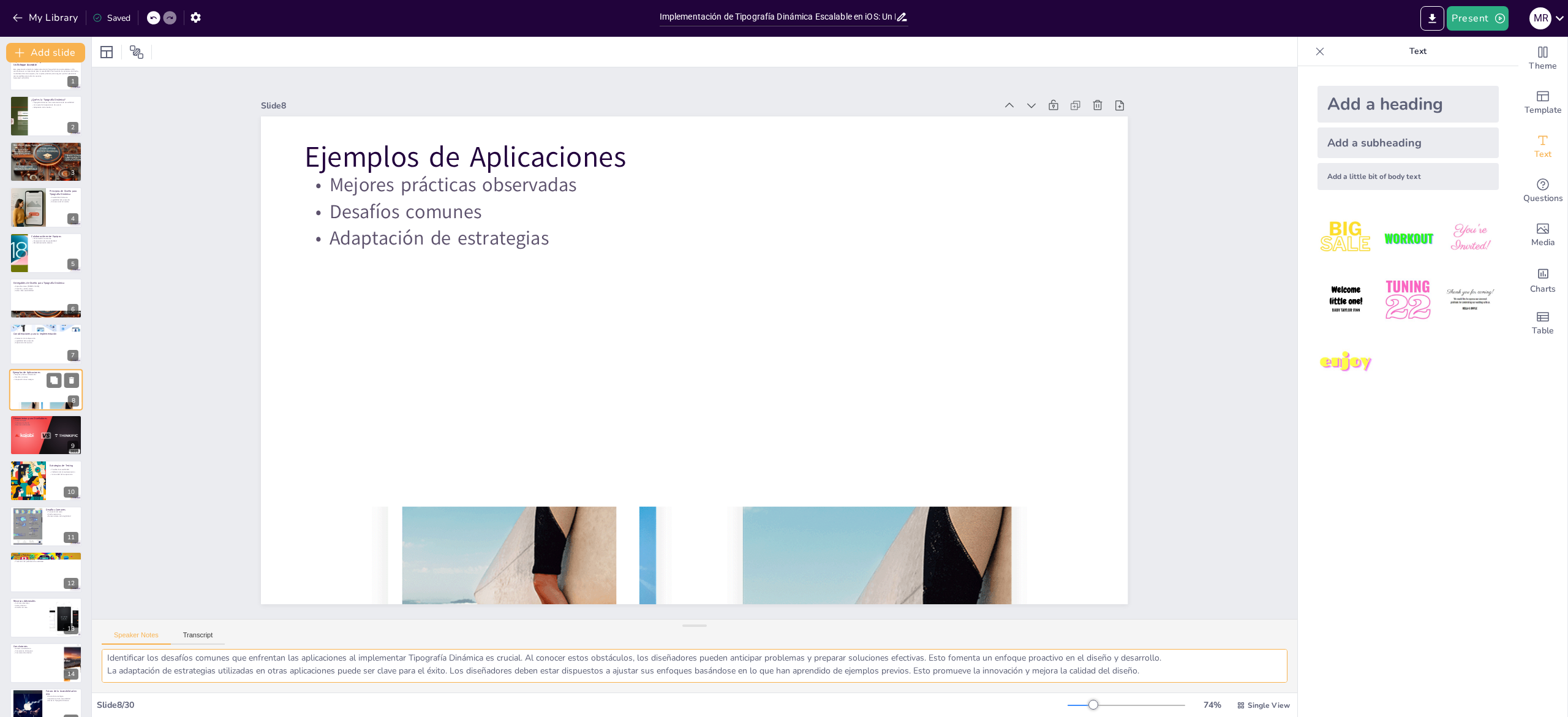
scroll to position [16, 0]
click at [582, 541] on div at bounding box center [694, 555] width 867 height 636
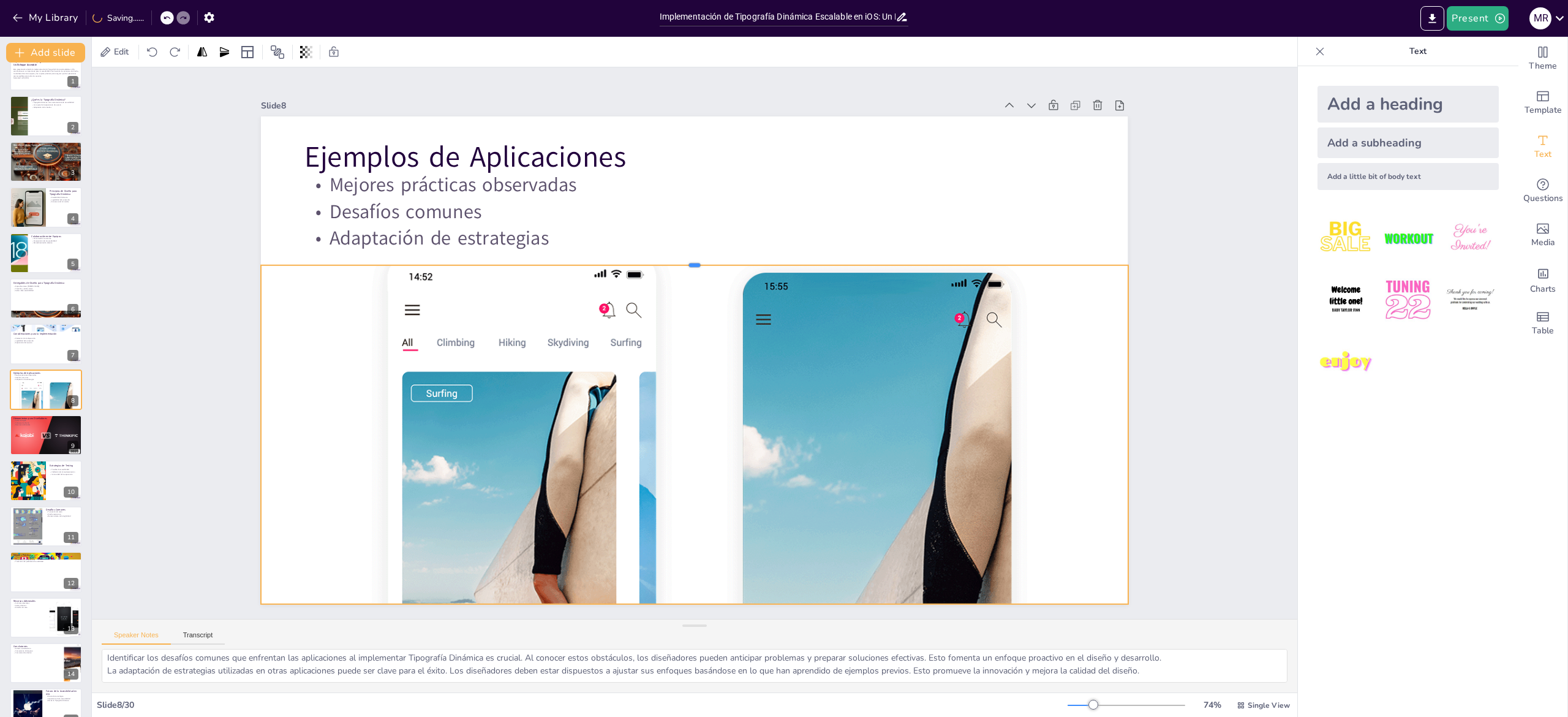
drag, startPoint x: 671, startPoint y: 496, endPoint x: 692, endPoint y: 255, distance: 241.9
click at [692, 255] on div at bounding box center [703, 260] width 863 height 99
click at [170, 432] on div "Slide 1 Implementación de Tipografía Dinámica Escalable en iOS: Un Enfoque Acce…" at bounding box center [694, 343] width 1257 height 675
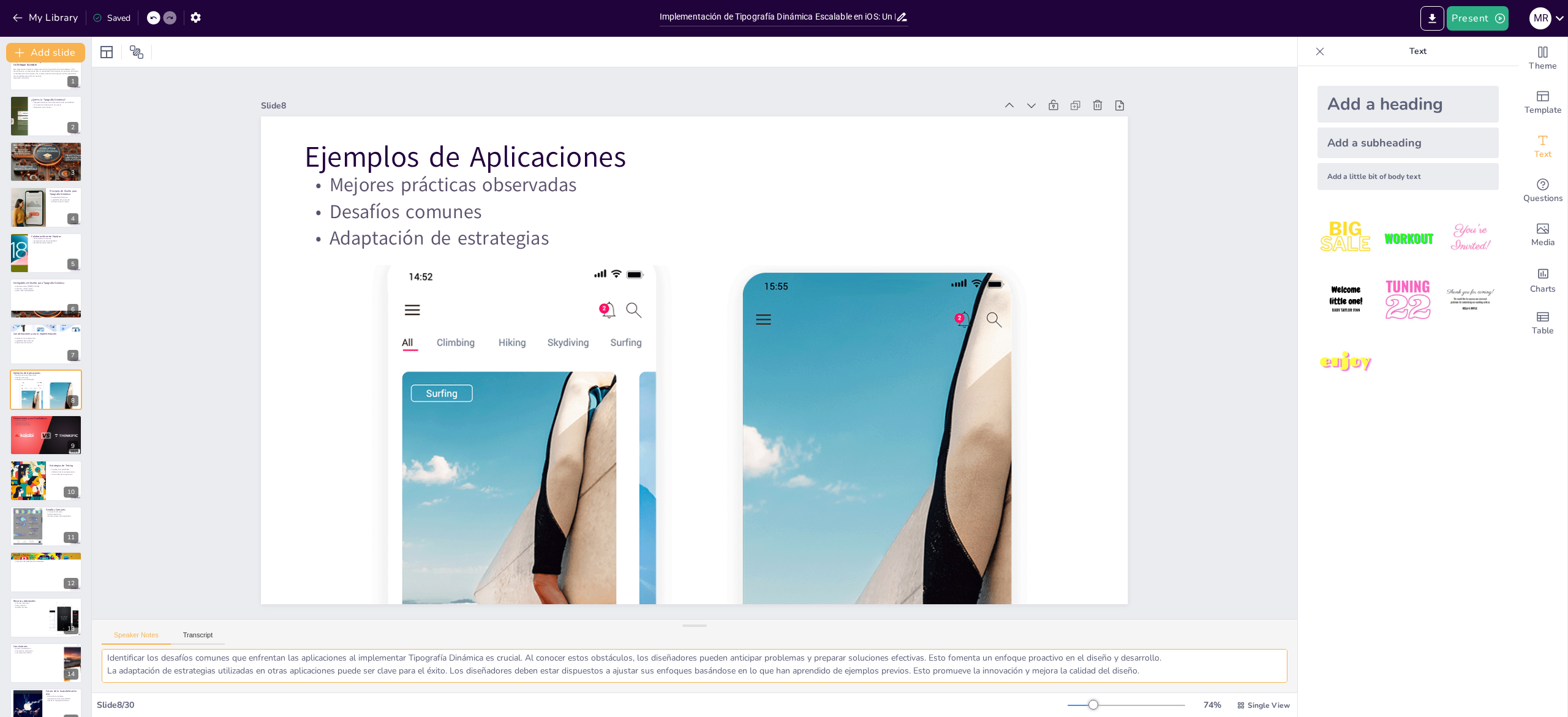
click at [234, 661] on textarea "Observar las mejores prácticas en aplicaciones exitosas es una excelente manera…" at bounding box center [694, 665] width 1186 height 34
click at [58, 441] on div at bounding box center [46, 435] width 74 height 42
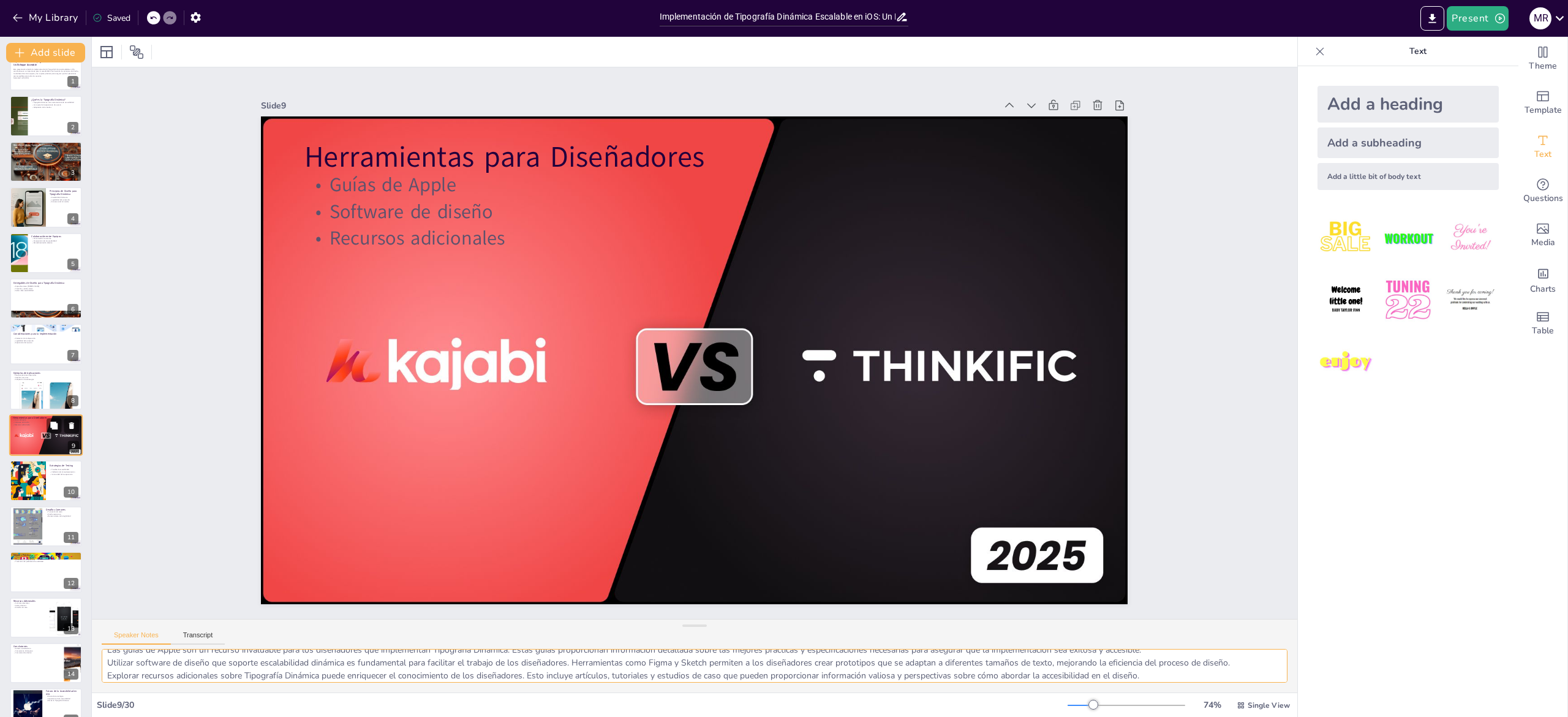
scroll to position [67, 0]
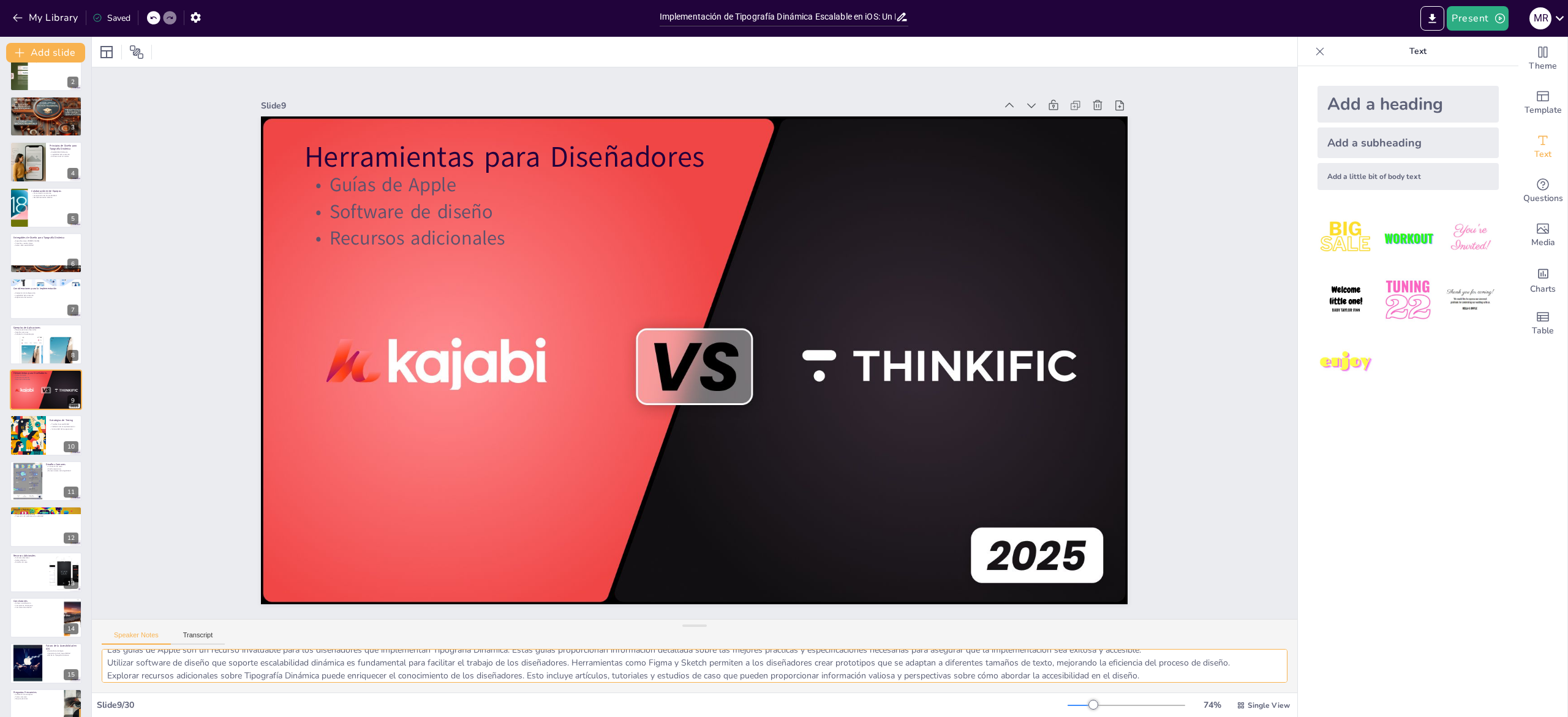
click at [274, 673] on textarea "Las guías de Apple son un recurso invaluable para los diseñadores que implement…" at bounding box center [694, 665] width 1186 height 34
click at [25, 426] on div at bounding box center [28, 436] width 42 height 42
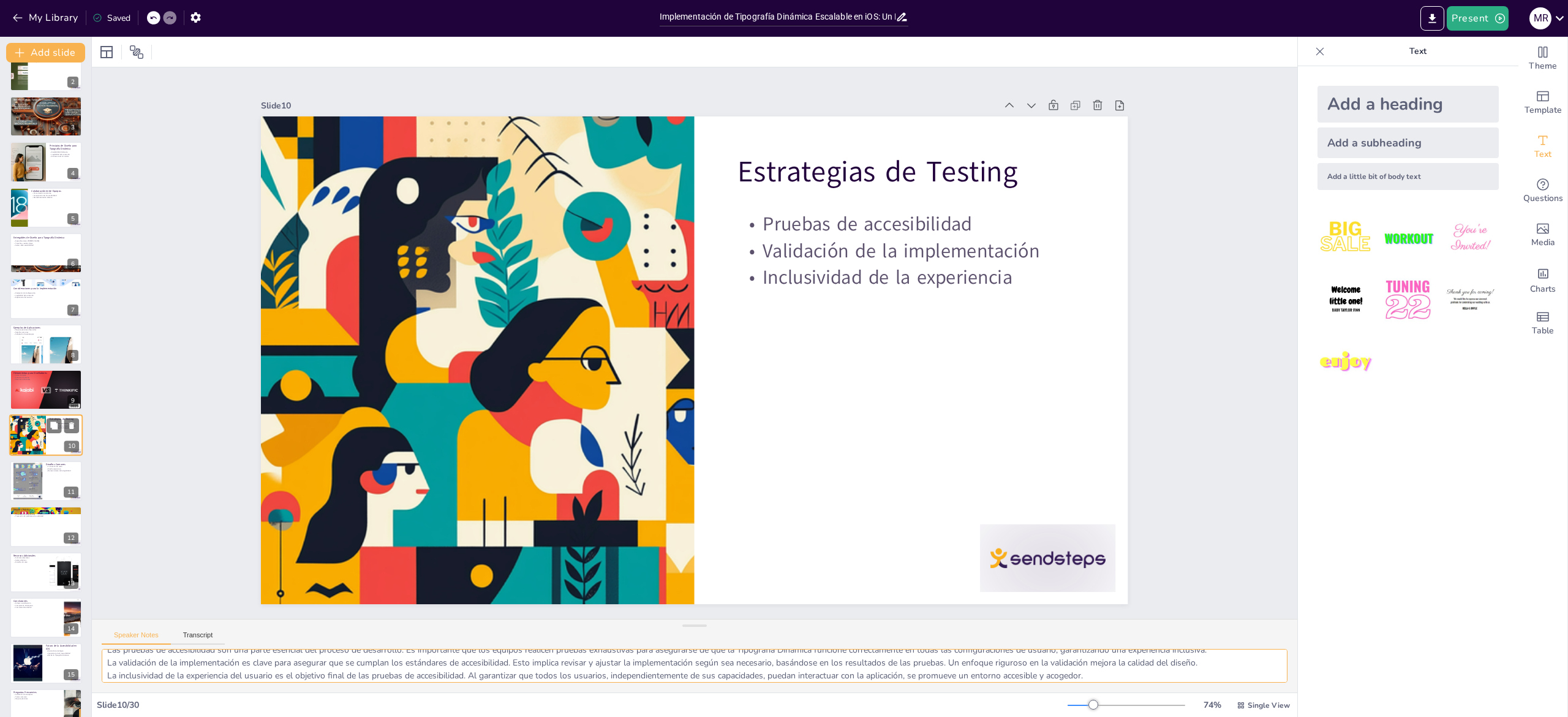
scroll to position [112, 0]
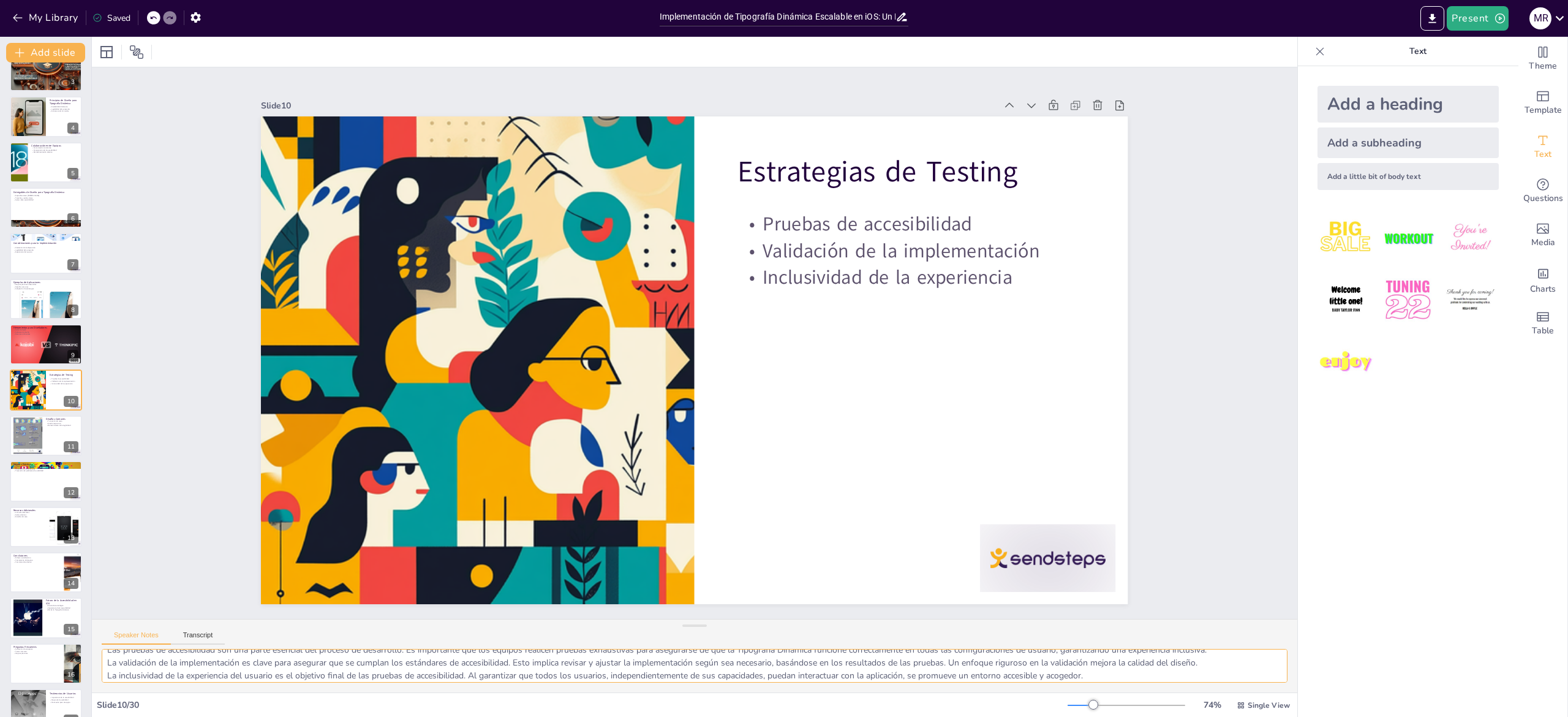
click at [267, 668] on textarea "Las pruebas de accesibilidad son una parte esencial del proceso de desarrollo. …" at bounding box center [694, 665] width 1186 height 34
click at [16, 426] on div at bounding box center [28, 435] width 77 height 37
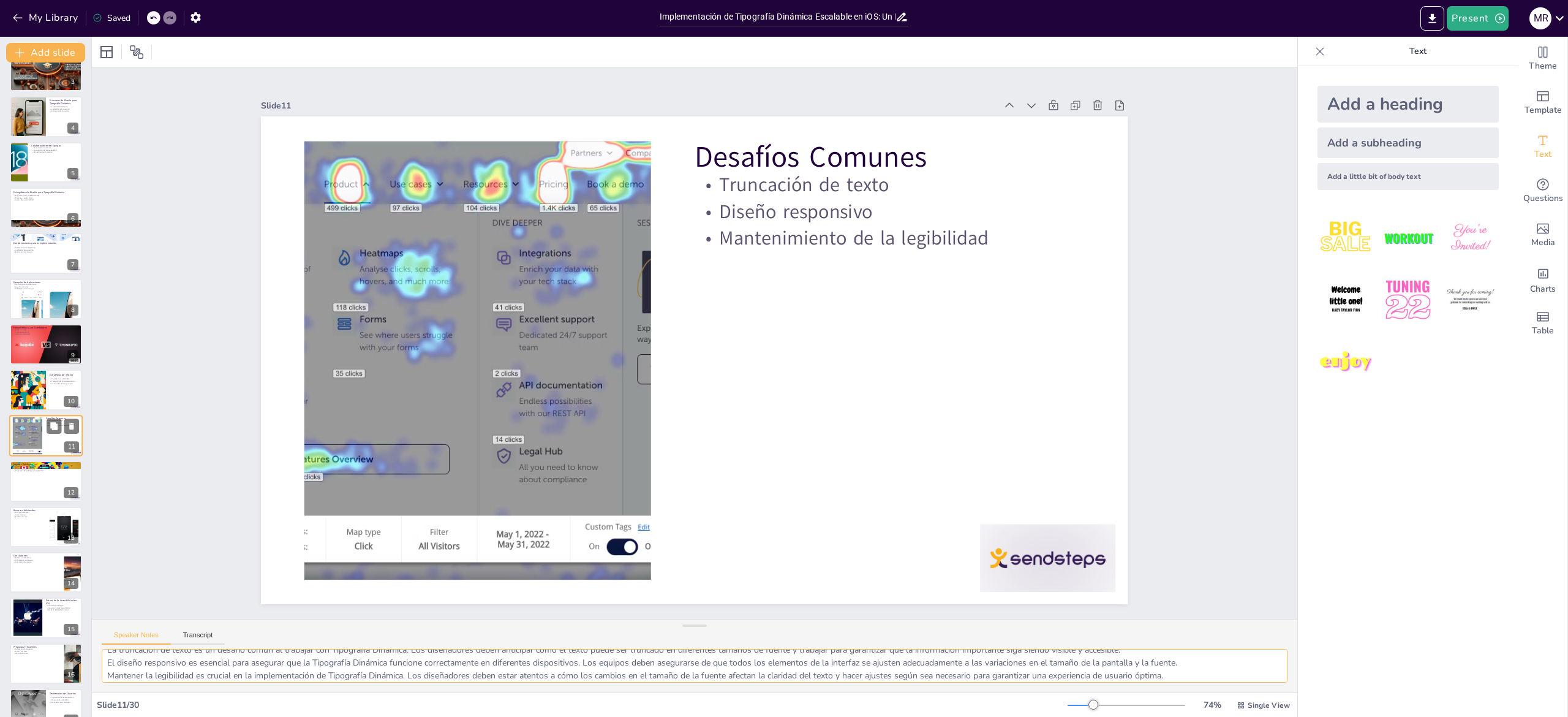
scroll to position [158, 0]
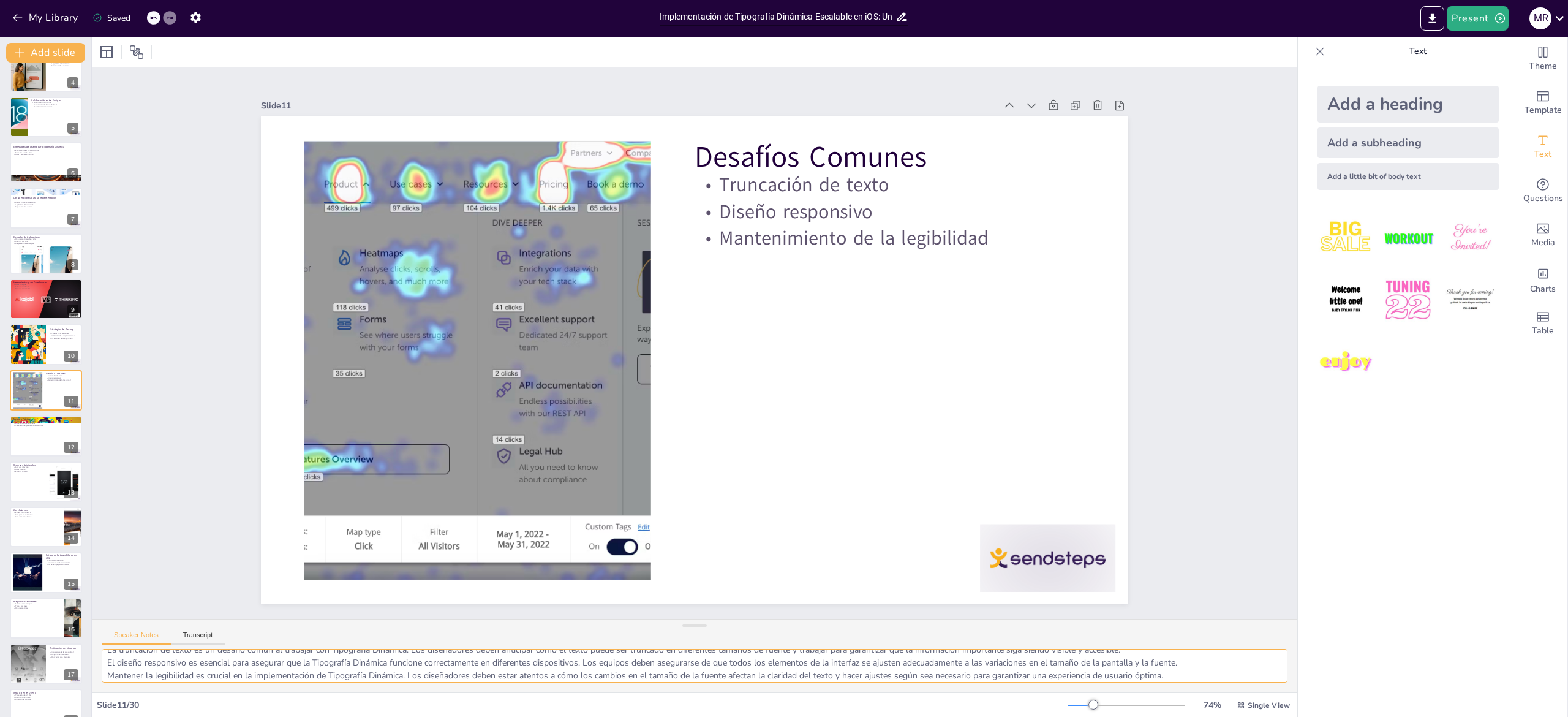
click at [174, 674] on textarea "La truncación de texto es un desafío común al trabajar con Tipografía Dinámica.…" at bounding box center [694, 665] width 1186 height 34
click at [29, 440] on div at bounding box center [46, 436] width 74 height 42
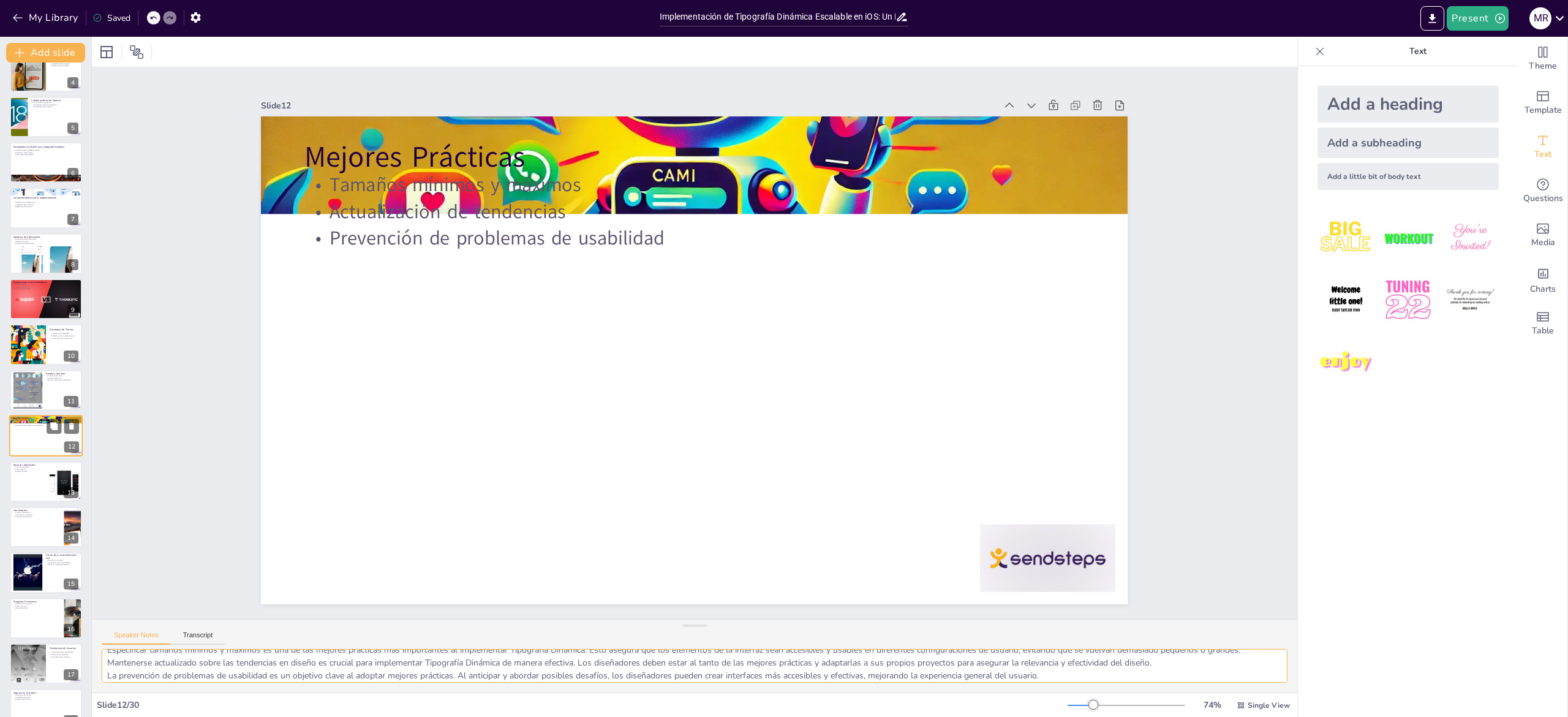
scroll to position [204, 0]
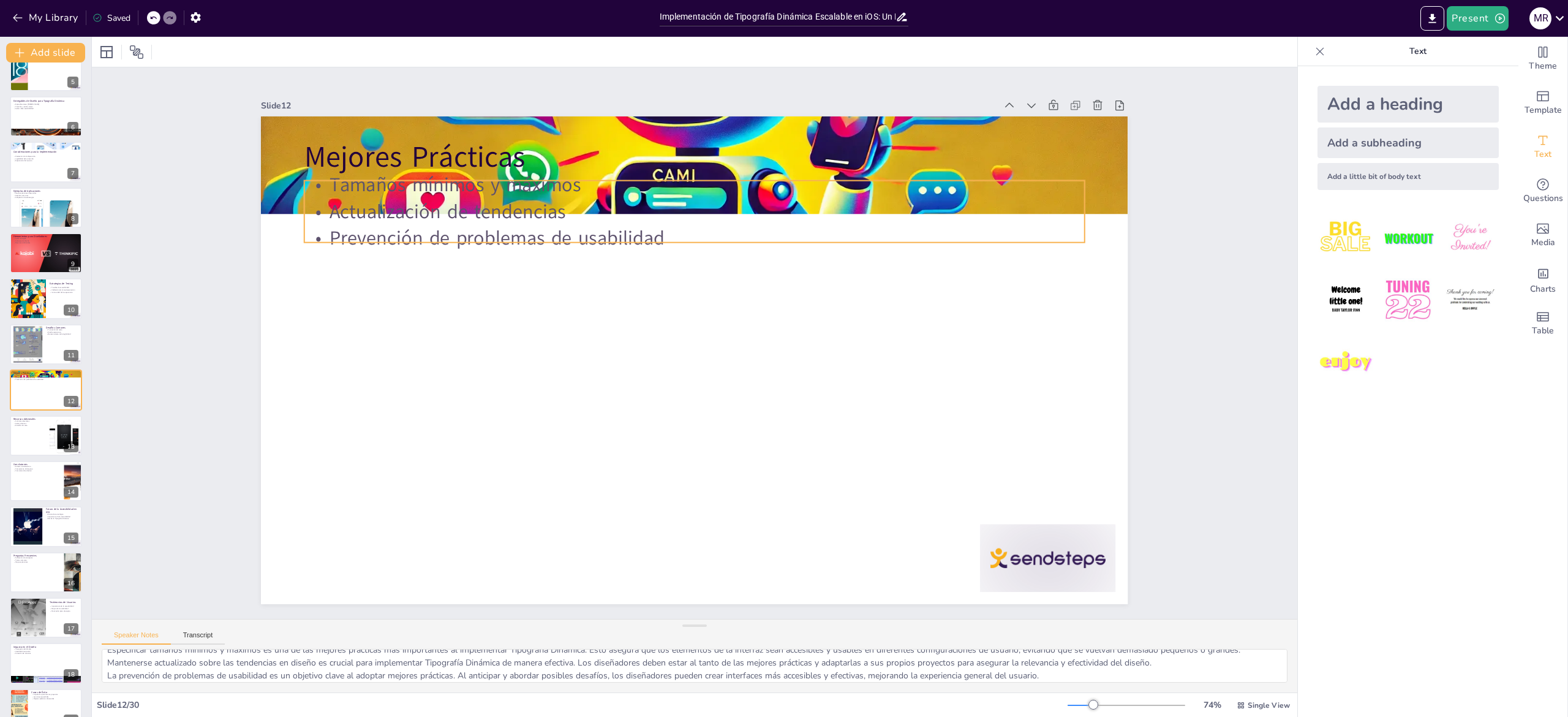
click at [470, 176] on p "Tamaños mínimos y máximos" at bounding box center [711, 185] width 778 height 108
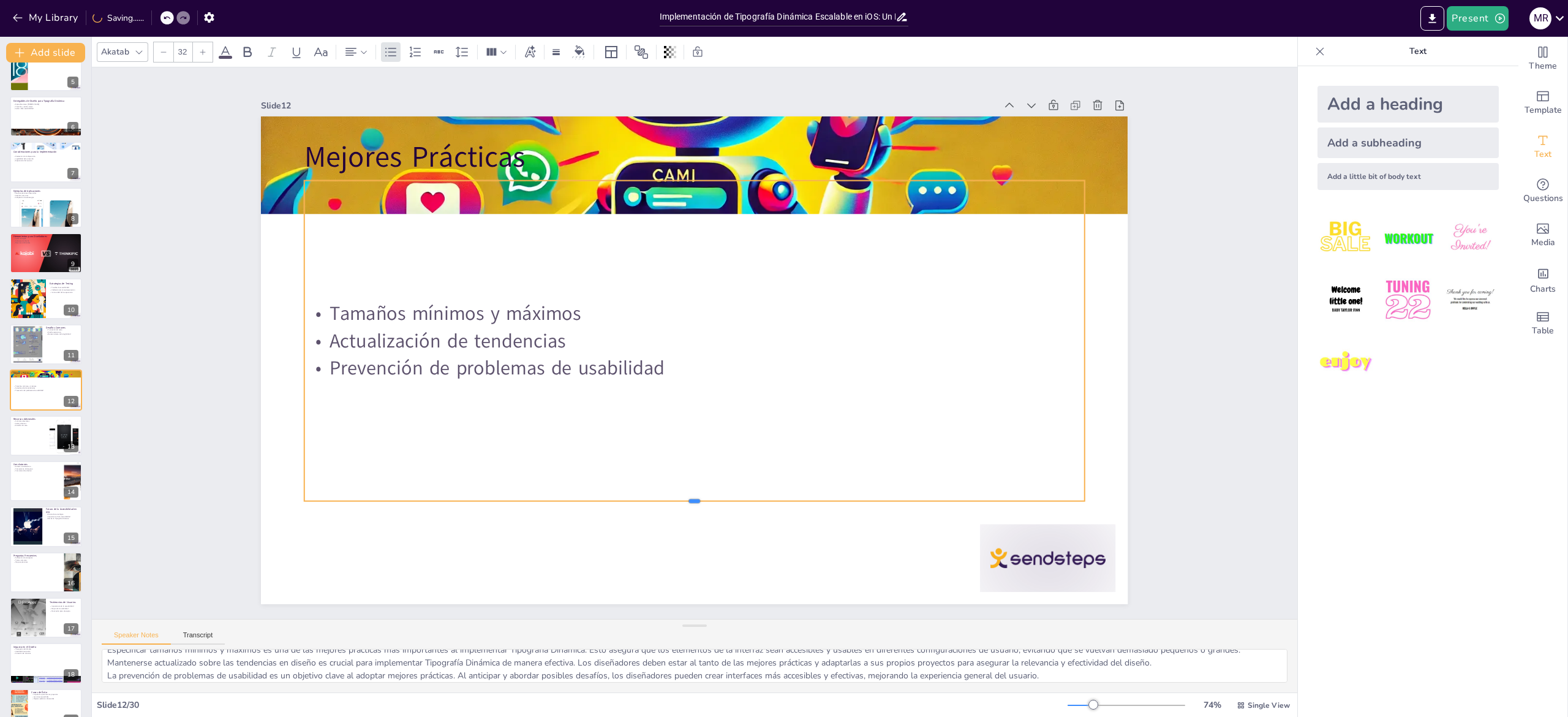
drag, startPoint x: 720, startPoint y: 235, endPoint x: 709, endPoint y: 494, distance: 259.2
click at [709, 494] on div at bounding box center [574, 451] width 529 height 586
click at [776, 144] on p "Mejores Prácticas" at bounding box center [876, 304] width 202 height 771
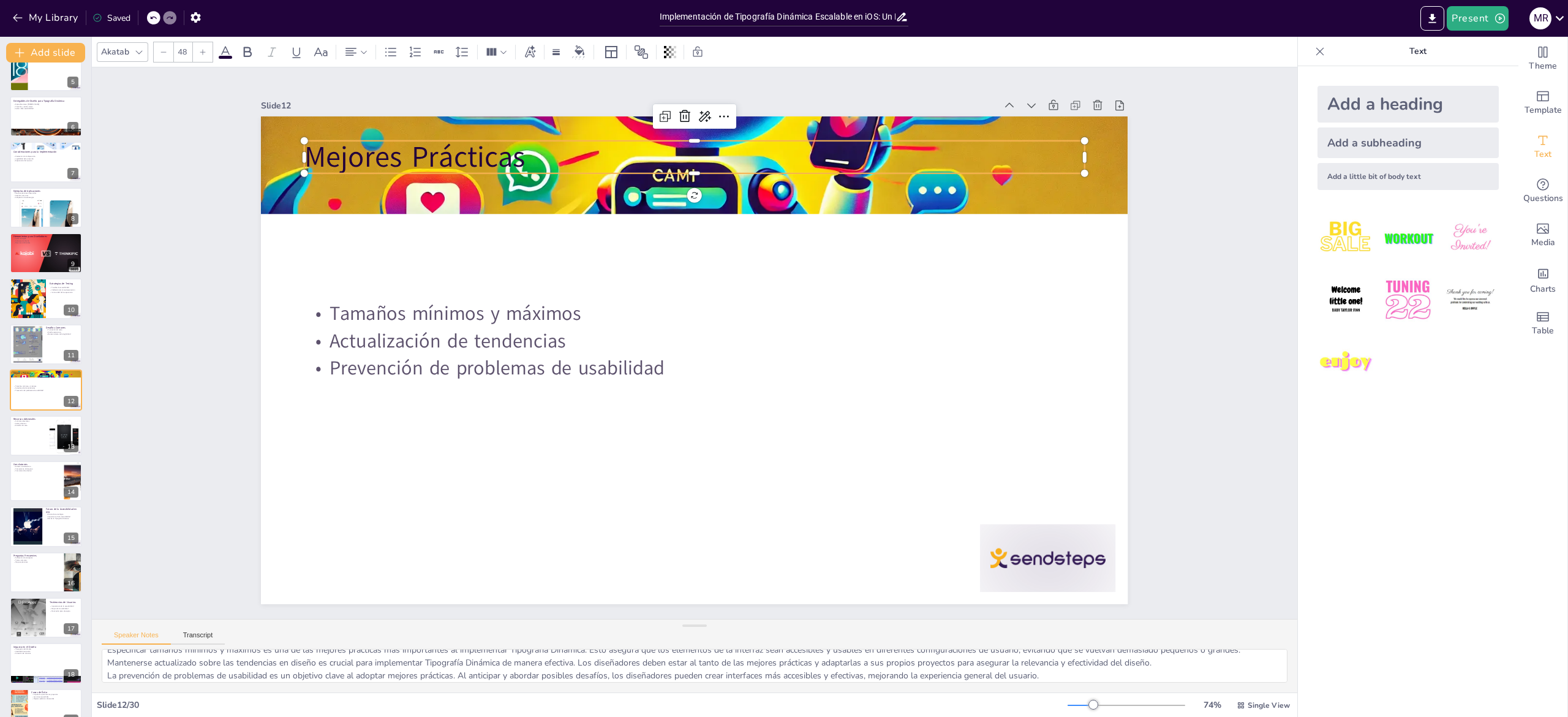
click at [168, 394] on div "Slide 1 Implementación de Tipografía Dinámica Escalable en iOS: Un Enfoque Acce…" at bounding box center [694, 342] width 1257 height 675
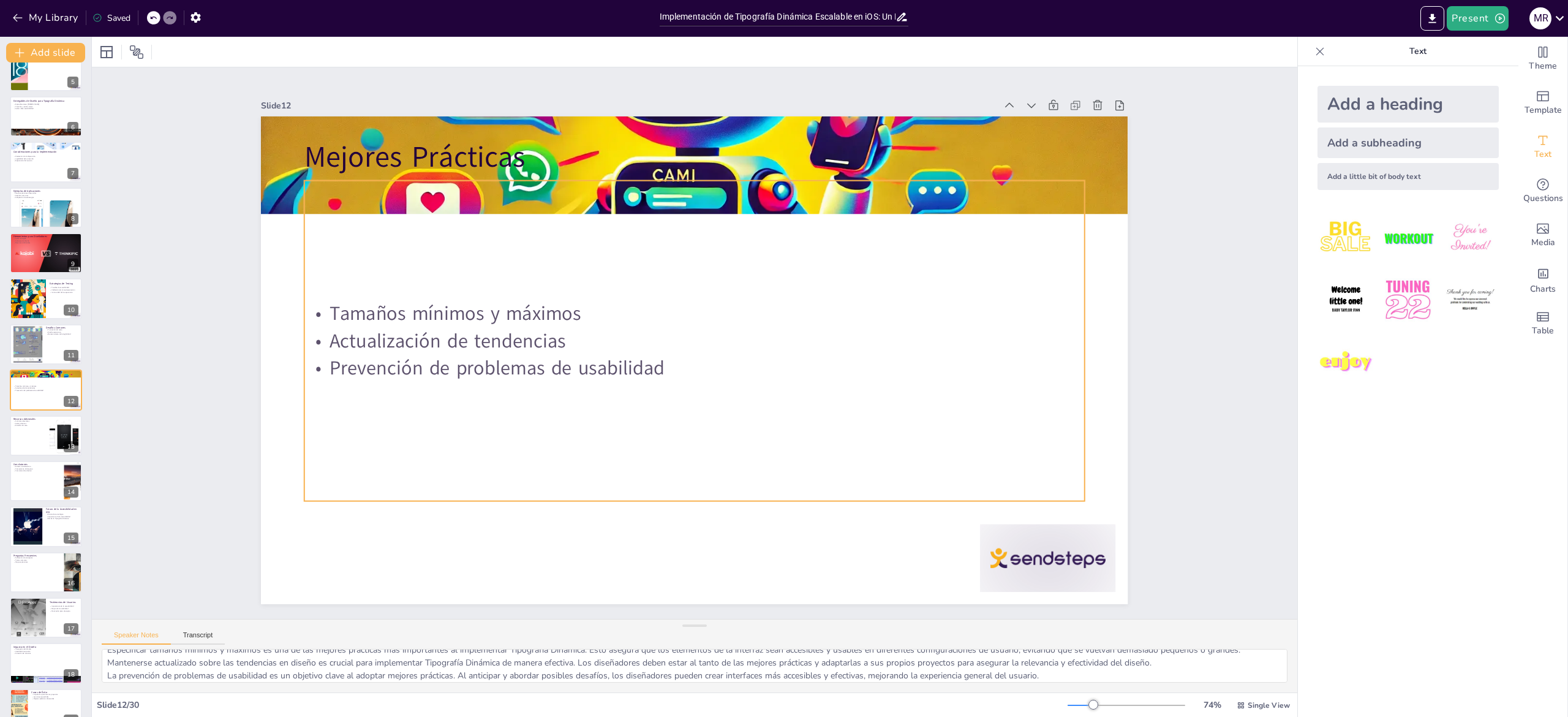
click at [438, 338] on p "Actualización de tendencias" at bounding box center [694, 340] width 778 height 108
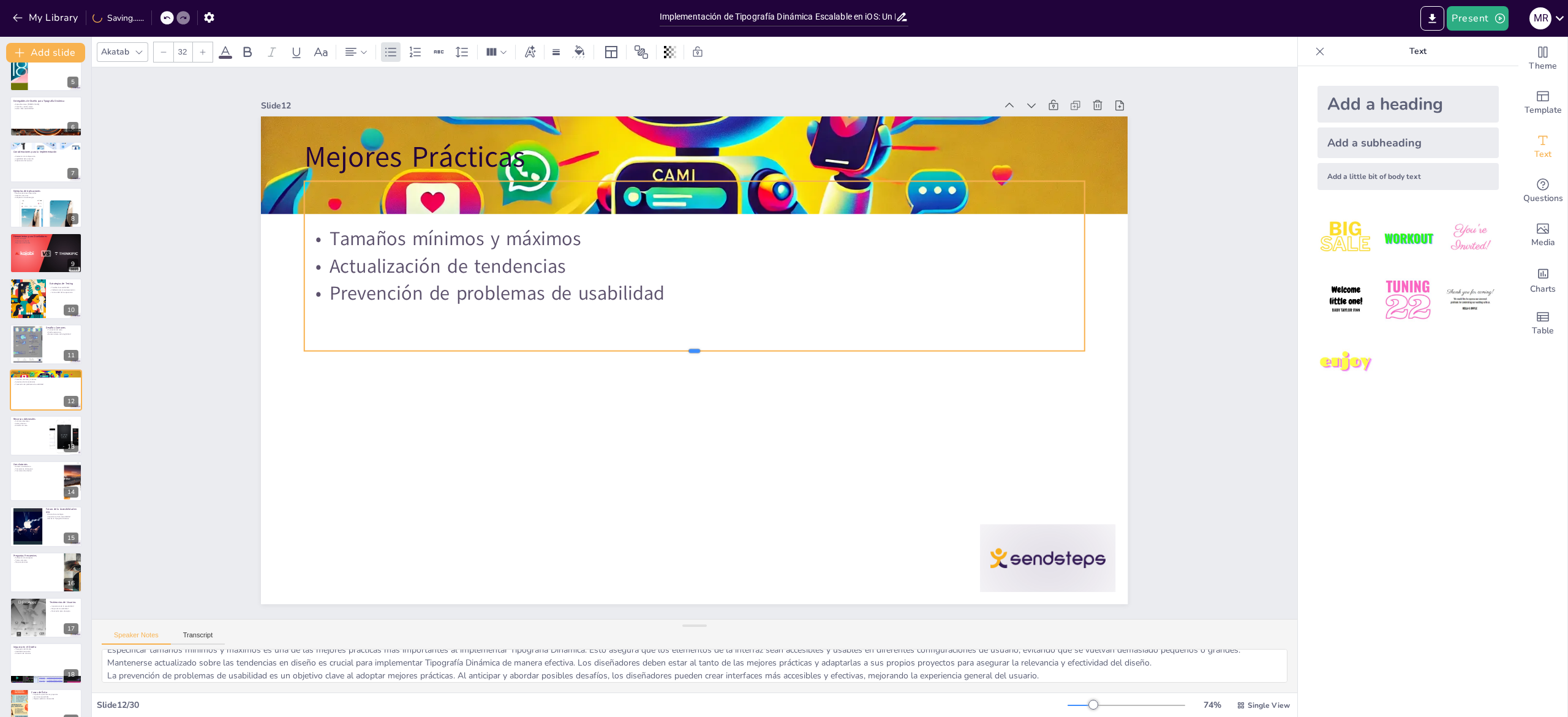
drag, startPoint x: 679, startPoint y: 495, endPoint x: 661, endPoint y: 344, distance: 152.1
click at [661, 344] on div at bounding box center [694, 355] width 777 height 92
click at [1136, 360] on div "Slide 1 Implementación de Tipografía Dinámica Escalable en iOS: Un Enfoque Acce…" at bounding box center [694, 342] width 936 height 522
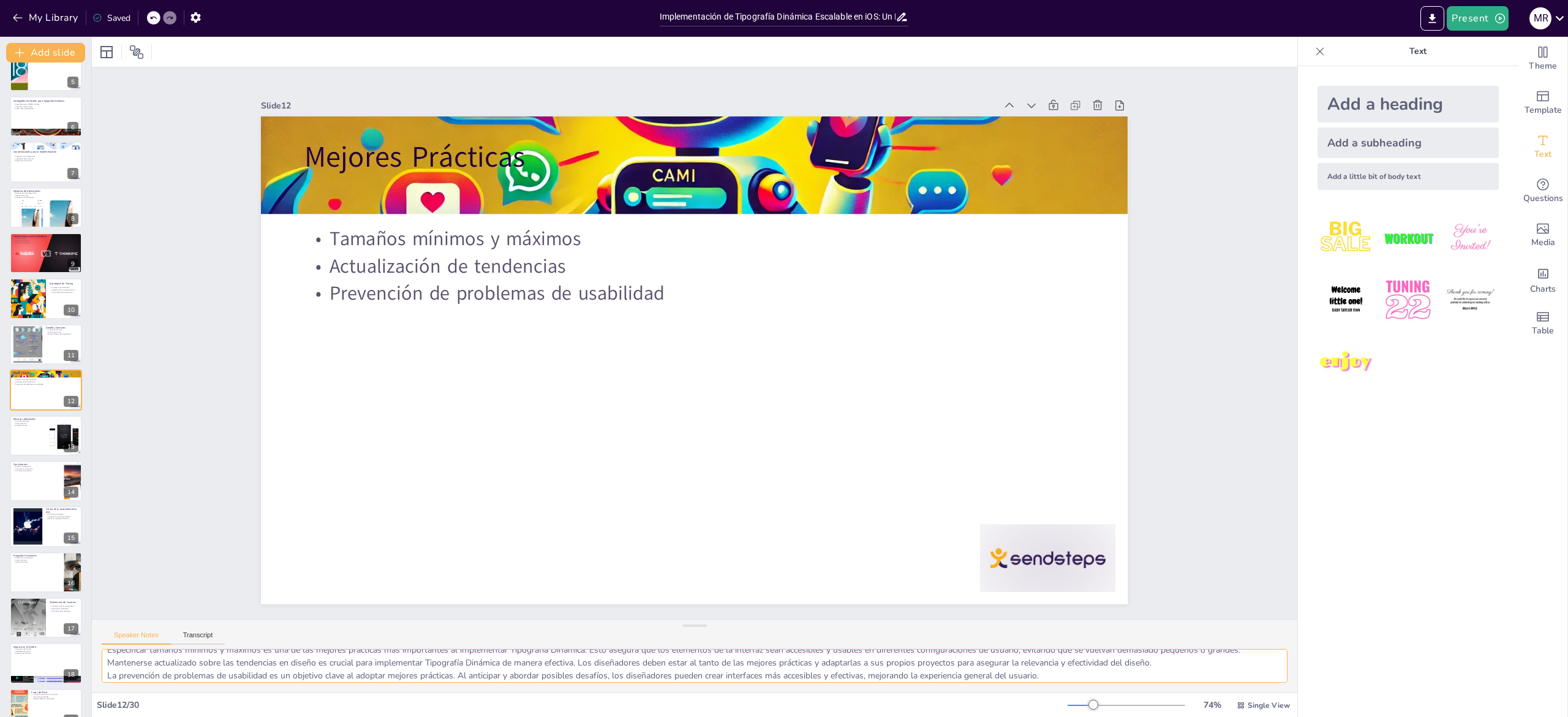
click at [339, 659] on textarea "Especificar tamaños mínimos y máximos es una de las mejores prácticas más impor…" at bounding box center [694, 665] width 1186 height 34
click at [39, 448] on div at bounding box center [46, 436] width 74 height 42
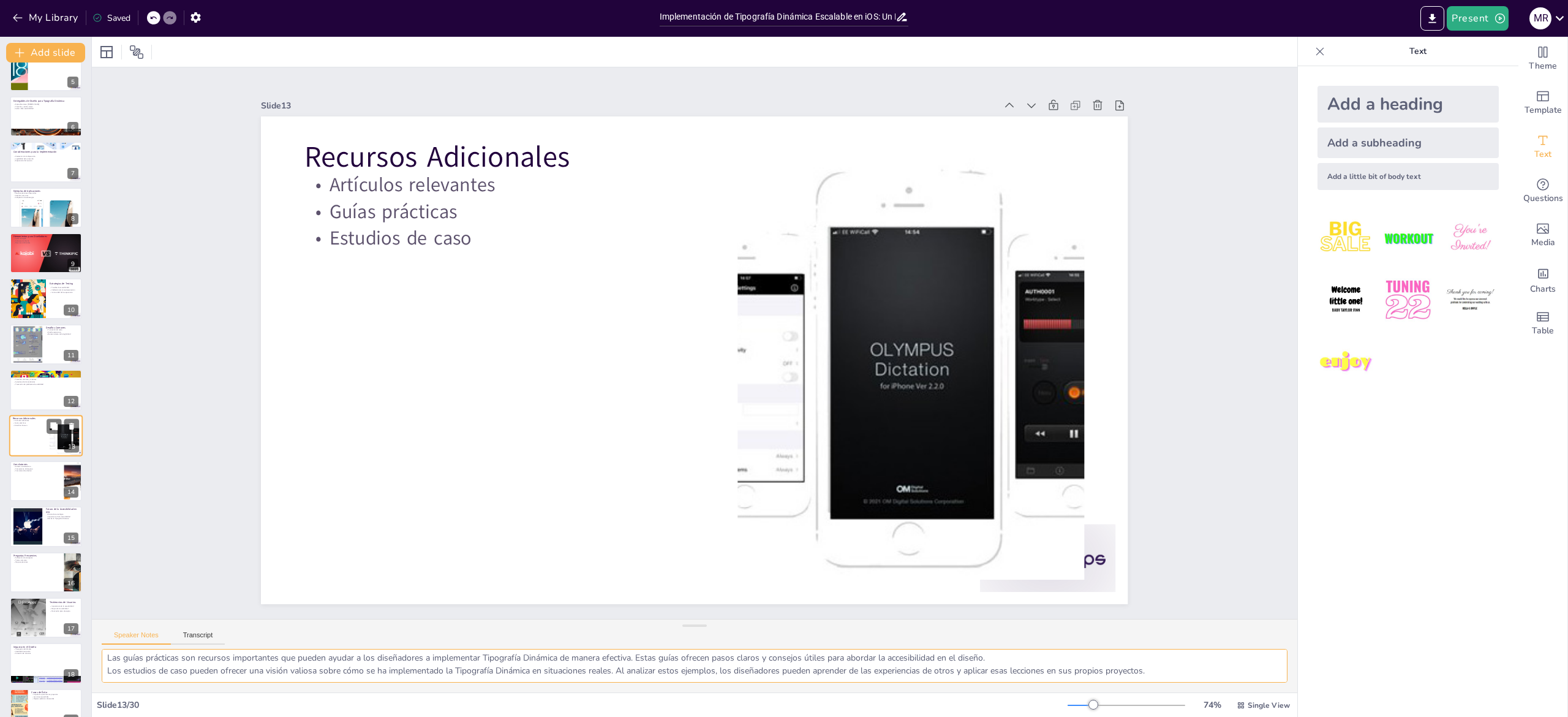
scroll to position [16, 0]
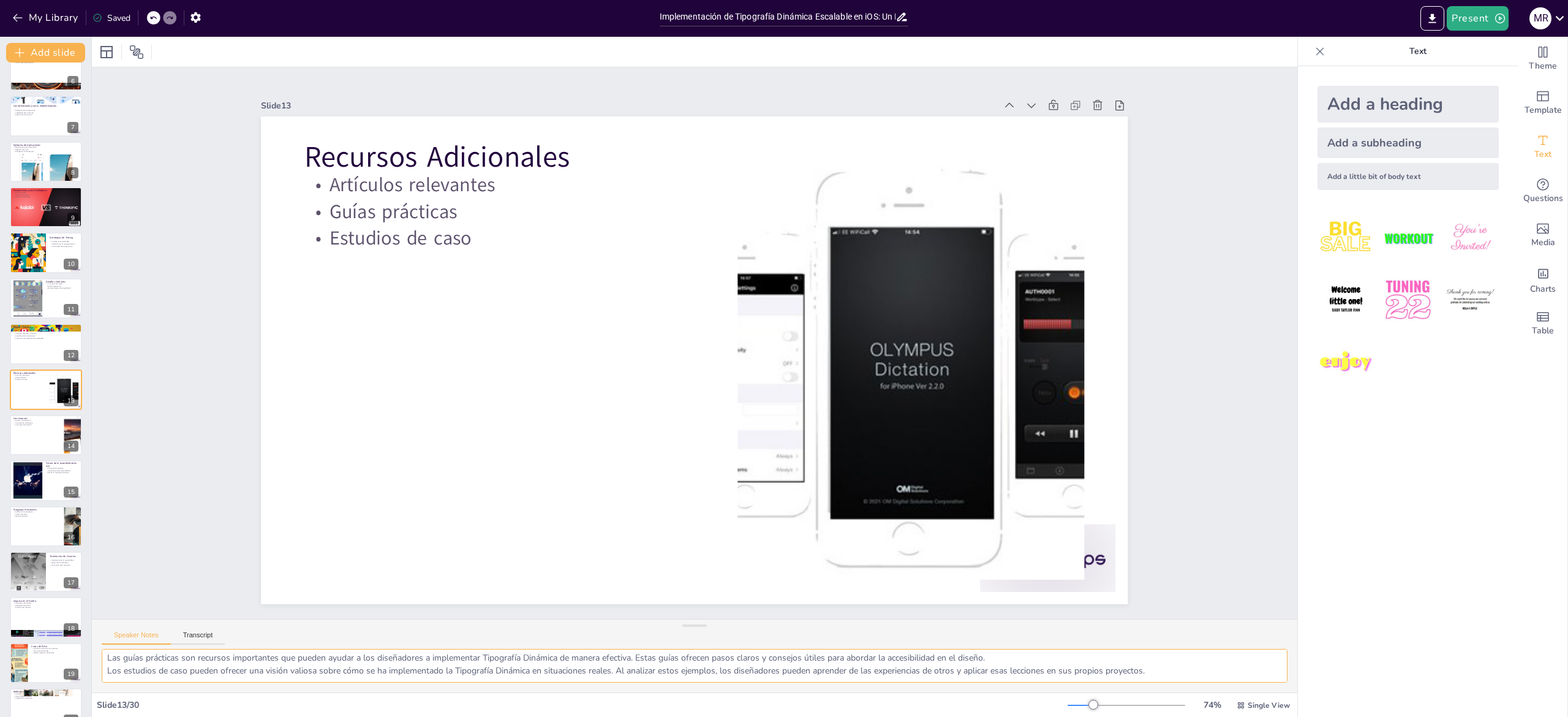
click at [217, 661] on textarea "Compartir artículos relevantes sobre Tipografía Dinámica es una excelente maner…" at bounding box center [694, 665] width 1186 height 34
click at [23, 430] on div at bounding box center [46, 435] width 74 height 42
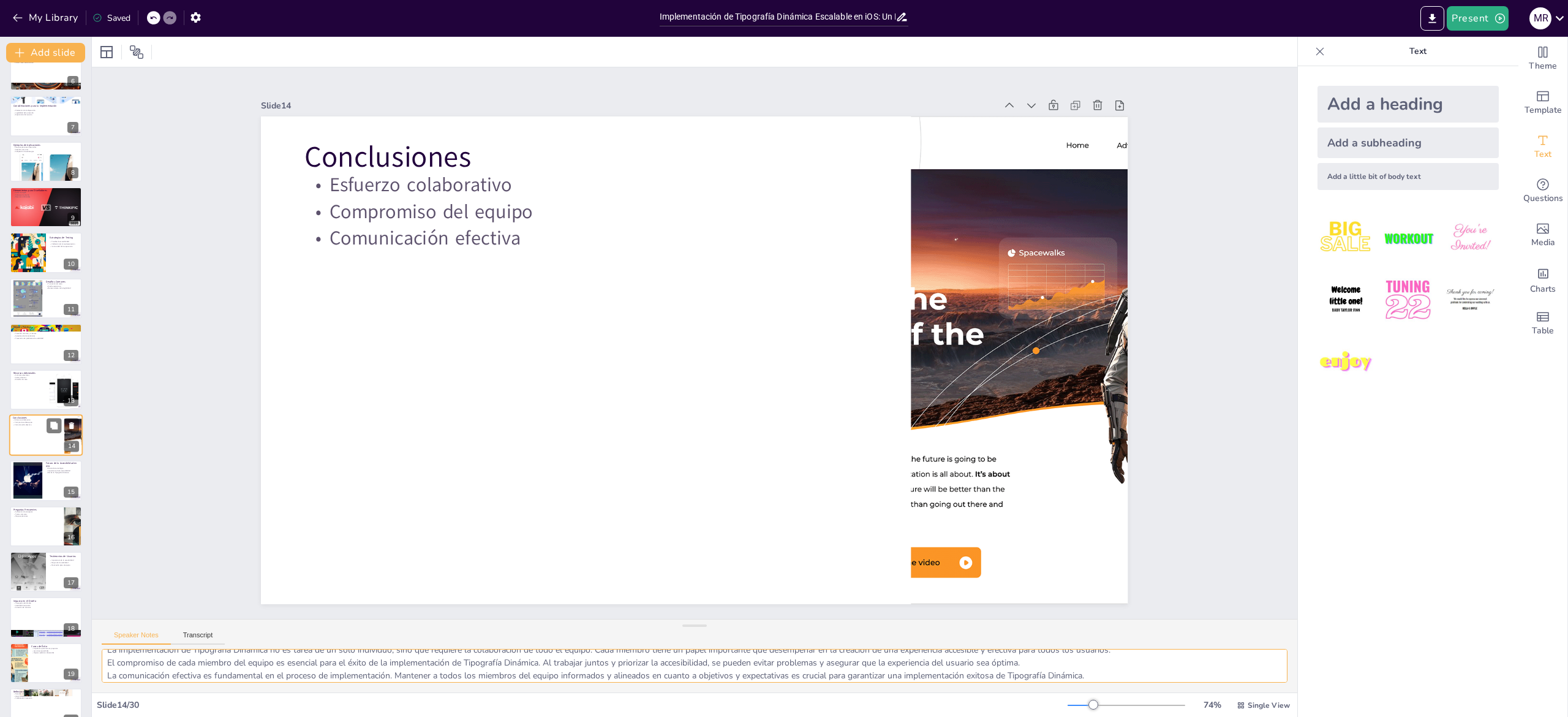
scroll to position [295, 0]
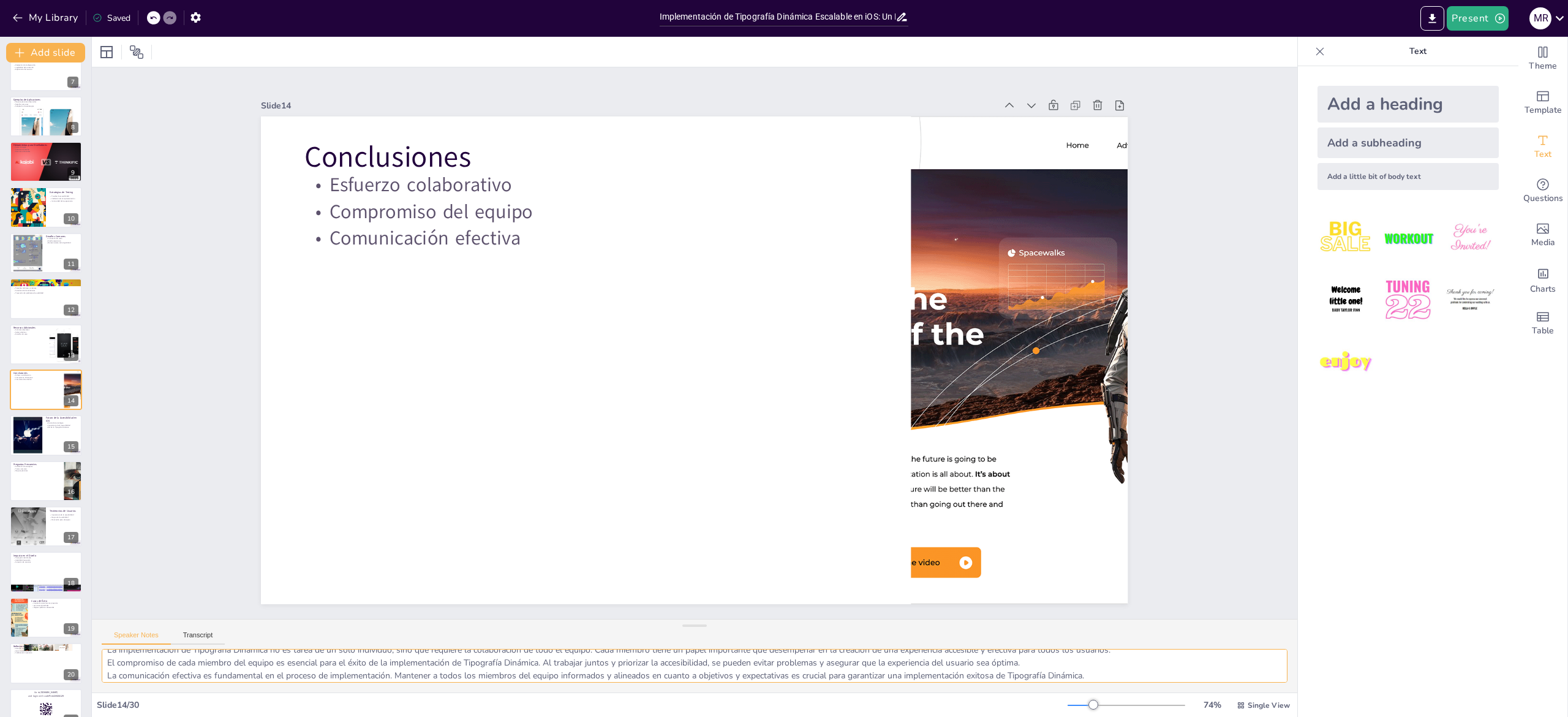
click at [307, 663] on textarea "La implementación de Tipografía Dinámica no es tarea de un solo individuo, sino…" at bounding box center [694, 665] width 1186 height 34
click at [21, 432] on div at bounding box center [28, 435] width 74 height 37
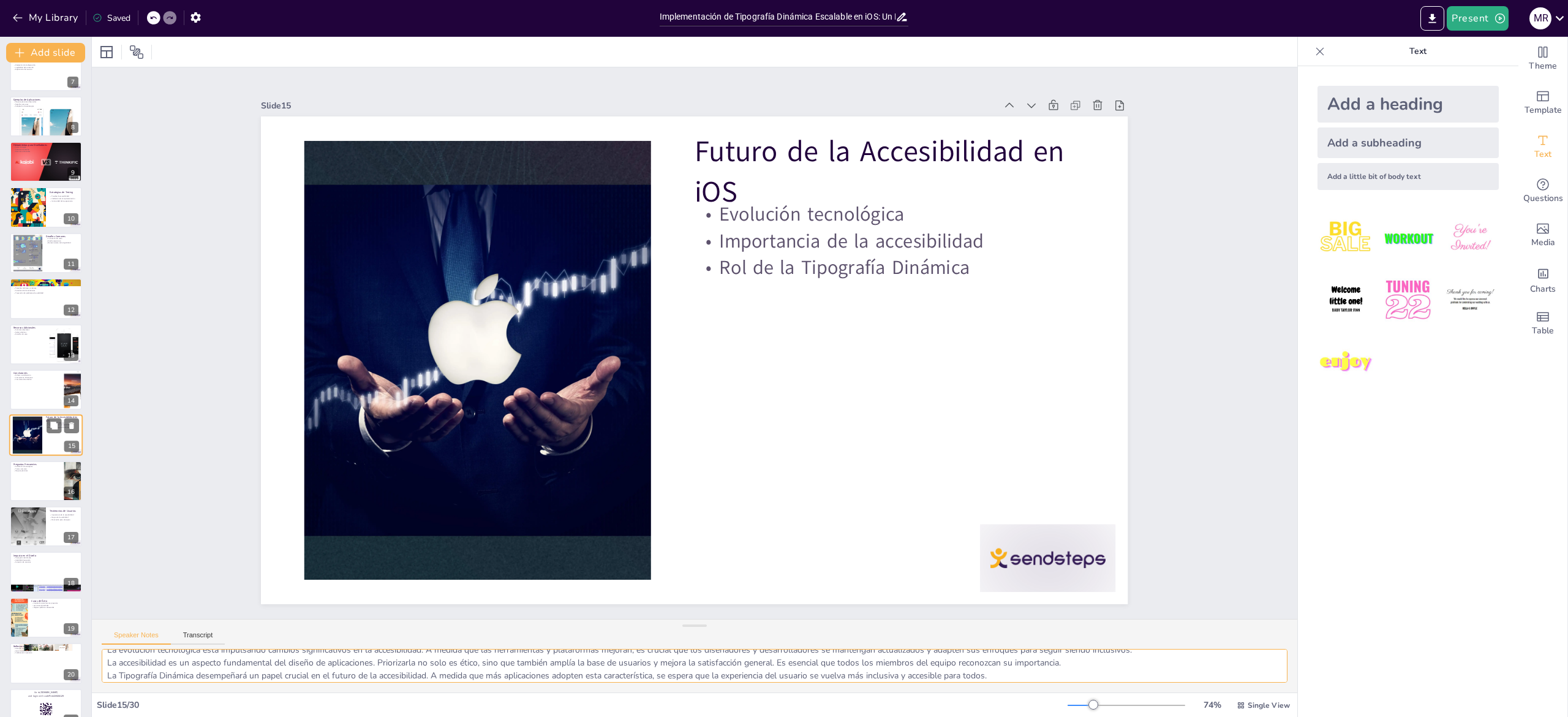
scroll to position [341, 0]
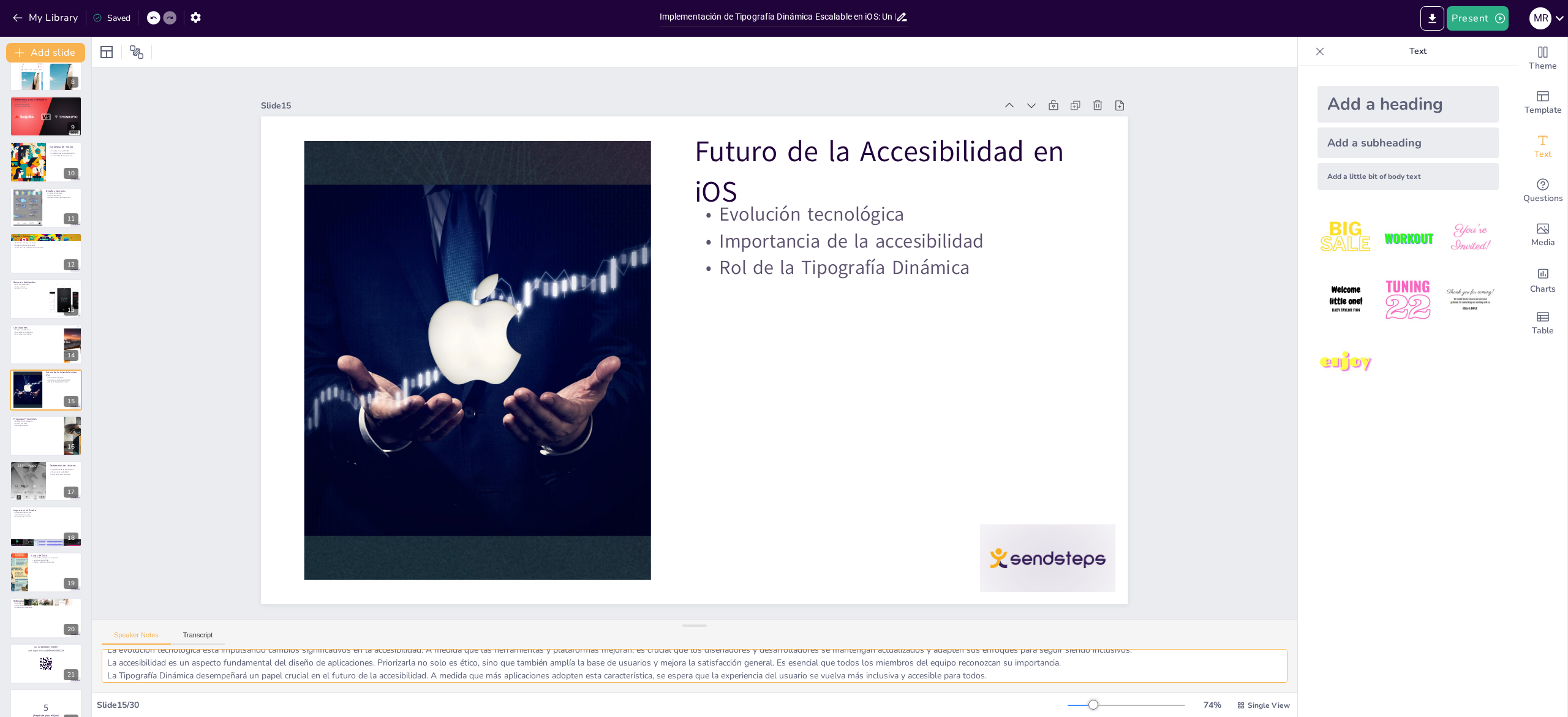
click at [218, 661] on textarea "La evolución tecnológica está impulsando cambios significativos en la accesibil…" at bounding box center [694, 665] width 1186 height 34
click at [14, 432] on div at bounding box center [46, 436] width 74 height 42
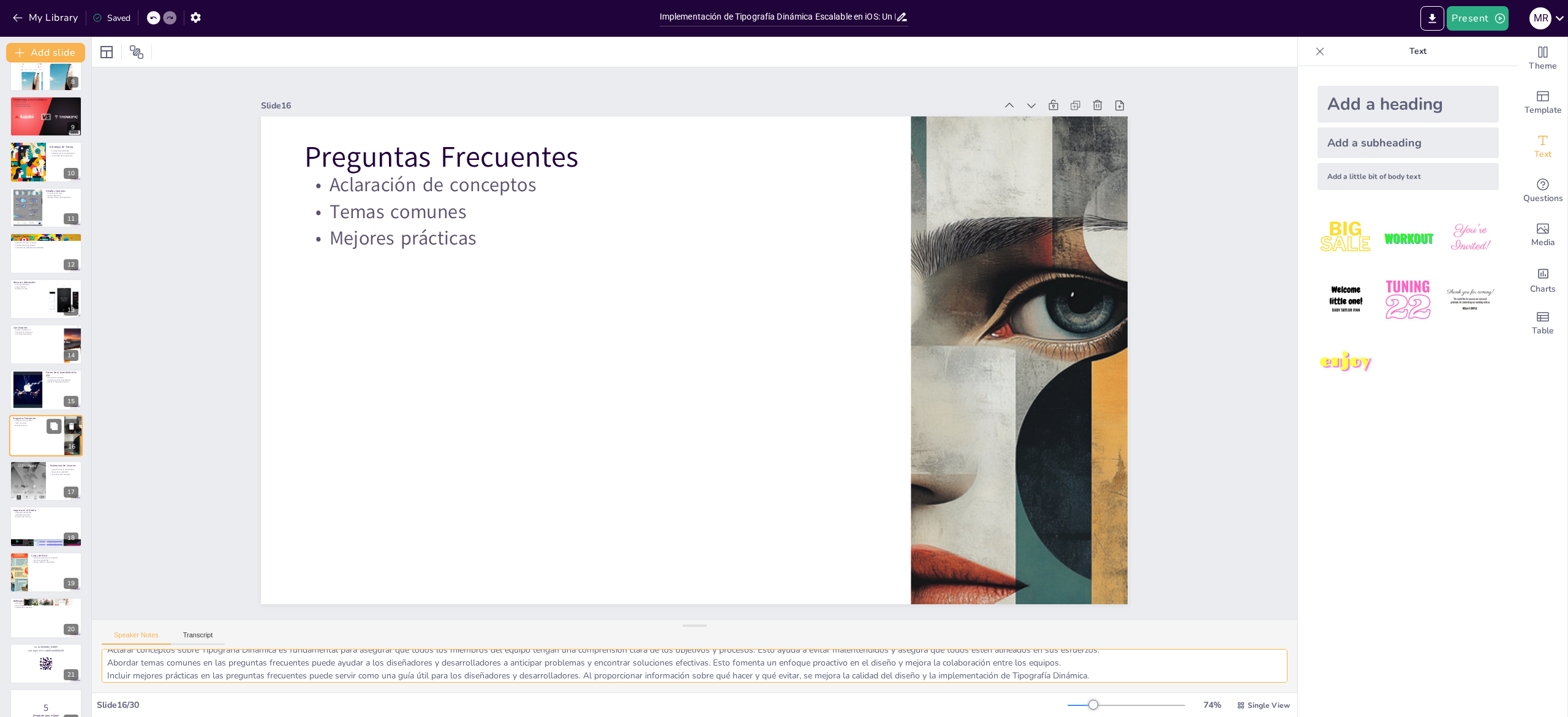
scroll to position [386, 0]
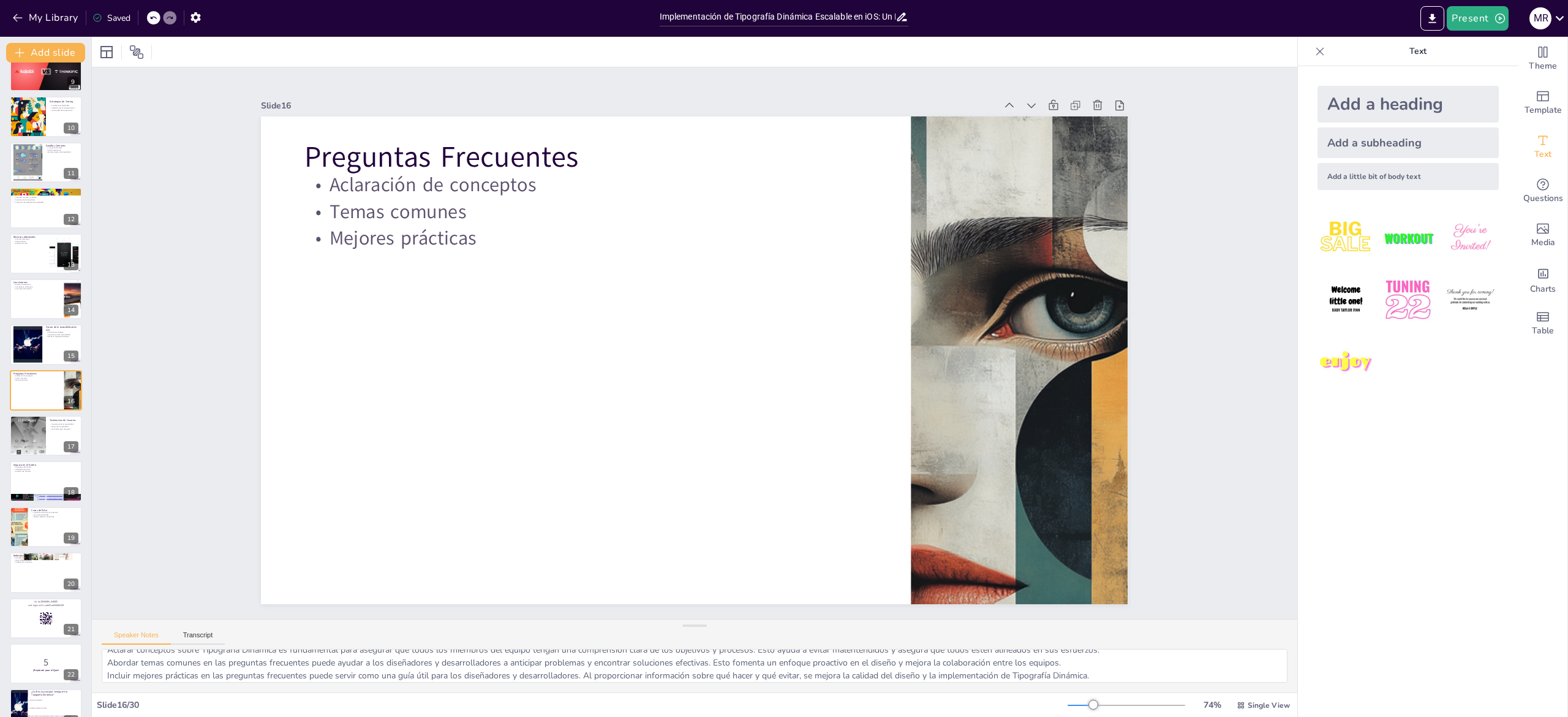
click at [148, 646] on div "Speaker Notes Transcript" at bounding box center [694, 634] width 1206 height 29
click at [153, 661] on textarea "Aclarar conceptos sobre Tipografía Dinámica es fundamental para asegurar que to…" at bounding box center [694, 665] width 1186 height 34
click at [35, 433] on div at bounding box center [28, 436] width 62 height 42
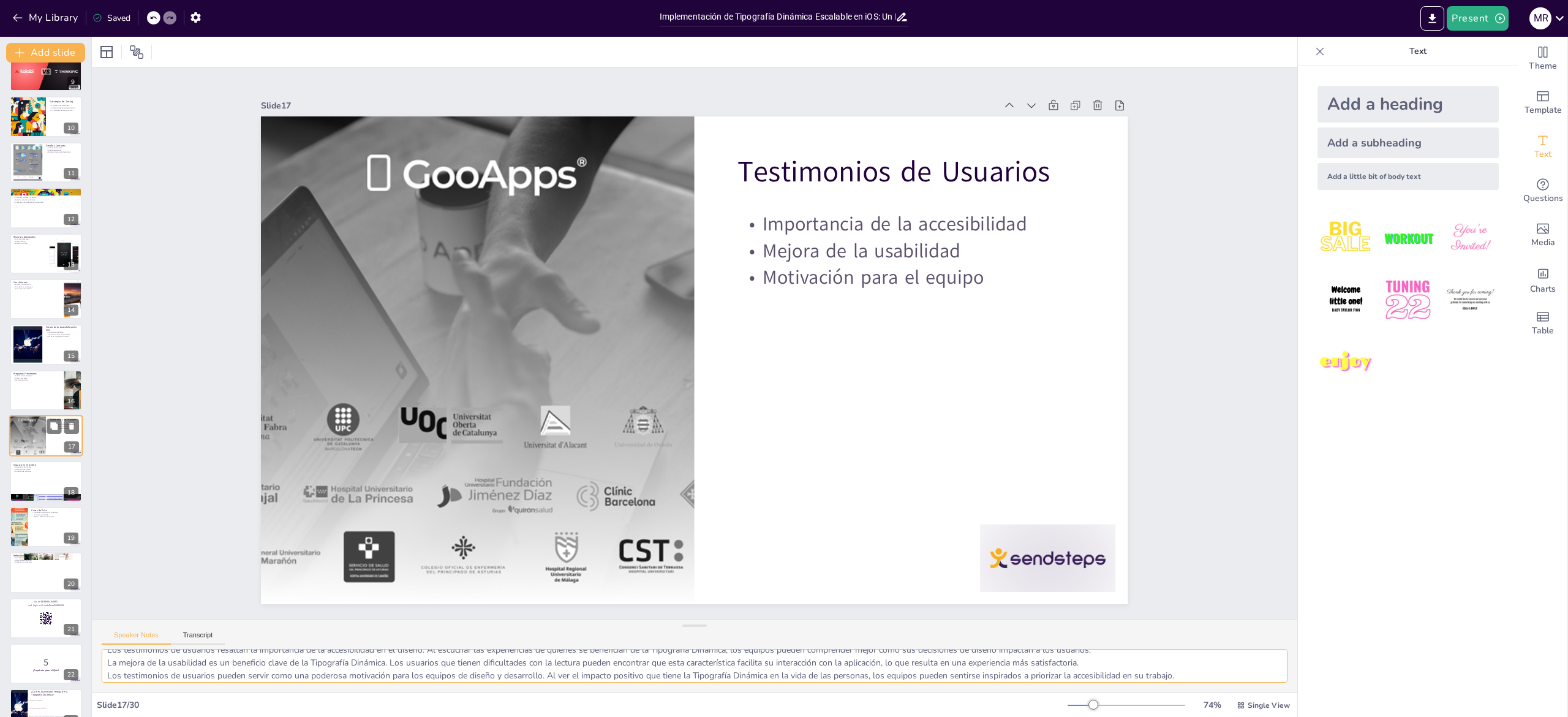
scroll to position [432, 0]
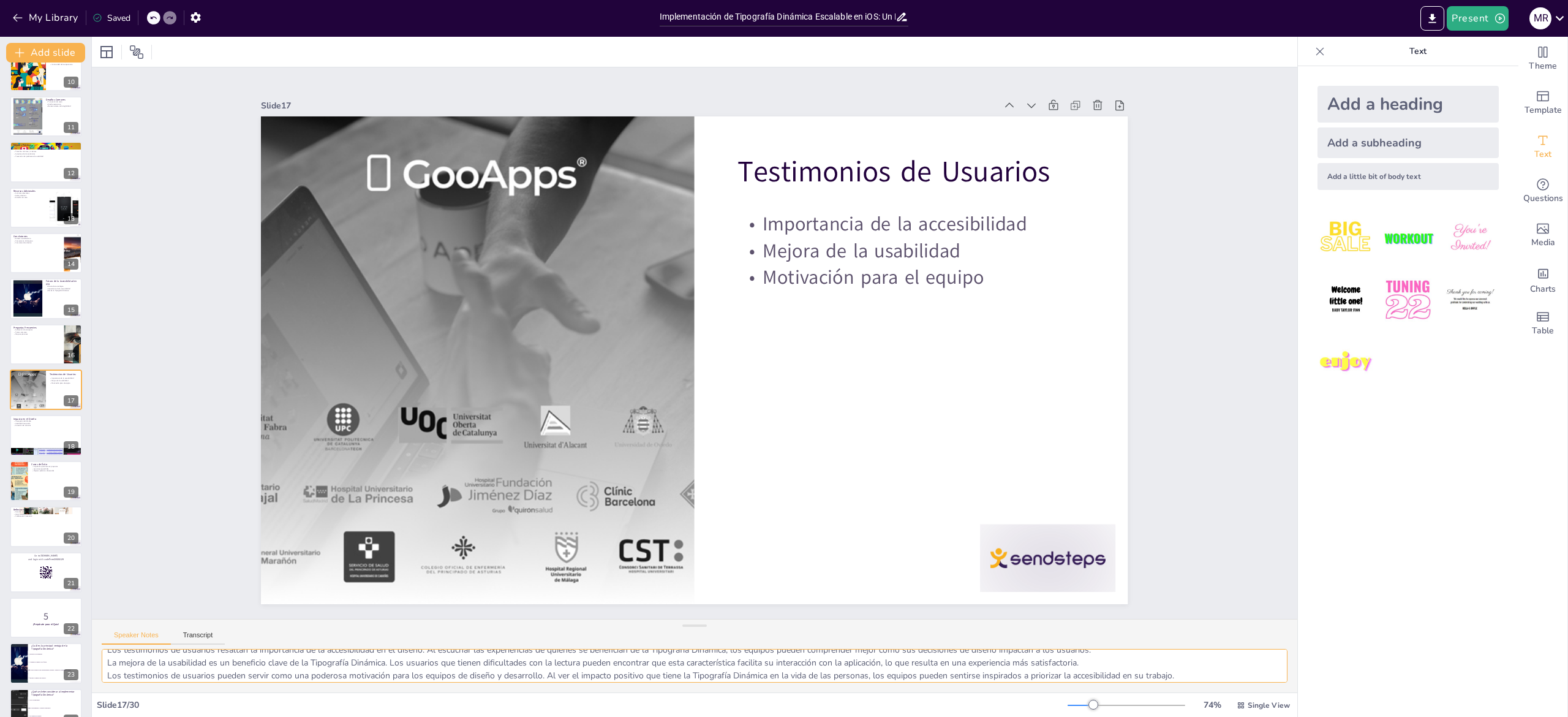
click at [304, 679] on textarea "Los testimonios de usuarios resaltan la importancia de la accesibilidad en el d…" at bounding box center [694, 665] width 1186 height 34
click at [24, 433] on div at bounding box center [46, 436] width 74 height 42
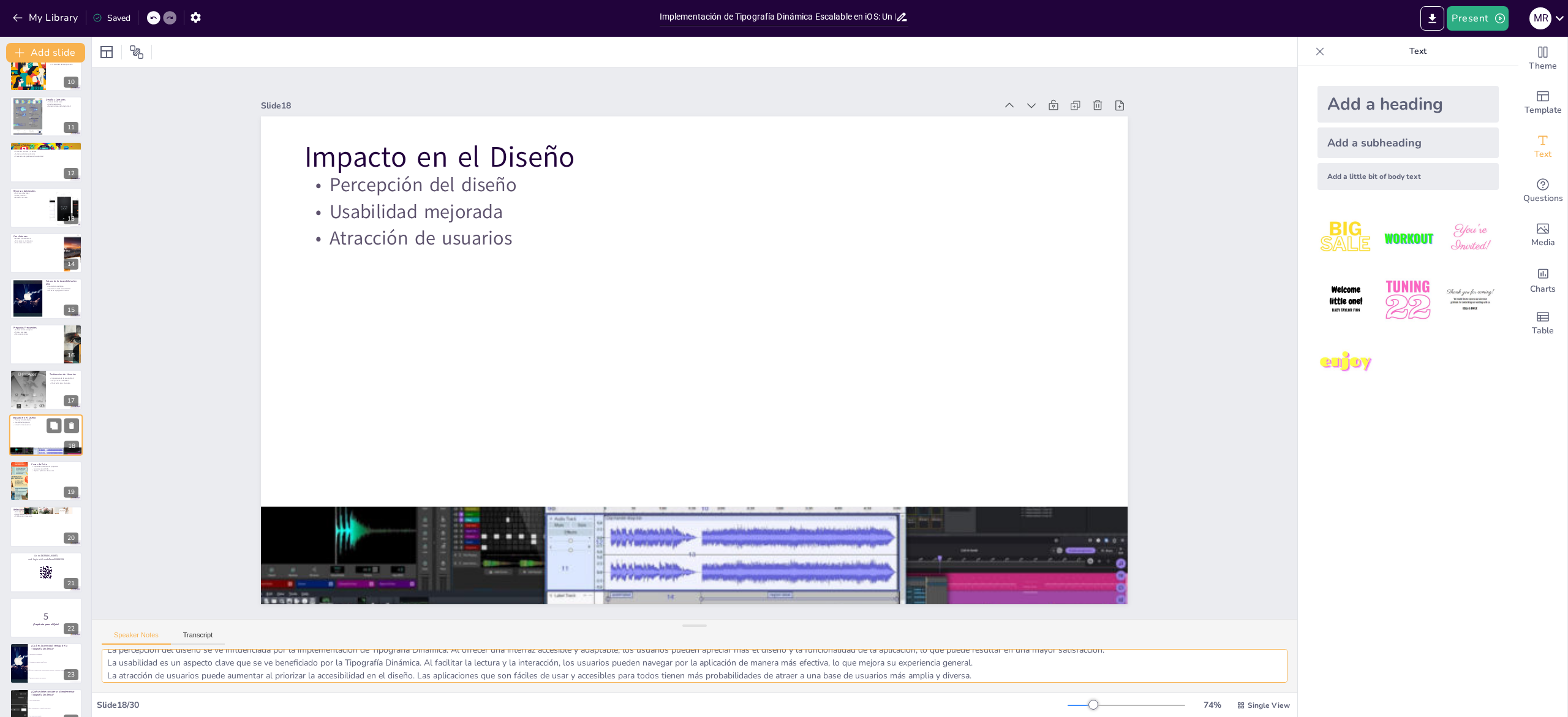
scroll to position [477, 0]
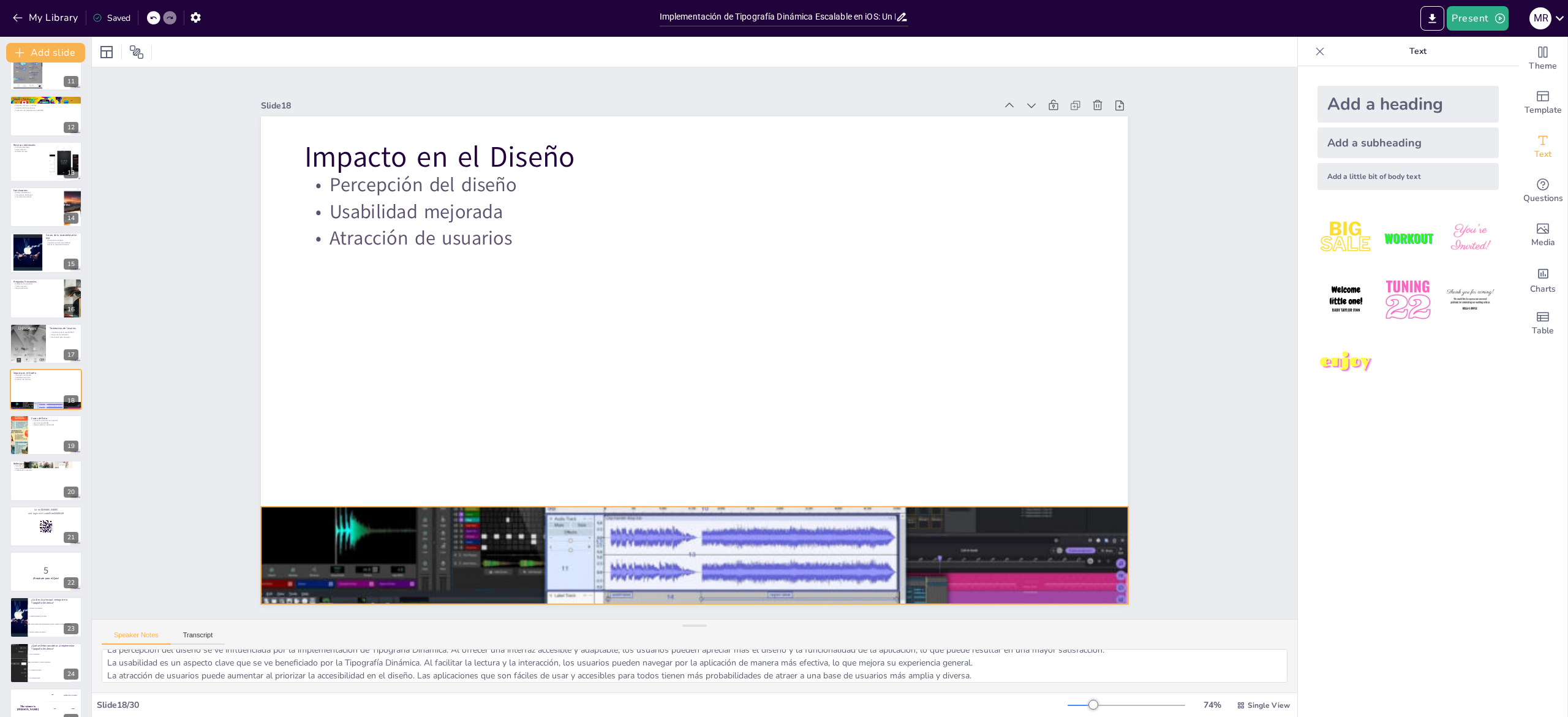
click at [672, 550] on div at bounding box center [672, 554] width 911 height 550
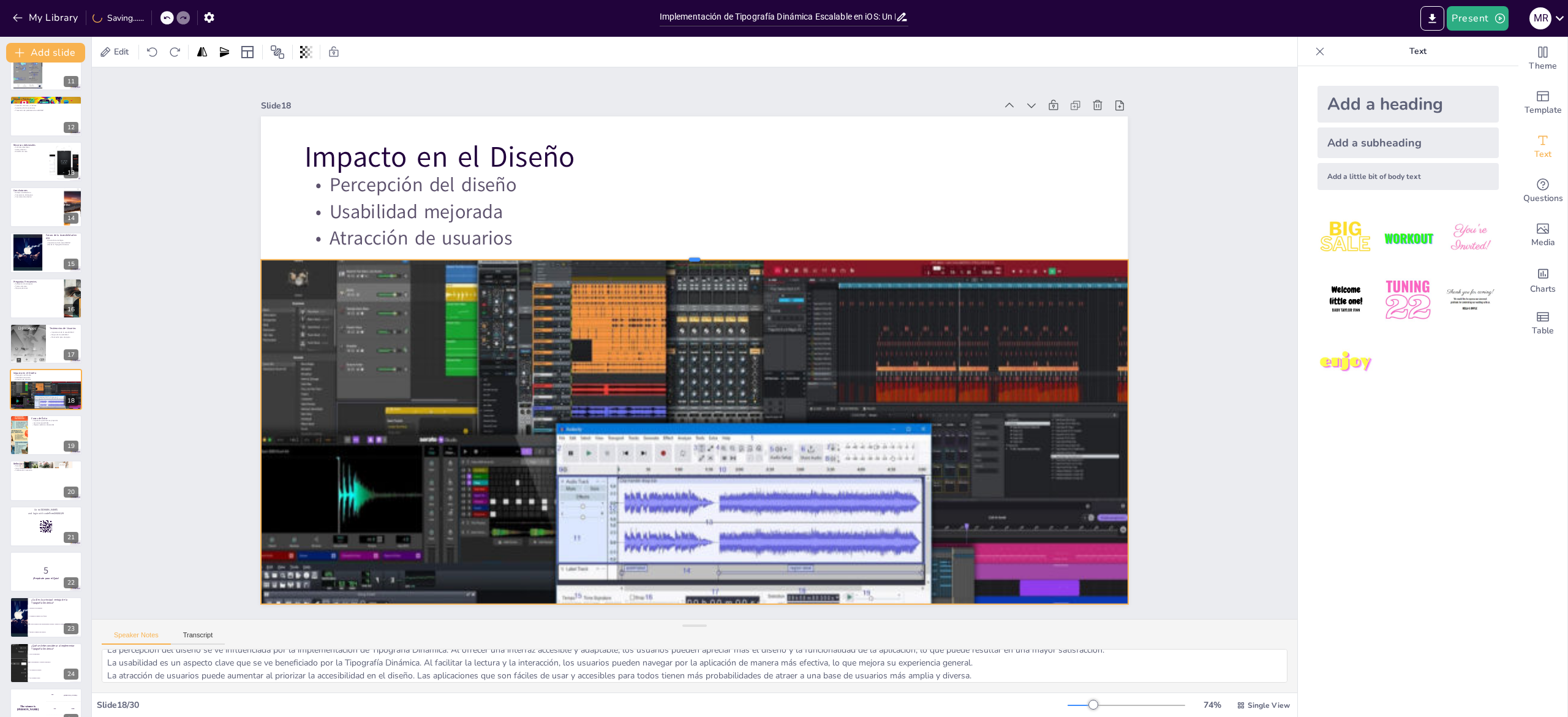
drag, startPoint x: 675, startPoint y: 494, endPoint x: 667, endPoint y: 246, distance: 248.1
click at [667, 246] on div at bounding box center [704, 255] width 863 height 100
click at [1172, 396] on div "Slide 1 Implementación de Tipografía Dinámica Escalable en iOS: Un Enfoque Acce…" at bounding box center [694, 342] width 1206 height 551
click at [133, 661] on textarea "La percepción del diseño se ve influenciada por la implementación de Tipografía…" at bounding box center [694, 665] width 1186 height 34
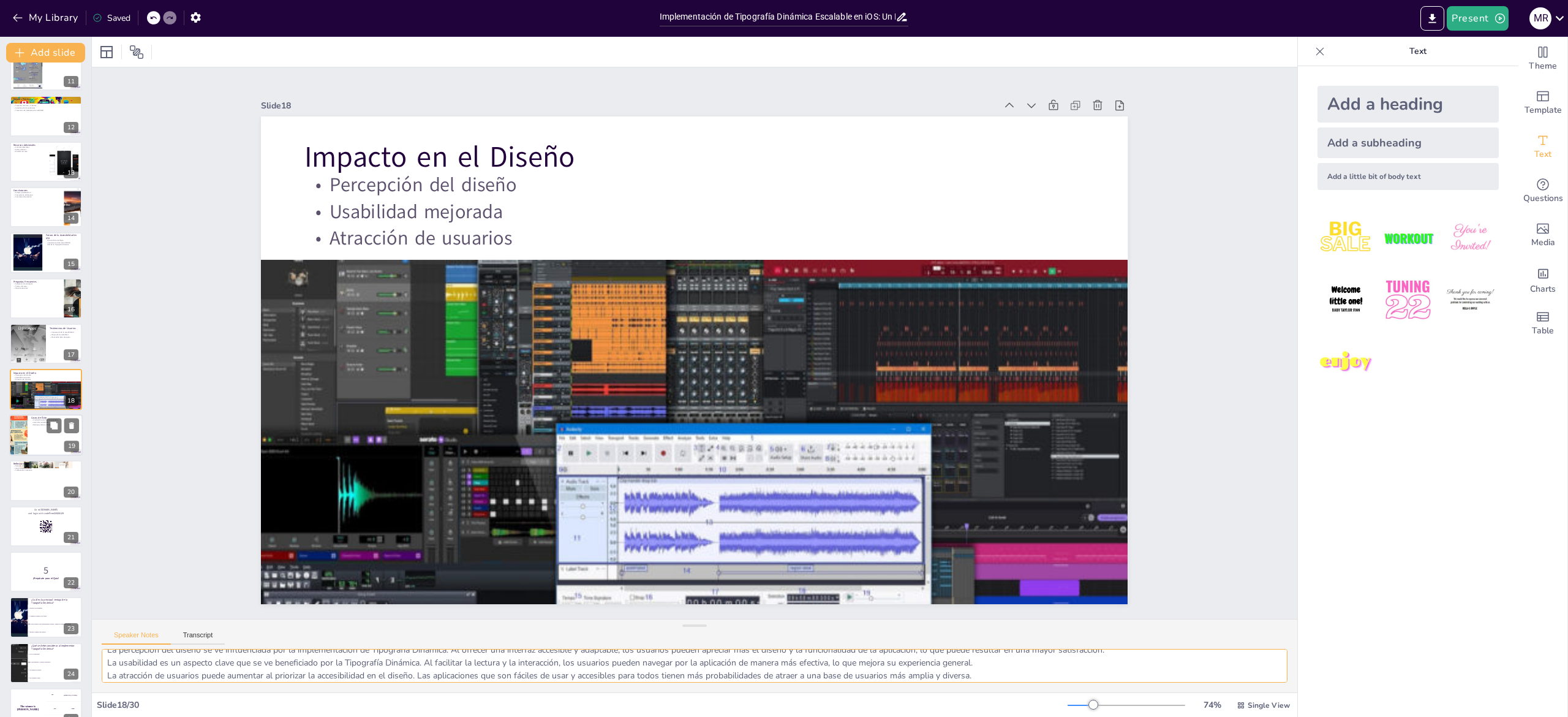
click at [32, 451] on div at bounding box center [46, 435] width 74 height 42
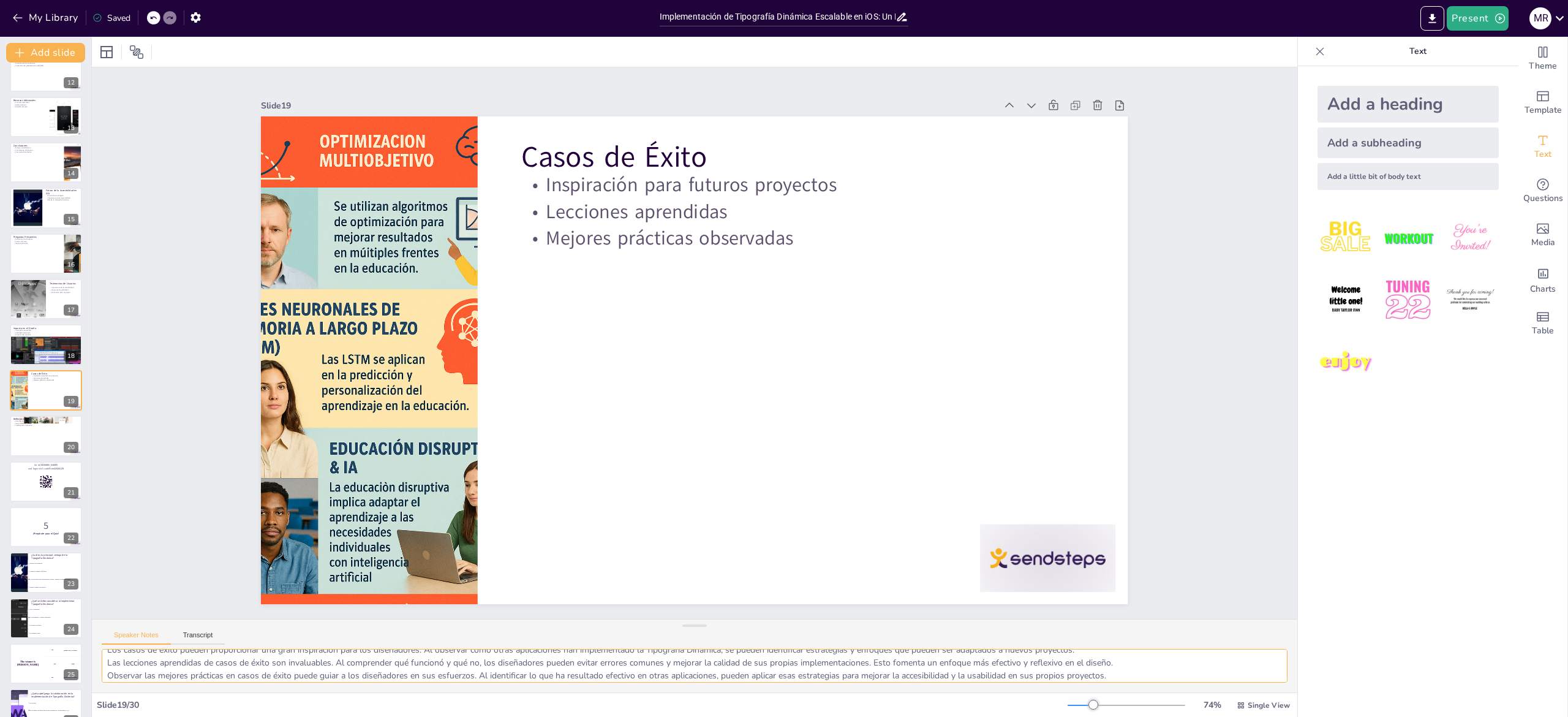
click at [202, 663] on textarea "Los casos de éxito pueden proporcionar una gran inspiración para los diseñadore…" at bounding box center [694, 665] width 1186 height 34
click at [36, 436] on div at bounding box center [46, 436] width 74 height 42
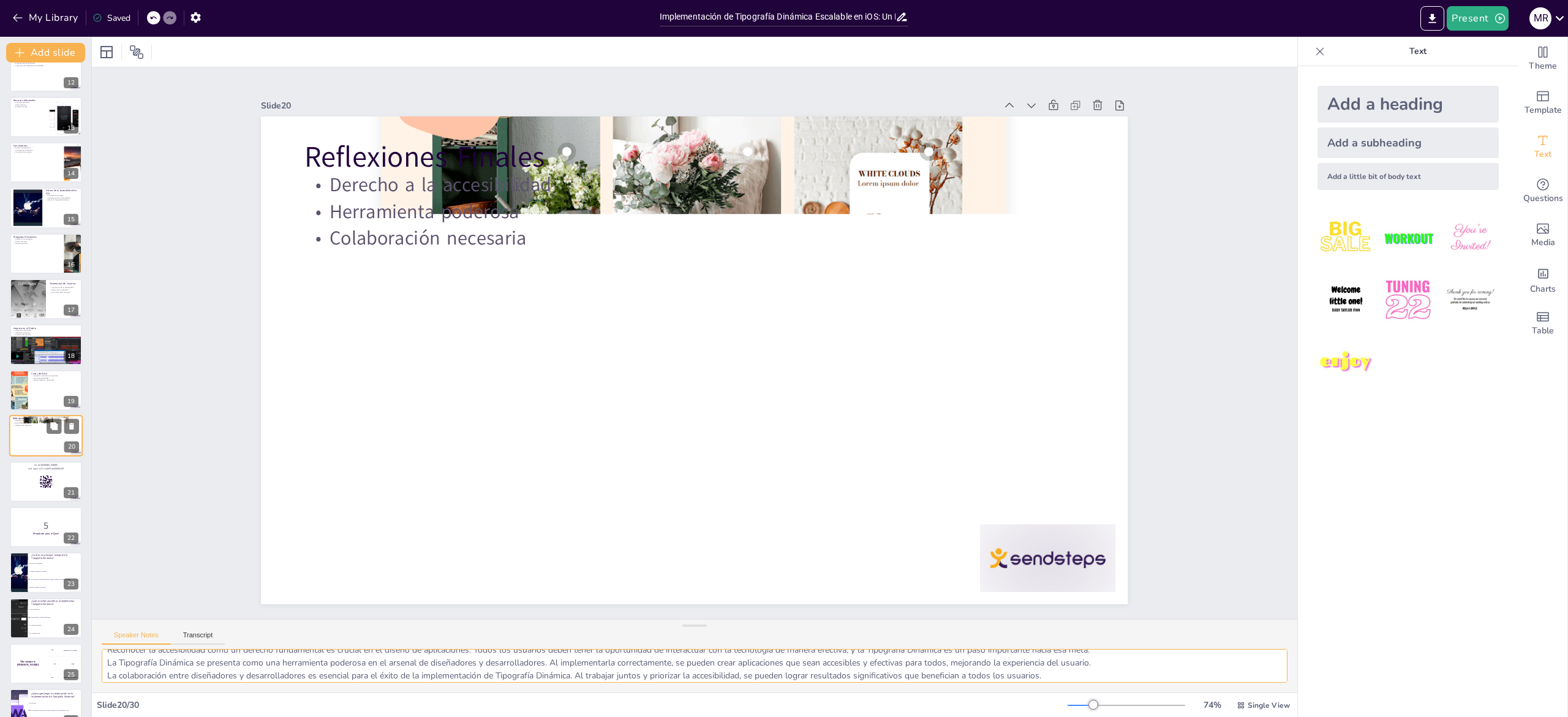
scroll to position [568, 0]
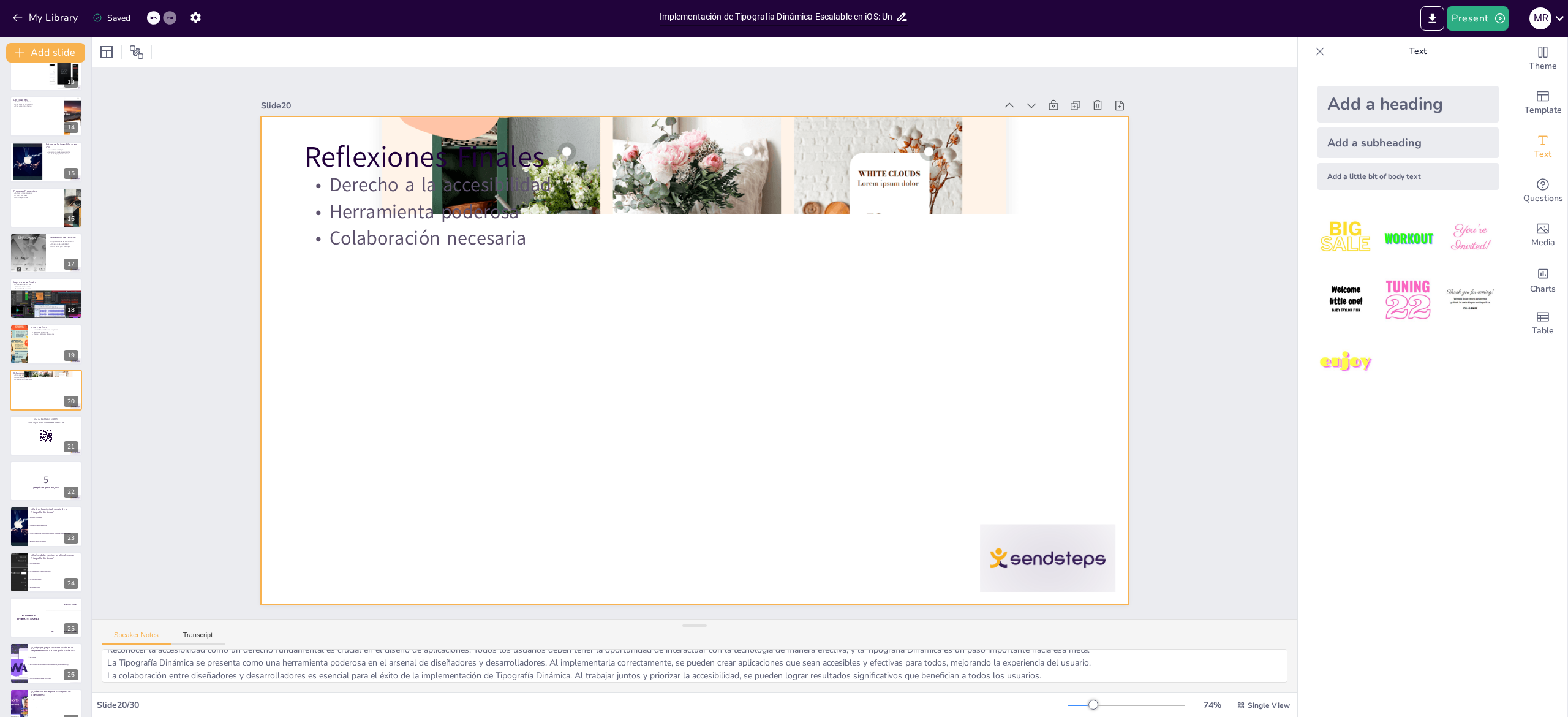
click at [439, 176] on p "Derecho a la accesibilidad" at bounding box center [711, 185] width 778 height 108
click at [506, 223] on p "Colaboración necesaria" at bounding box center [705, 239] width 778 height 109
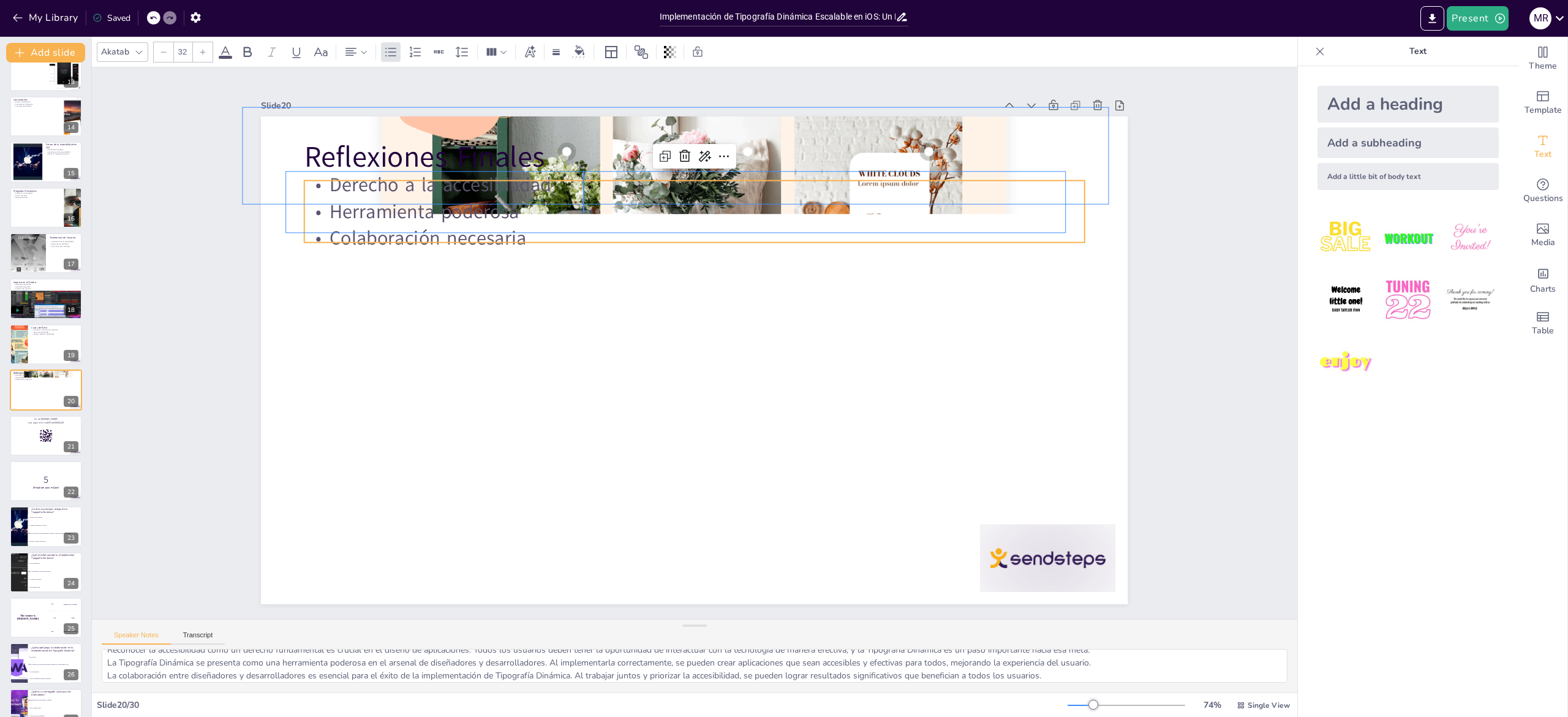
drag, startPoint x: 583, startPoint y: 170, endPoint x: 583, endPoint y: 213, distance: 43.0
click at [583, 213] on div "Derecho a la accesibilidad Herramienta poderosa Colaboración necesaria" at bounding box center [722, 214] width 780 height 240
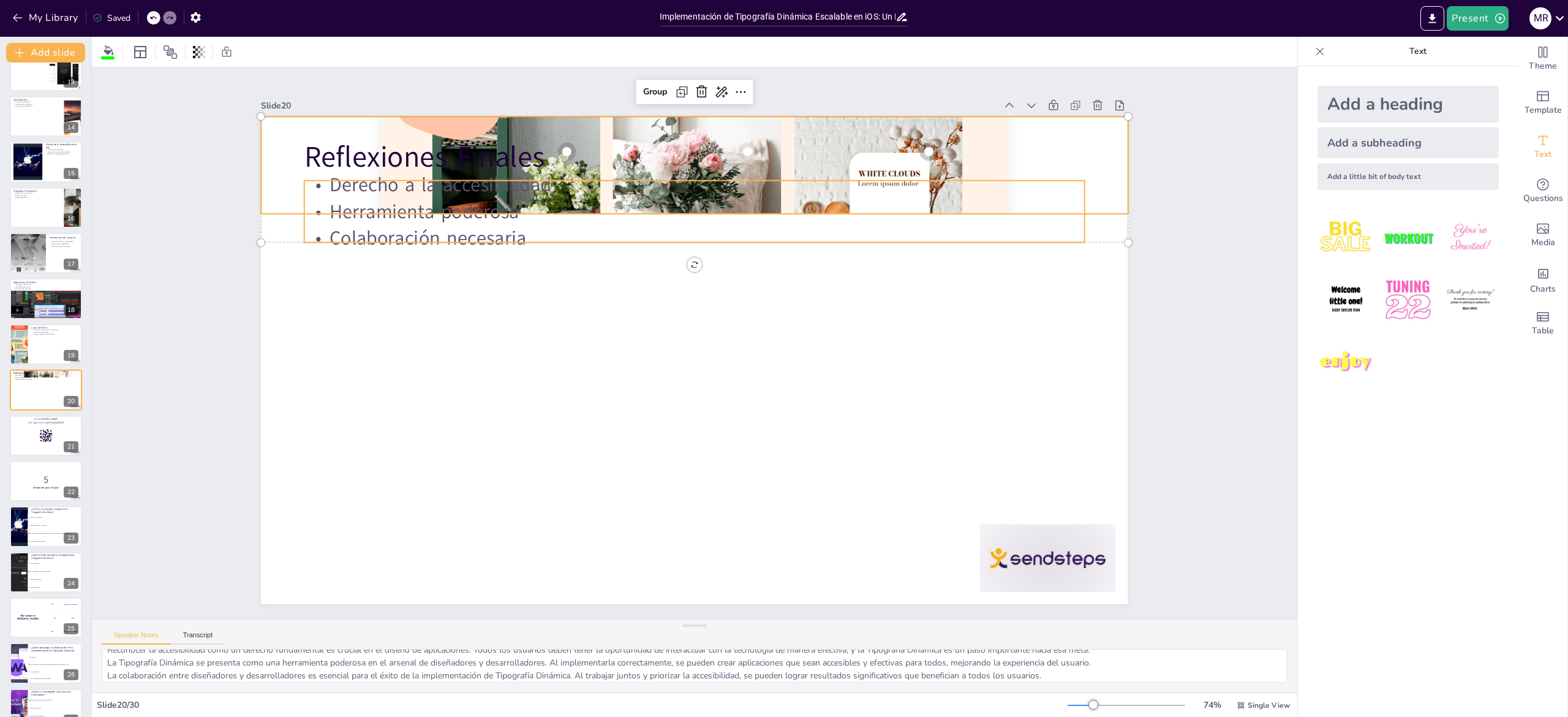
click at [545, 232] on p "Colaboración necesaria" at bounding box center [694, 238] width 780 height 27
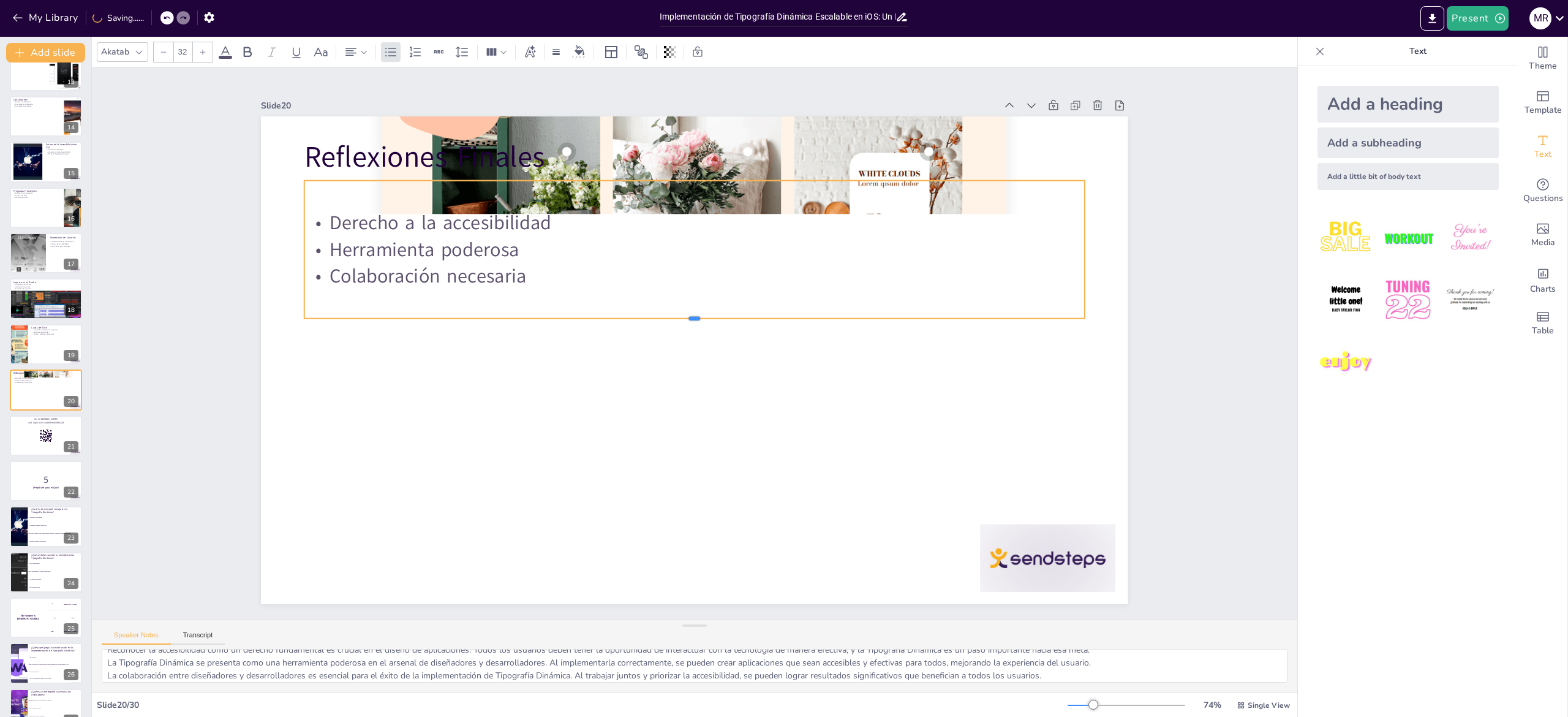
drag, startPoint x: 541, startPoint y: 232, endPoint x: 542, endPoint y: 308, distance: 76.0
click at [542, 308] on div at bounding box center [696, 323] width 777 height 92
click at [261, 344] on div at bounding box center [694, 361] width 867 height 488
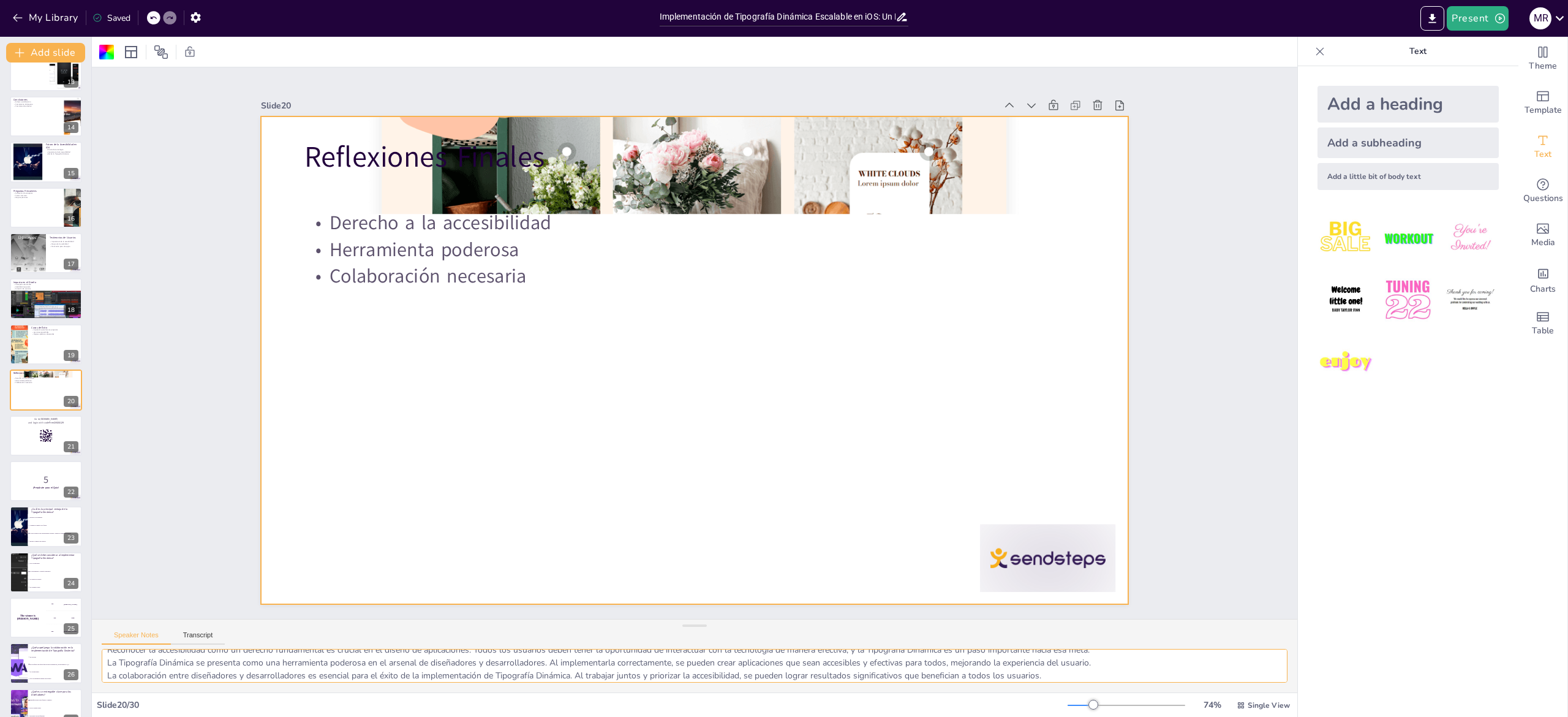
click at [184, 663] on textarea "Reconocer la accesibilidad como un derecho fundamental es crucial en el diseño …" at bounding box center [694, 665] width 1186 height 34
click at [30, 432] on div at bounding box center [46, 436] width 74 height 42
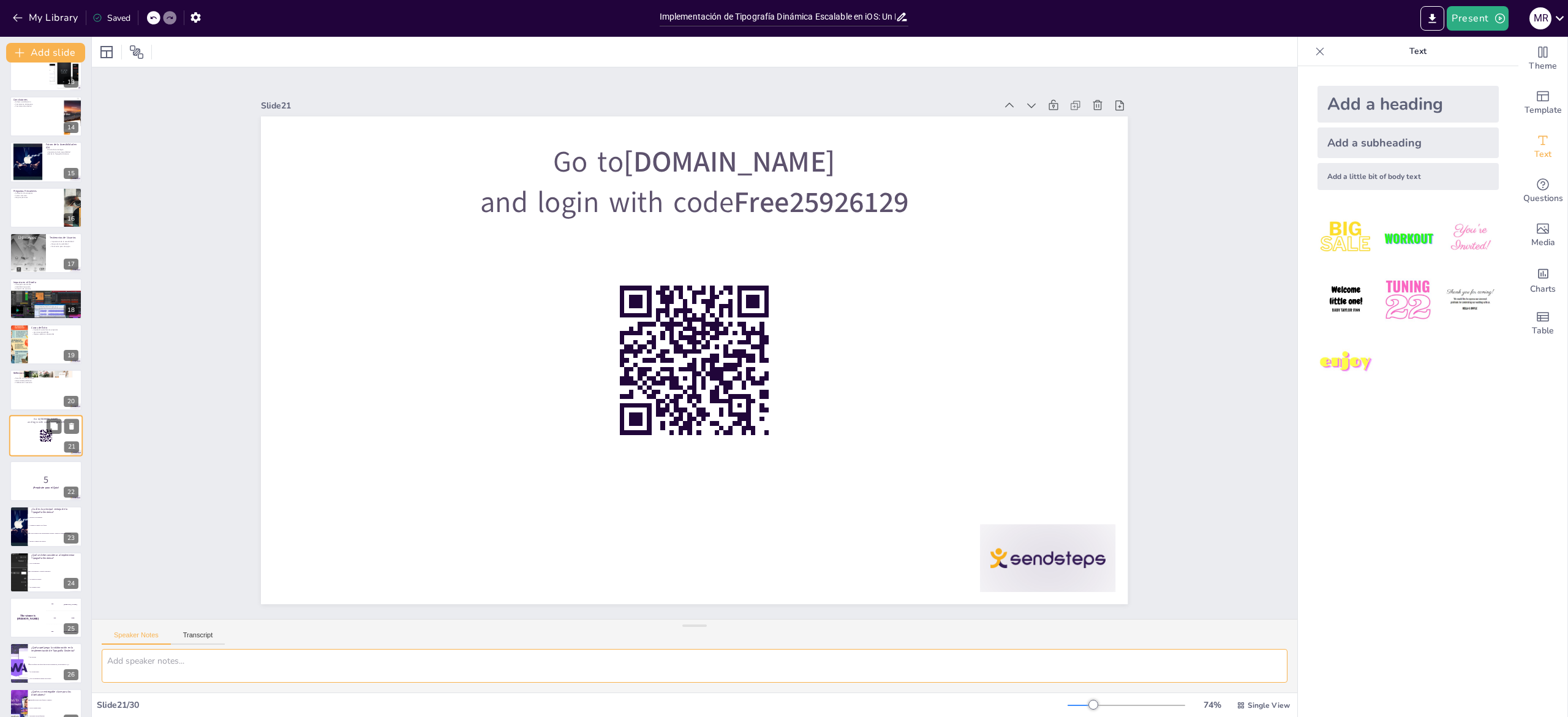
scroll to position [0, 0]
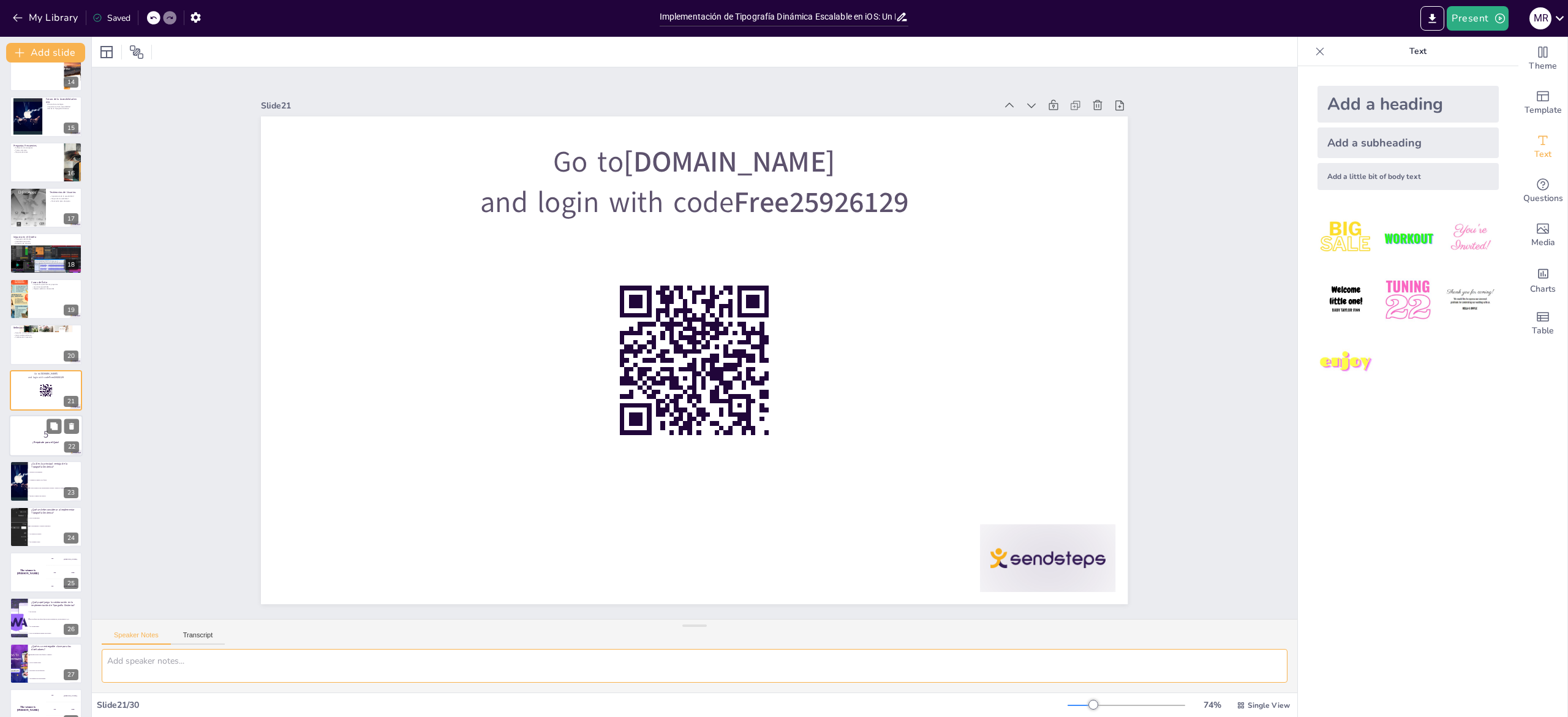
click at [25, 440] on p "¡Prepárate para el Quiz!" at bounding box center [46, 442] width 66 height 3
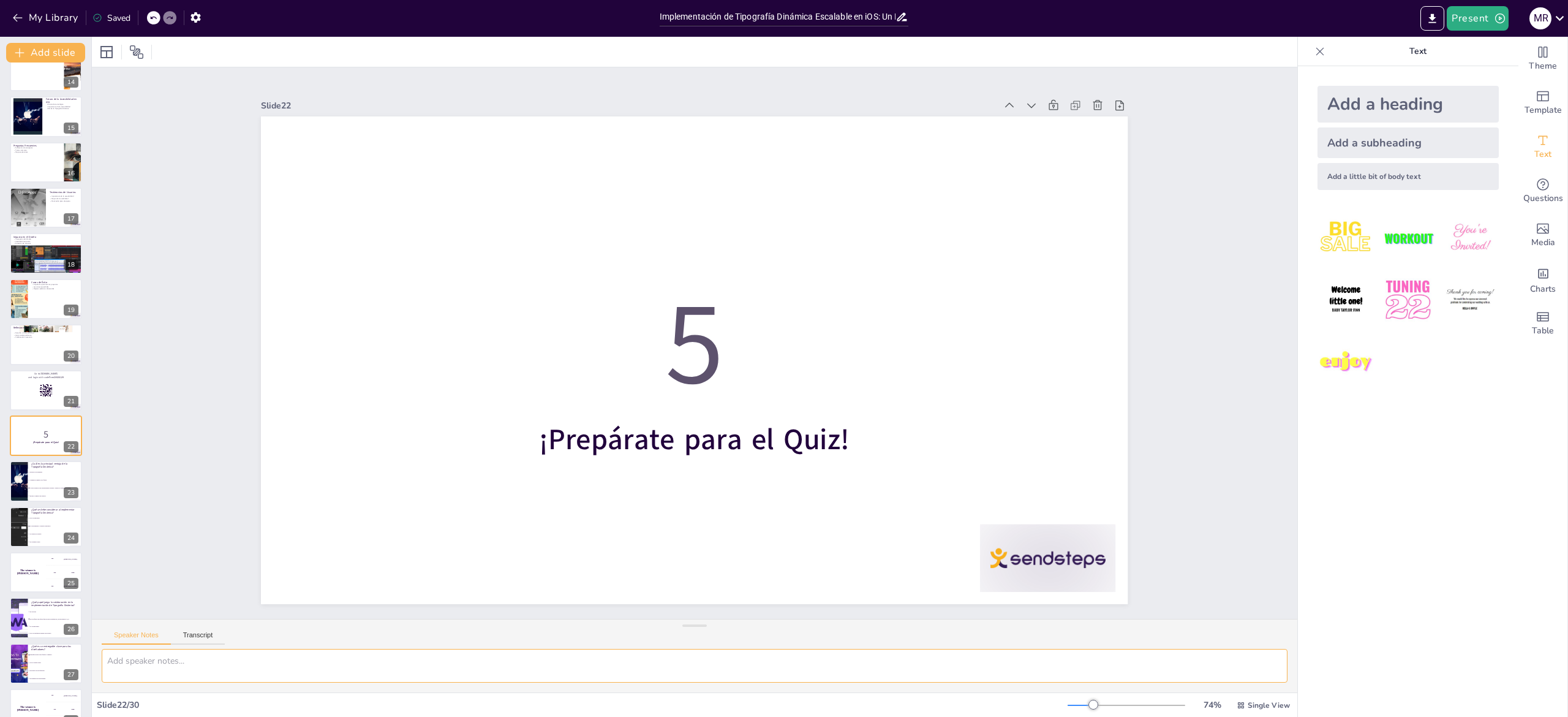
scroll to position [660, 0]
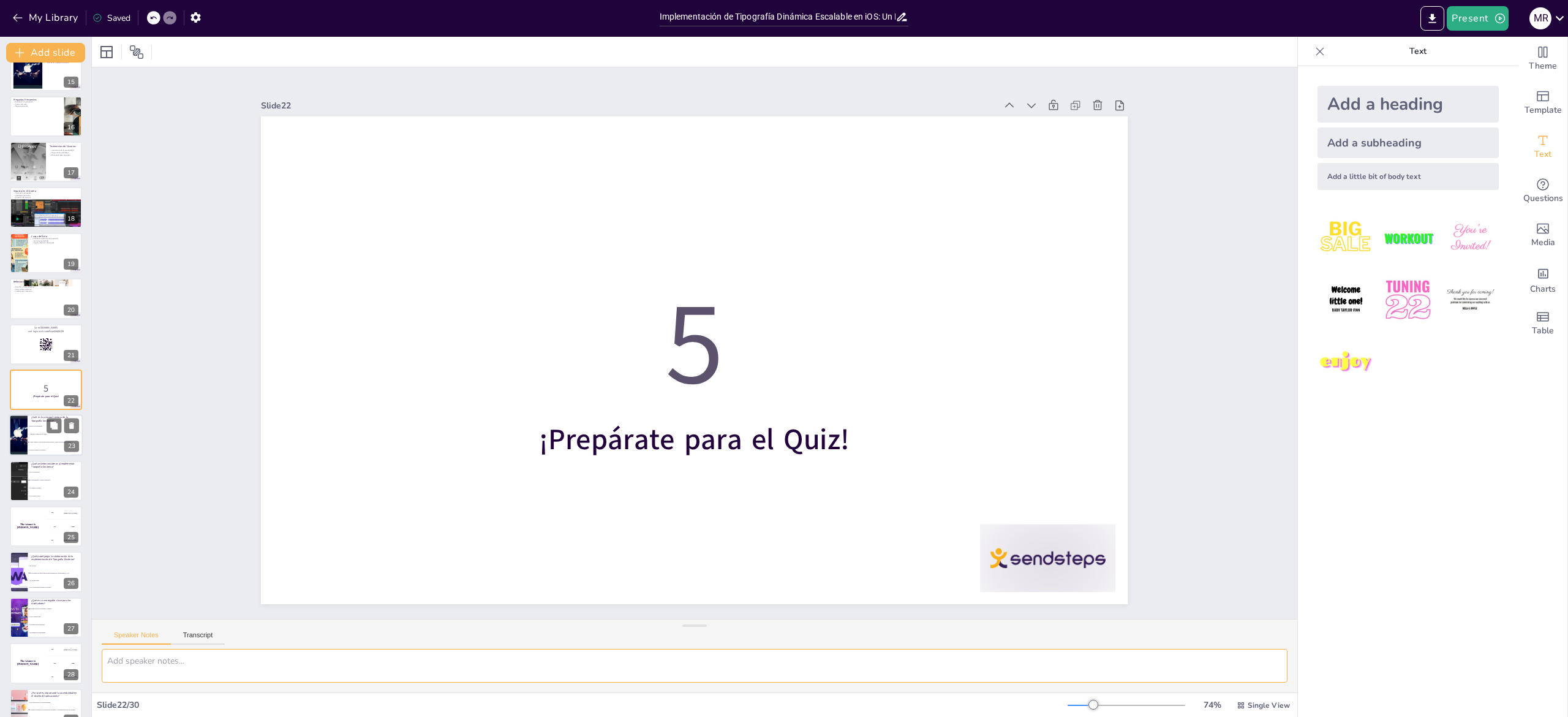
click at [36, 428] on li "Mejora la accesibilidad" at bounding box center [55, 426] width 55 height 8
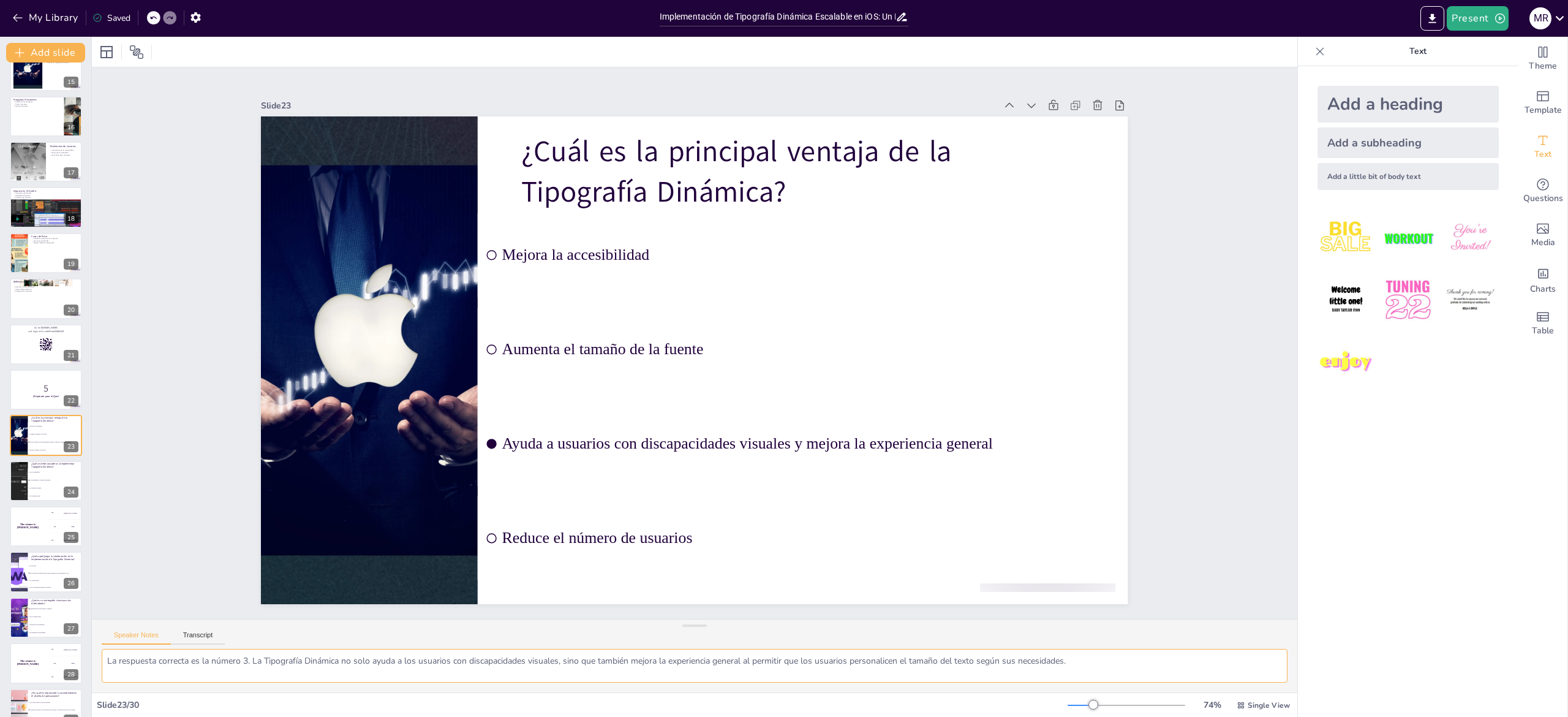
scroll to position [706, 0]
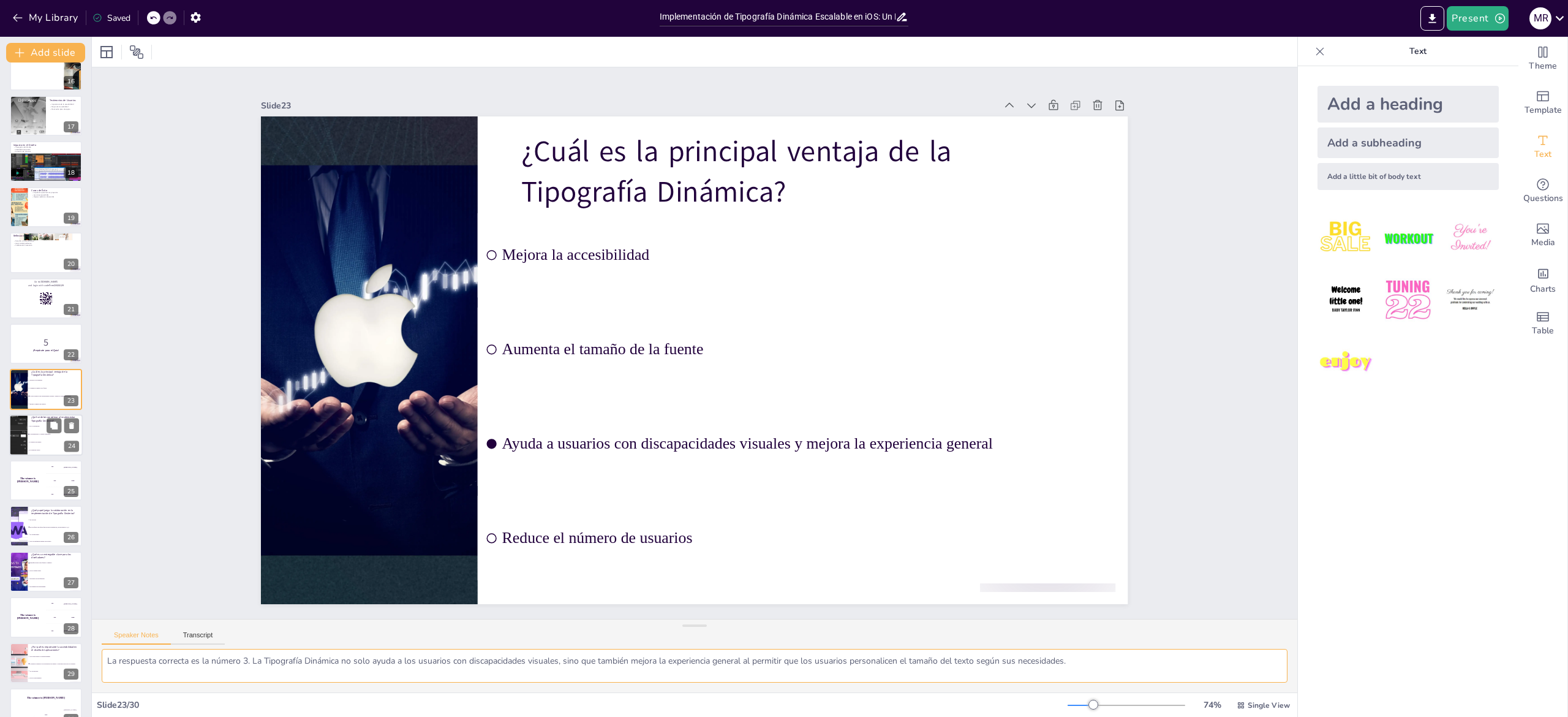
click at [23, 440] on div at bounding box center [18, 435] width 64 height 42
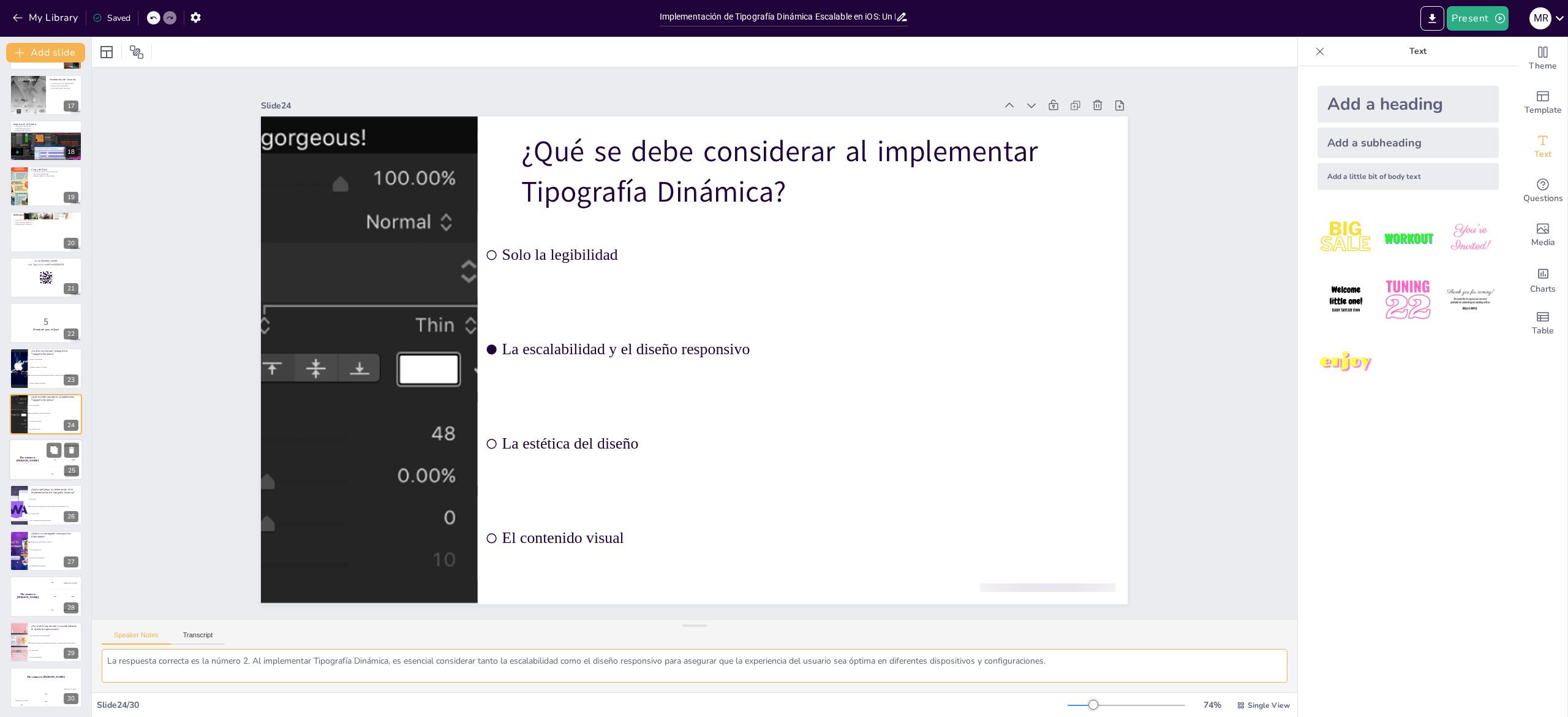
click at [20, 448] on div "The winner is [PERSON_NAME]" at bounding box center [28, 459] width 36 height 42
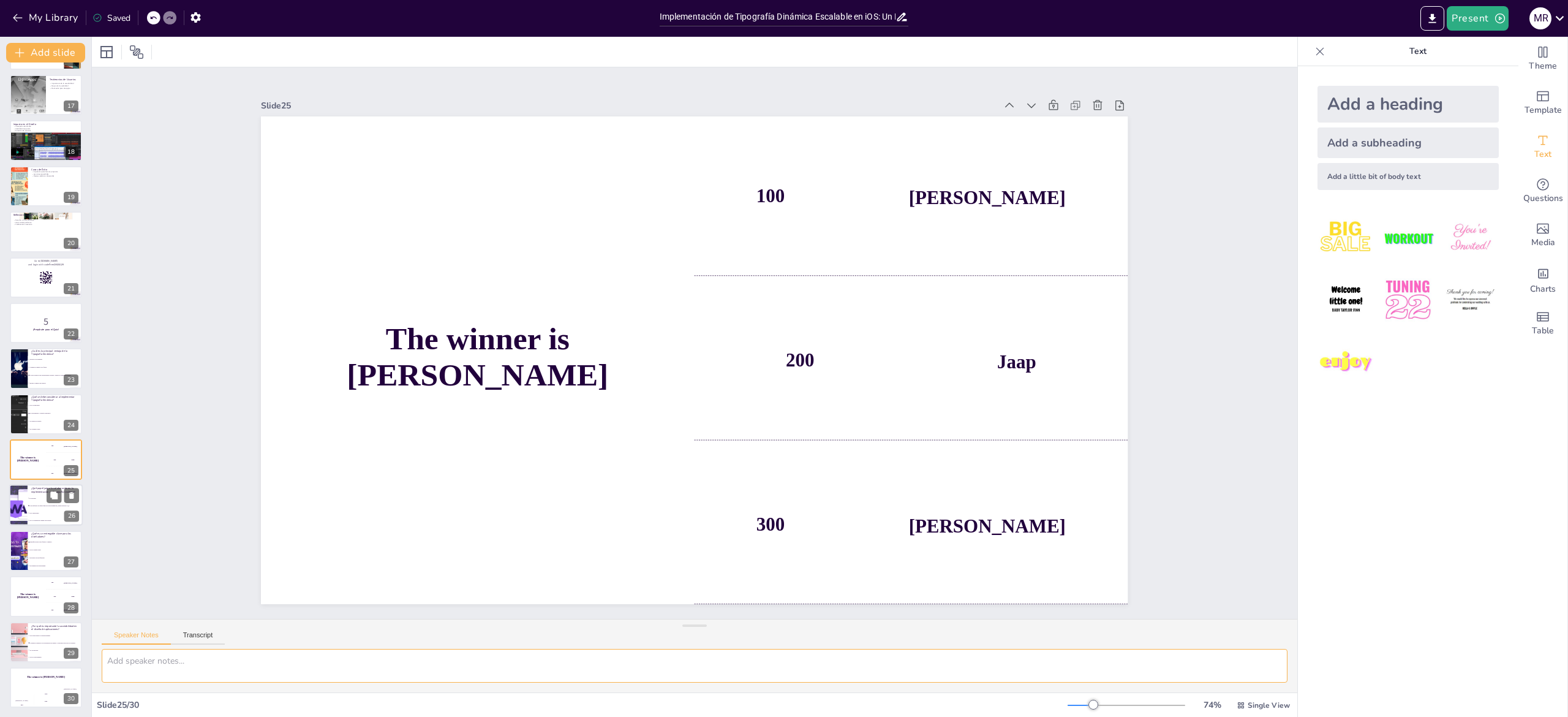
click at [33, 509] on li "No es importante" at bounding box center [55, 513] width 55 height 7
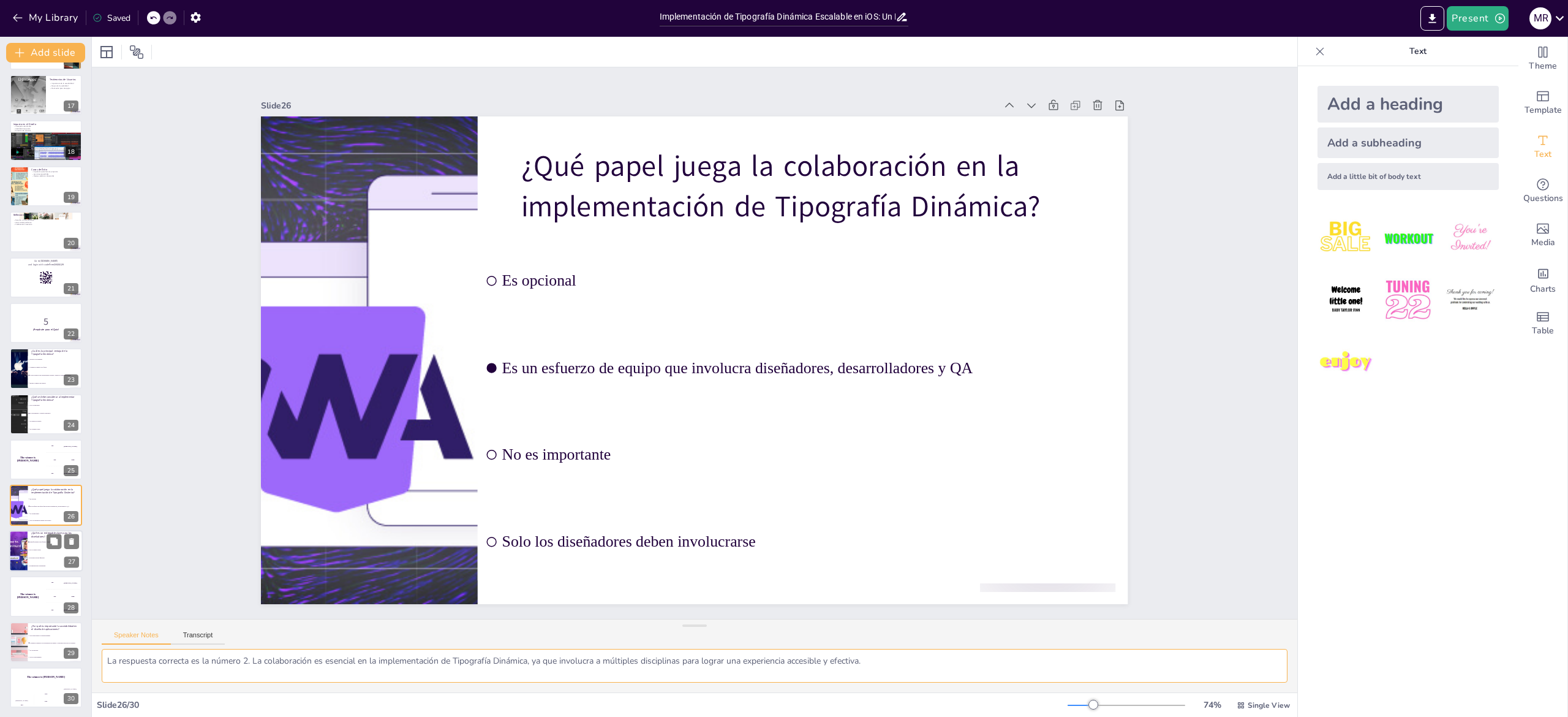
click at [39, 547] on li "Solo el diseño visual" at bounding box center [55, 549] width 55 height 8
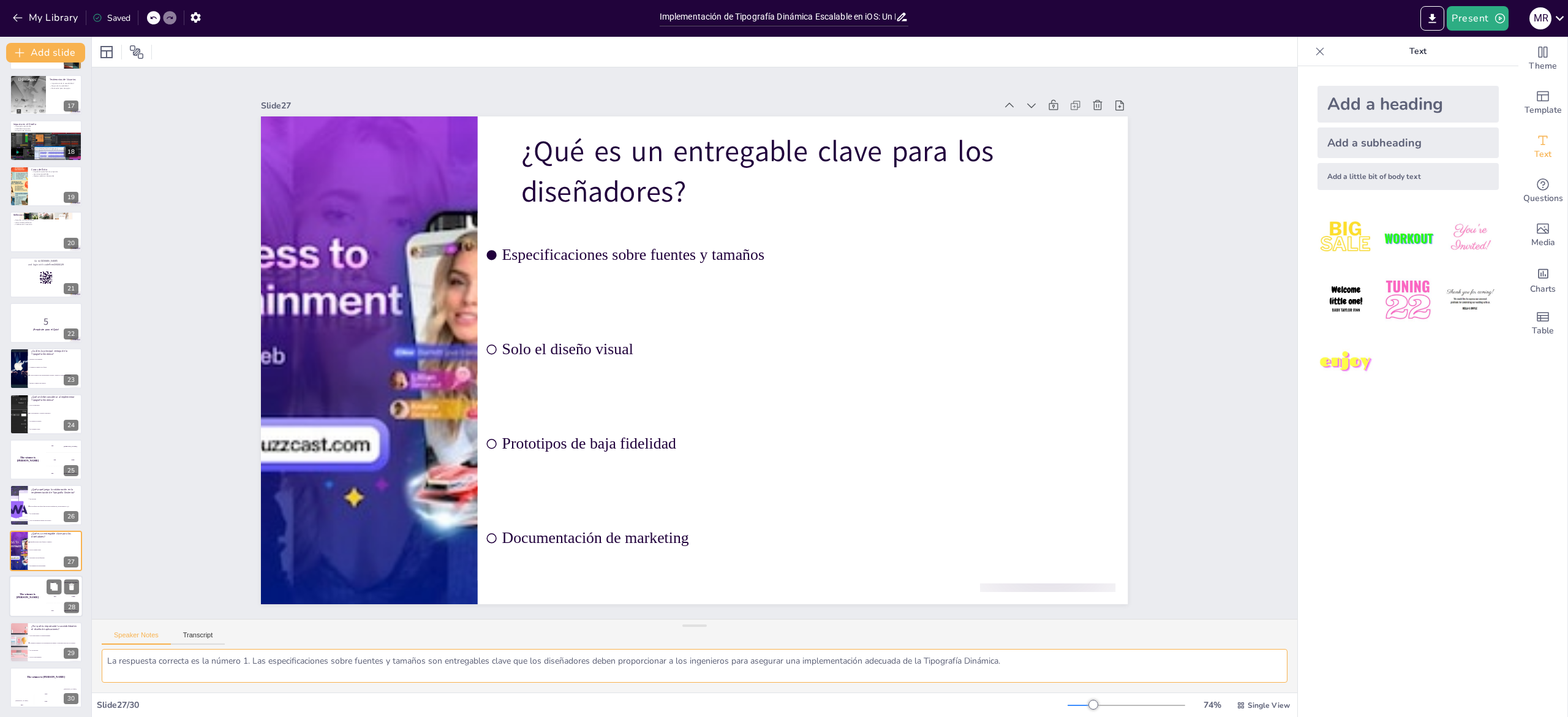
click at [25, 593] on h4 "The winner is [PERSON_NAME]" at bounding box center [28, 596] width 36 height 6
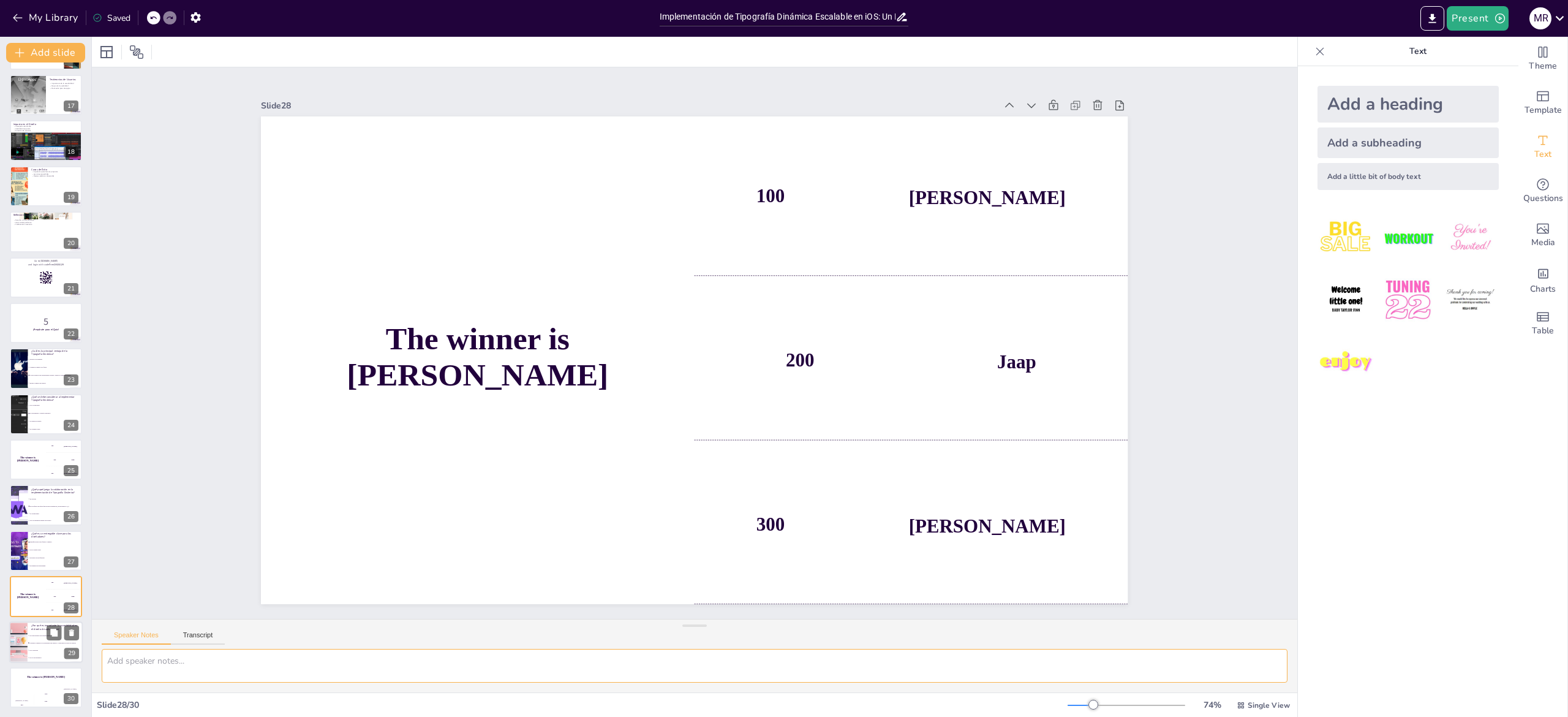
click at [35, 639] on li "Considera el impacto en la experiencia del usuario y la inclusión de todos los …" at bounding box center [55, 643] width 55 height 7
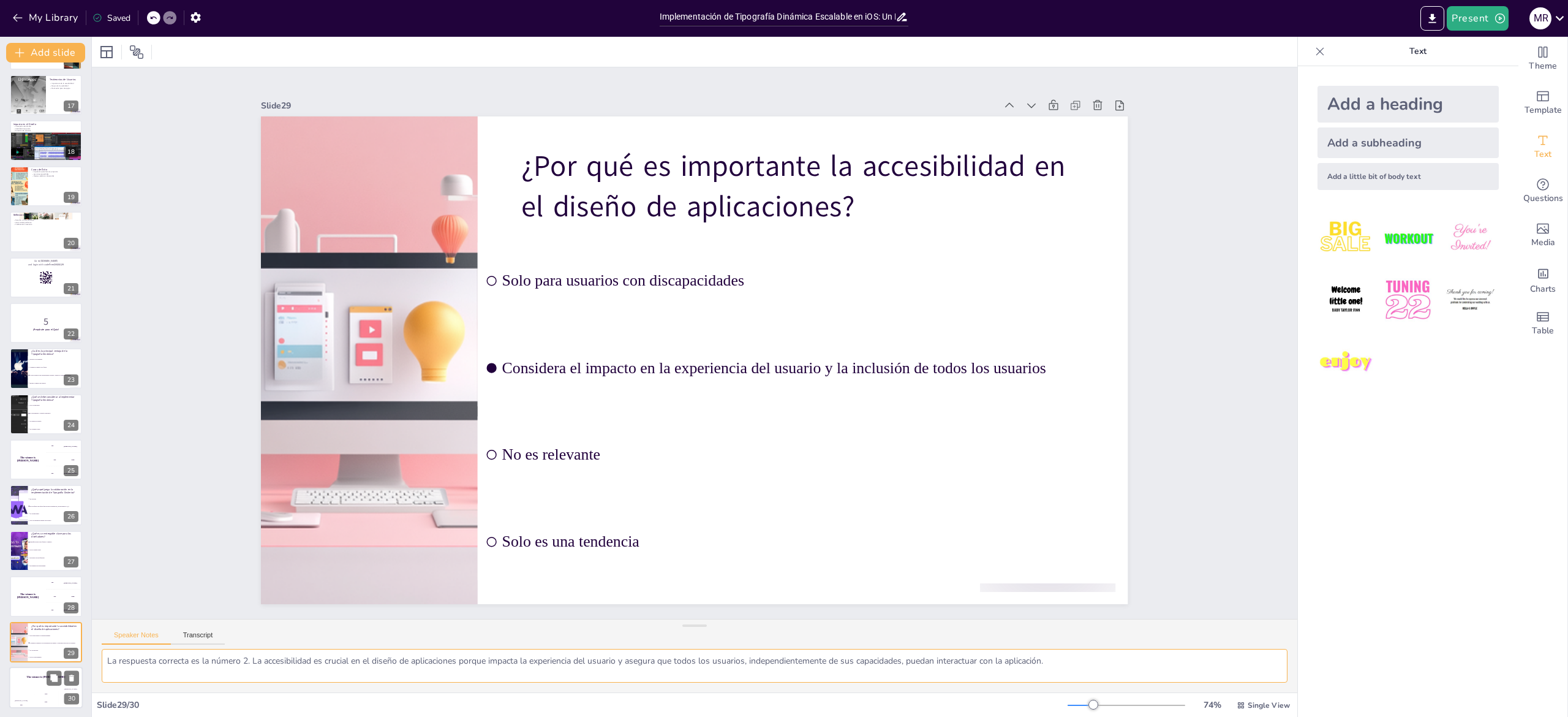
click at [14, 693] on div "Hasan 100" at bounding box center [22, 698] width 24 height 21
